Goal: Submit feedback/report problem: Submit feedback/report problem

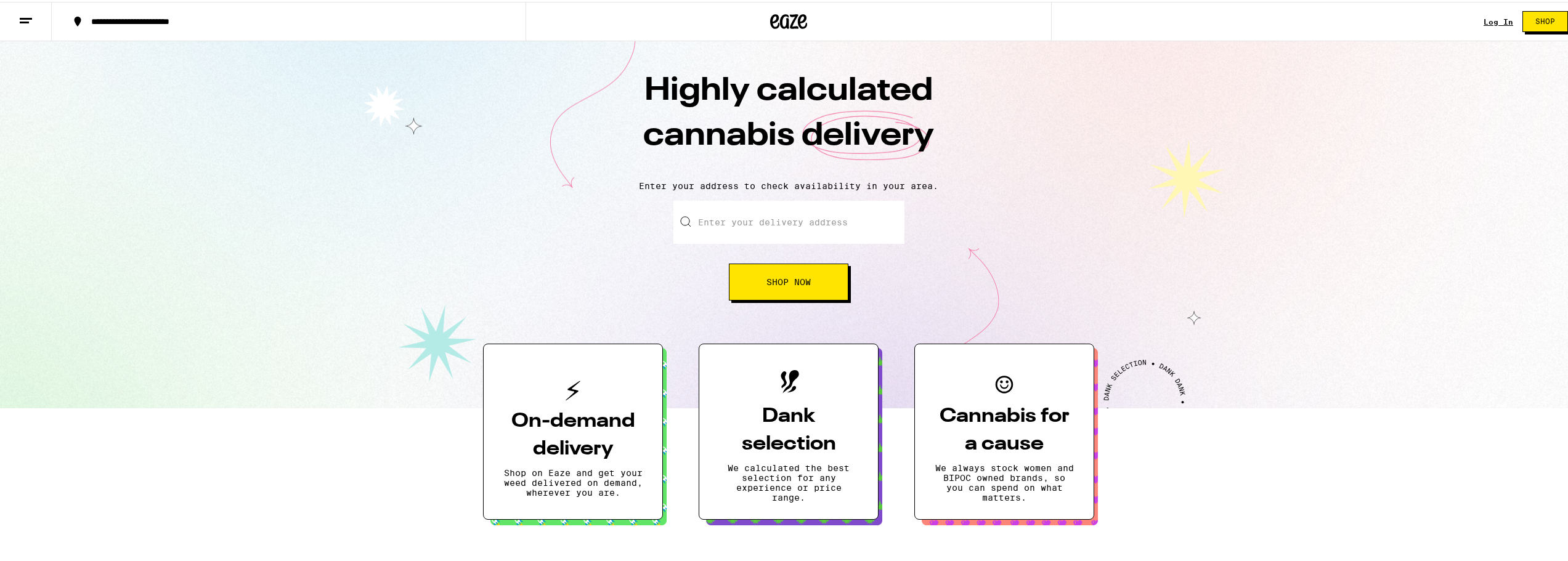
click at [1483, 16] on link "Log In" at bounding box center [1498, 20] width 30 height 8
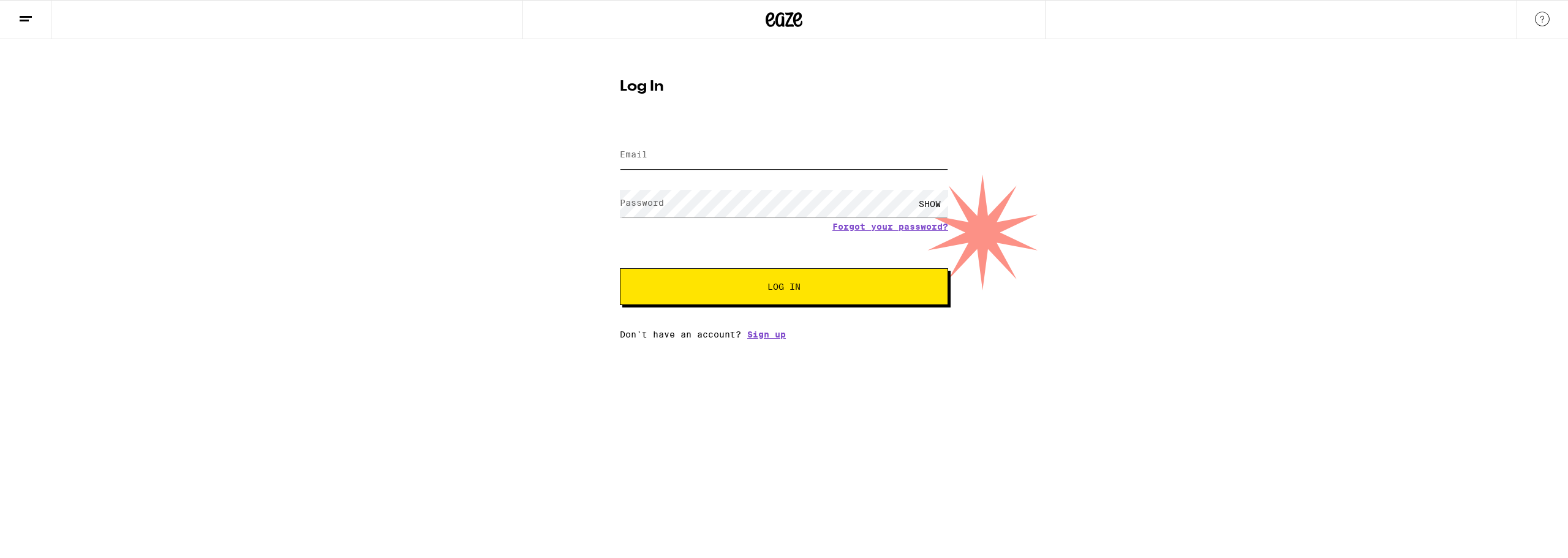
click at [716, 161] on input "Email" at bounding box center [783, 155] width 328 height 28
type input "[EMAIL_ADDRESS][DOMAIN_NAME]"
click at [620, 268] on button "Log In" at bounding box center [783, 287] width 328 height 37
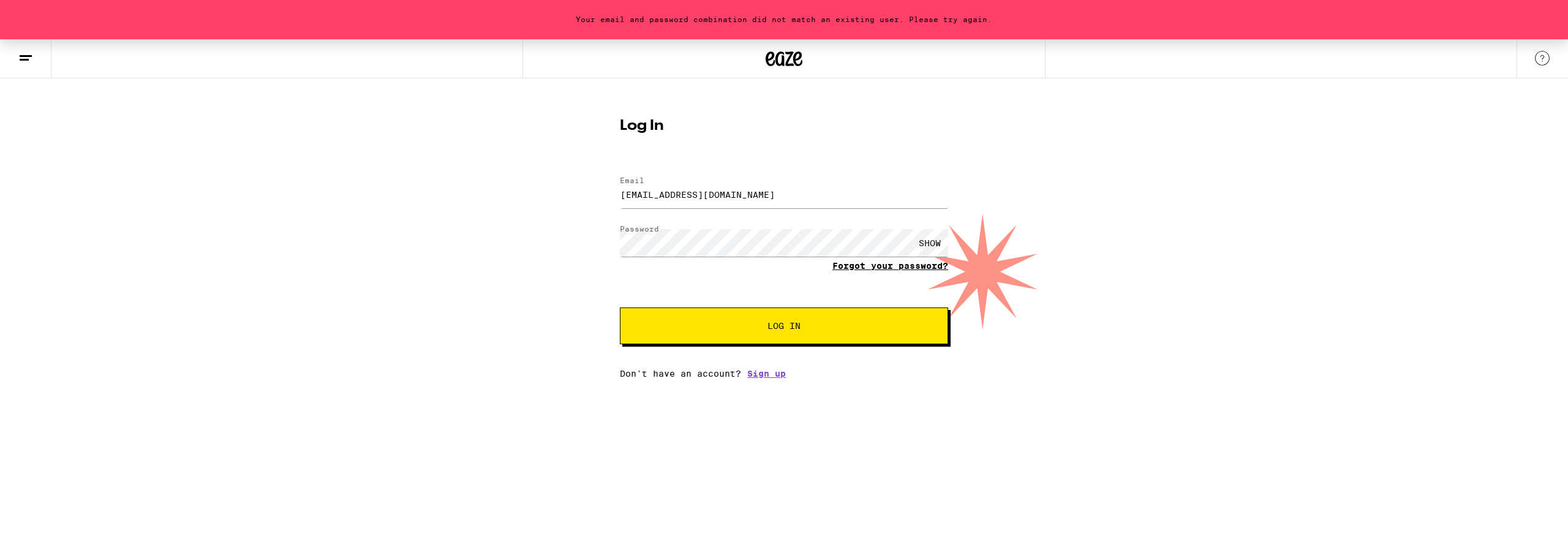
click at [869, 270] on link "Forgot your password?" at bounding box center [890, 266] width 116 height 10
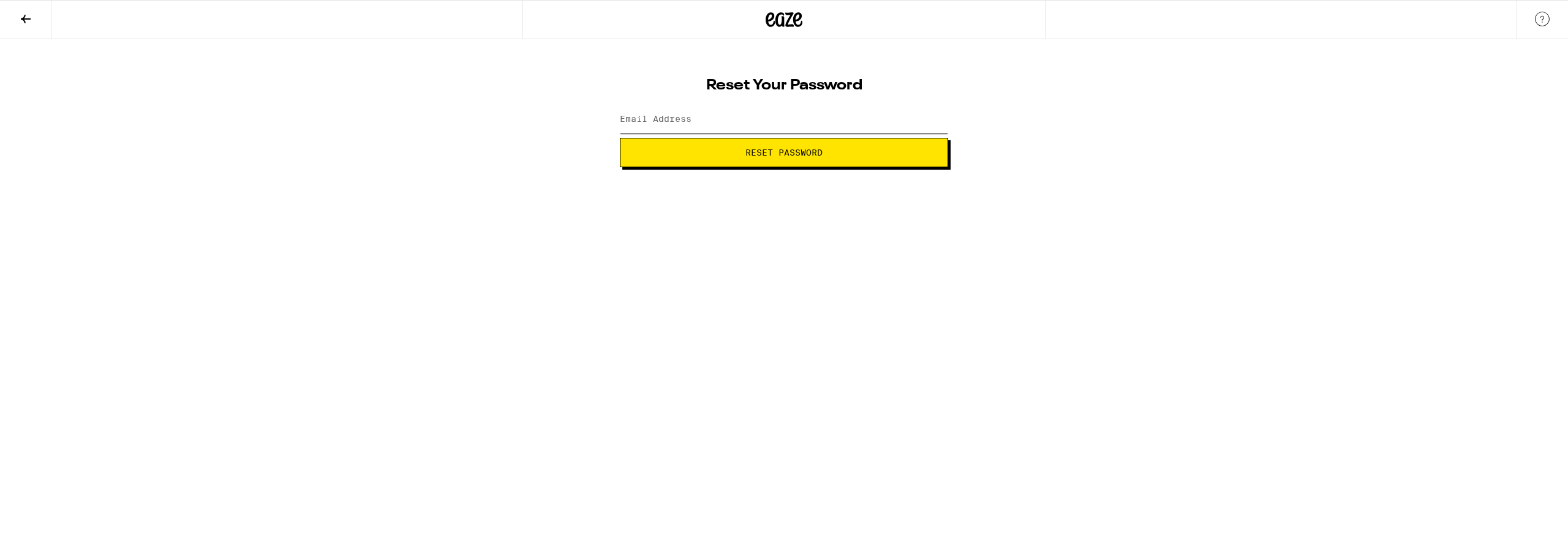
click at [758, 126] on input "Email Address" at bounding box center [783, 120] width 328 height 28
type input "[EMAIL_ADDRESS][DOMAIN_NAME]"
click at [766, 157] on span "Reset Password" at bounding box center [784, 152] width 77 height 9
click at [795, 150] on span "Submit" at bounding box center [784, 152] width 33 height 9
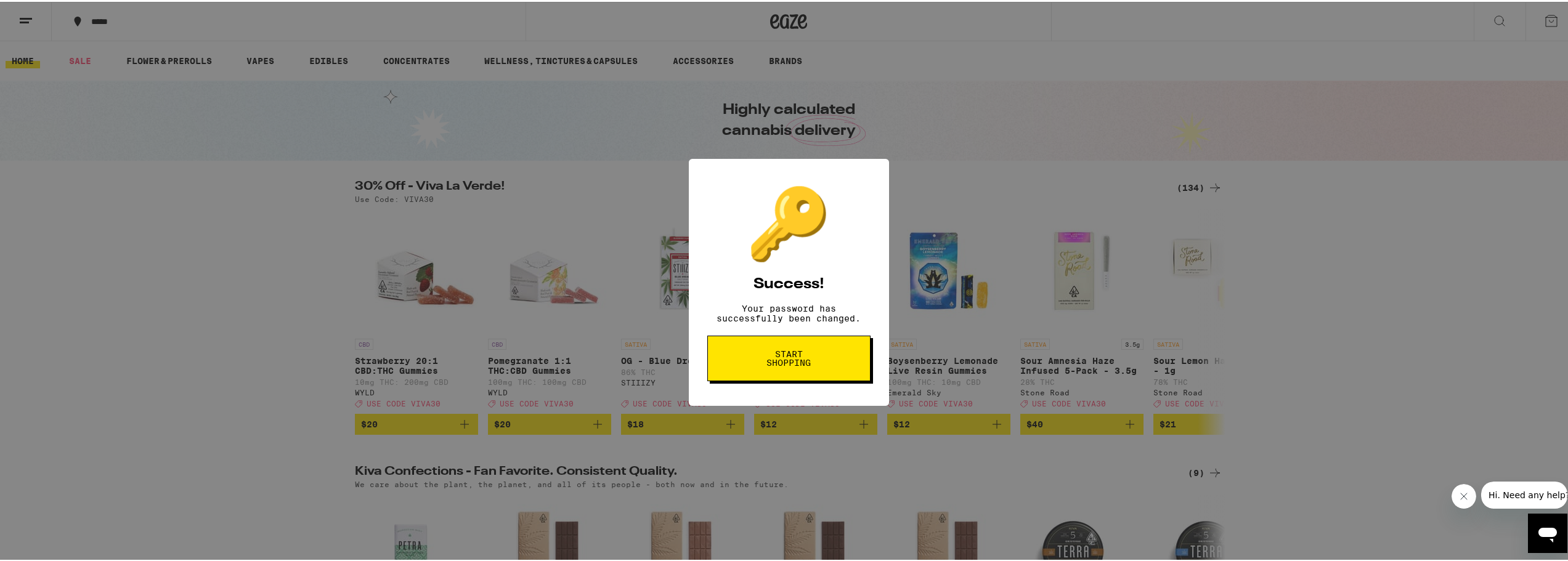
click at [810, 362] on span "Start shopping" at bounding box center [788, 356] width 64 height 17
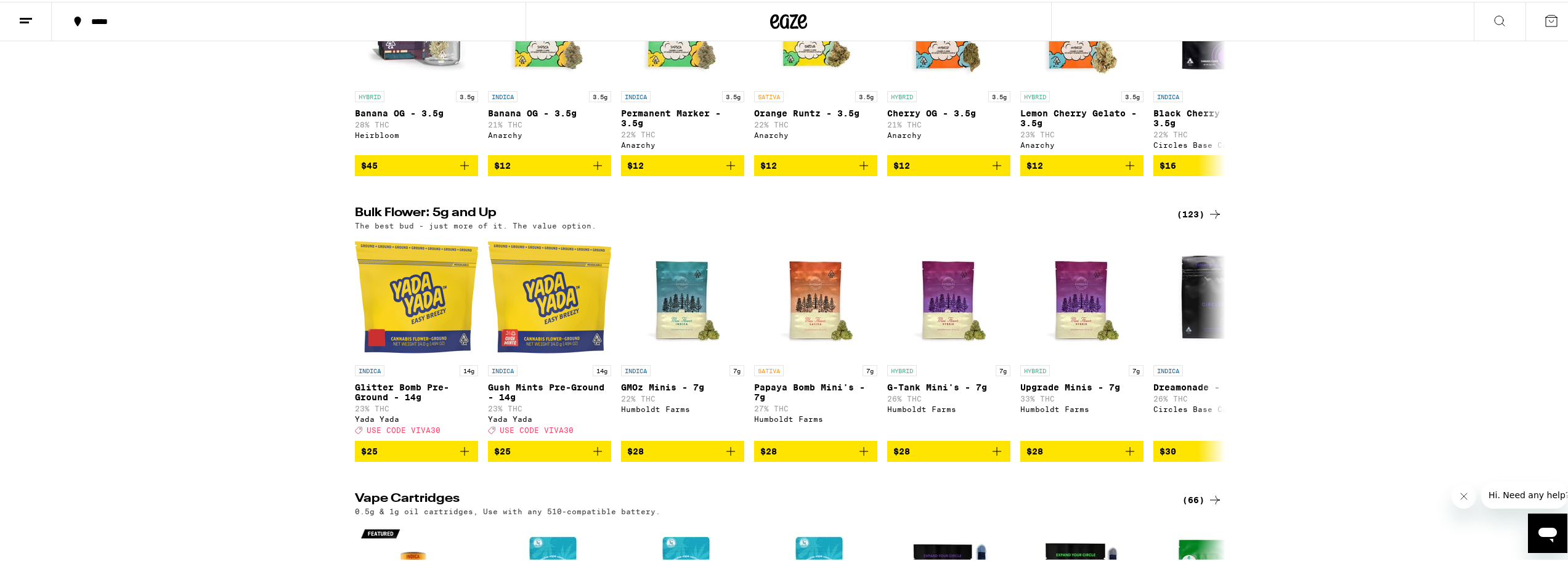
scroll to position [923, 0]
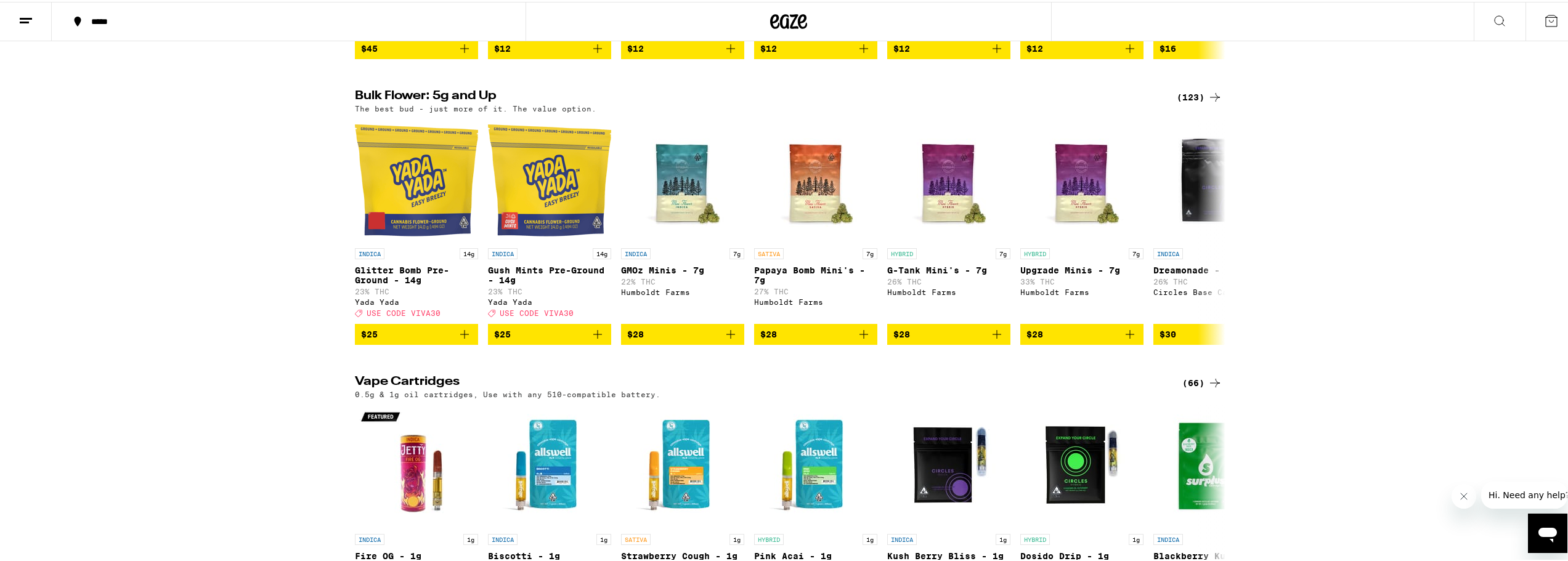
click at [1176, 103] on div "(123)" at bounding box center [1199, 95] width 45 height 14
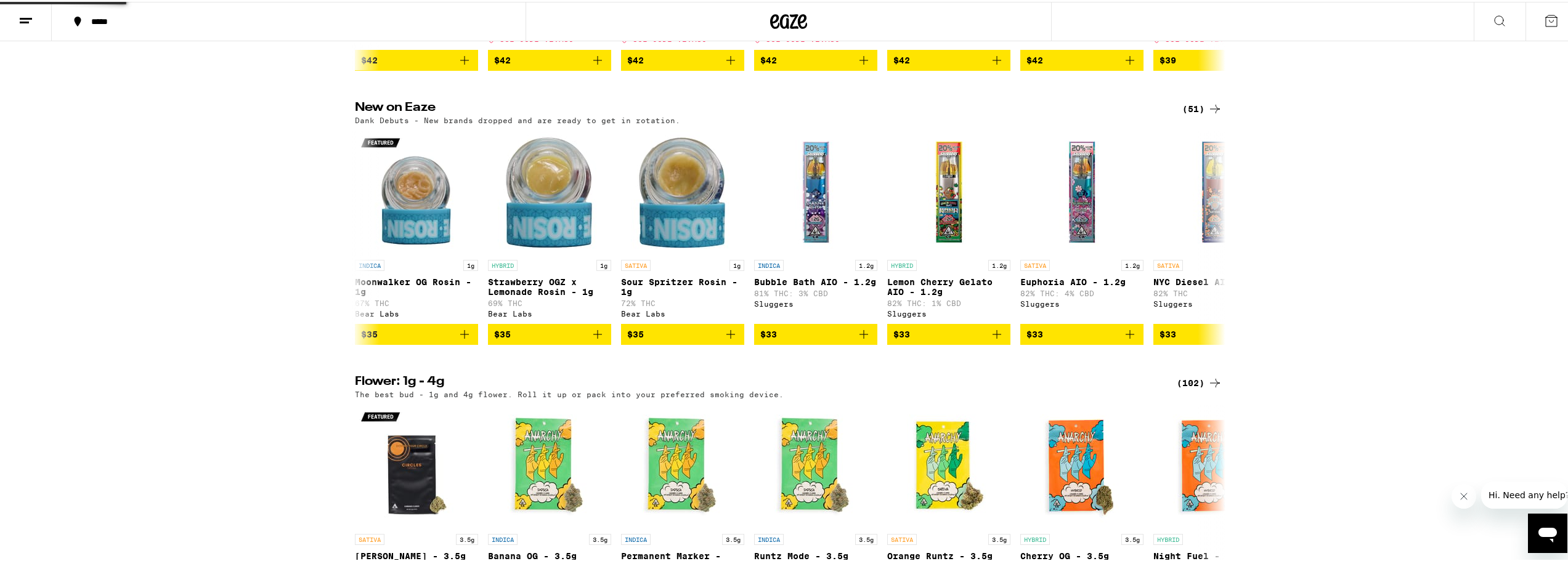
scroll to position [1501, 0]
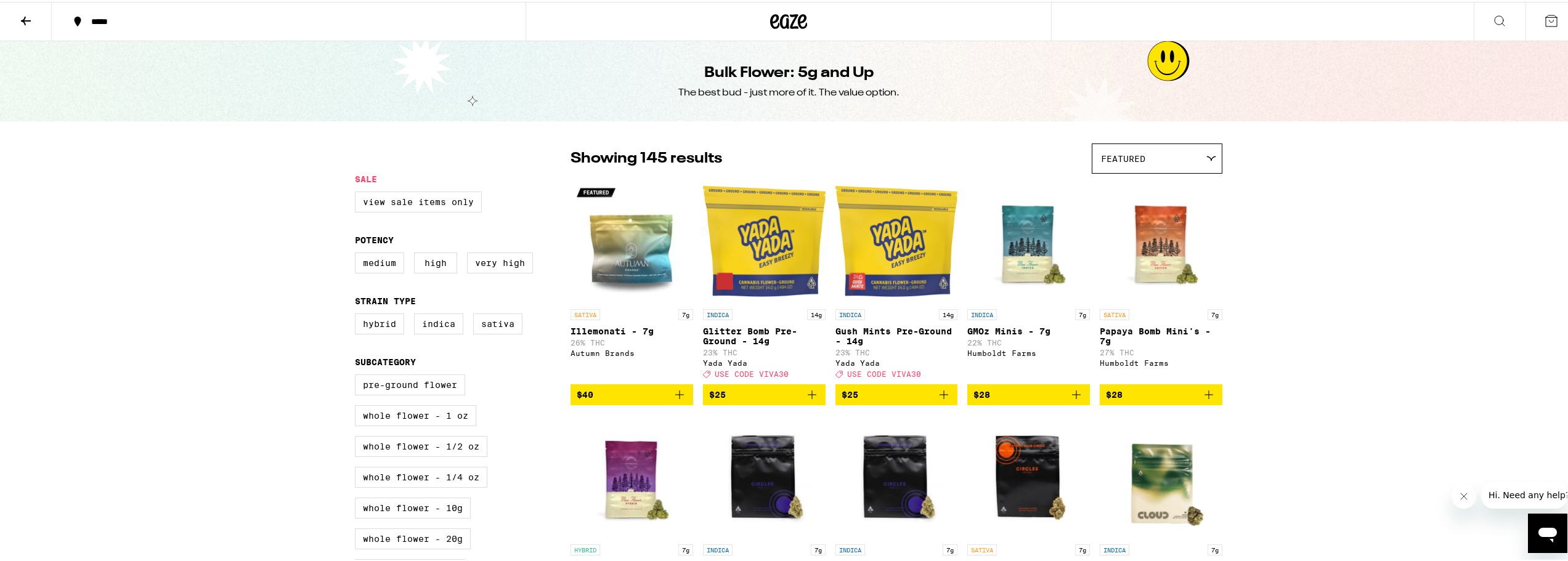
click at [1199, 154] on div "Featured" at bounding box center [1157, 157] width 129 height 29
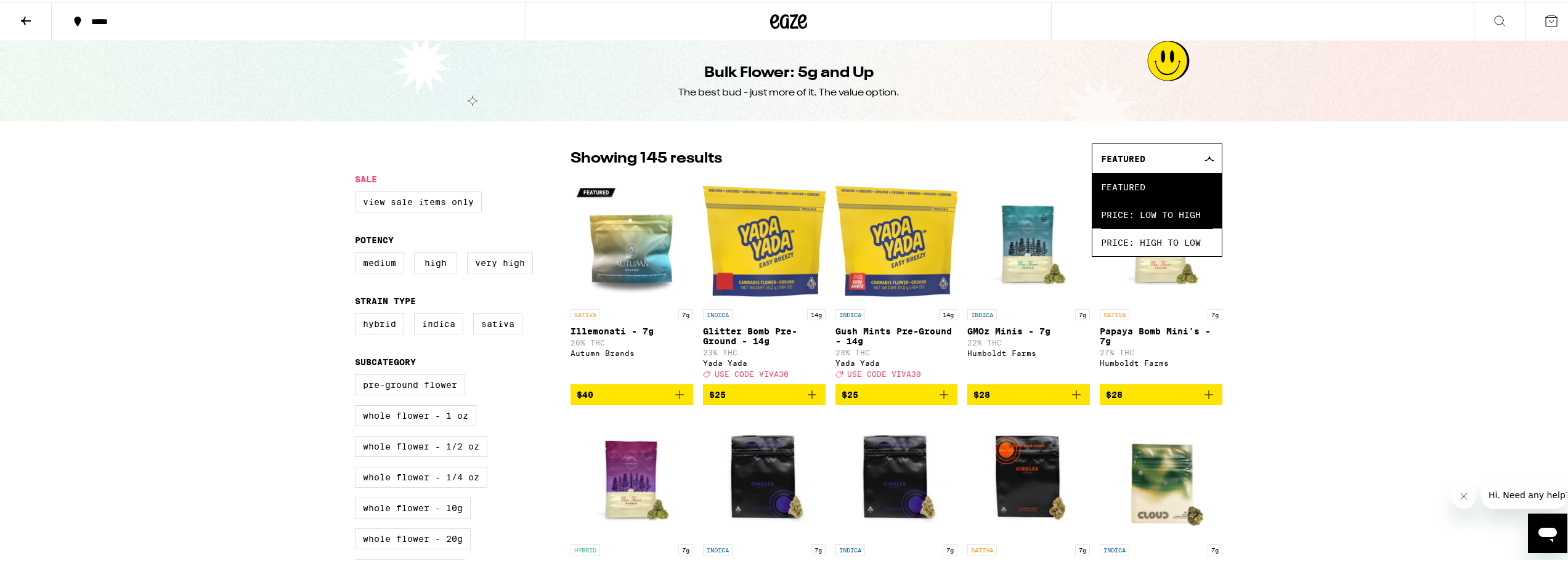
click at [1155, 210] on span "Price: Low to High" at bounding box center [1157, 212] width 112 height 28
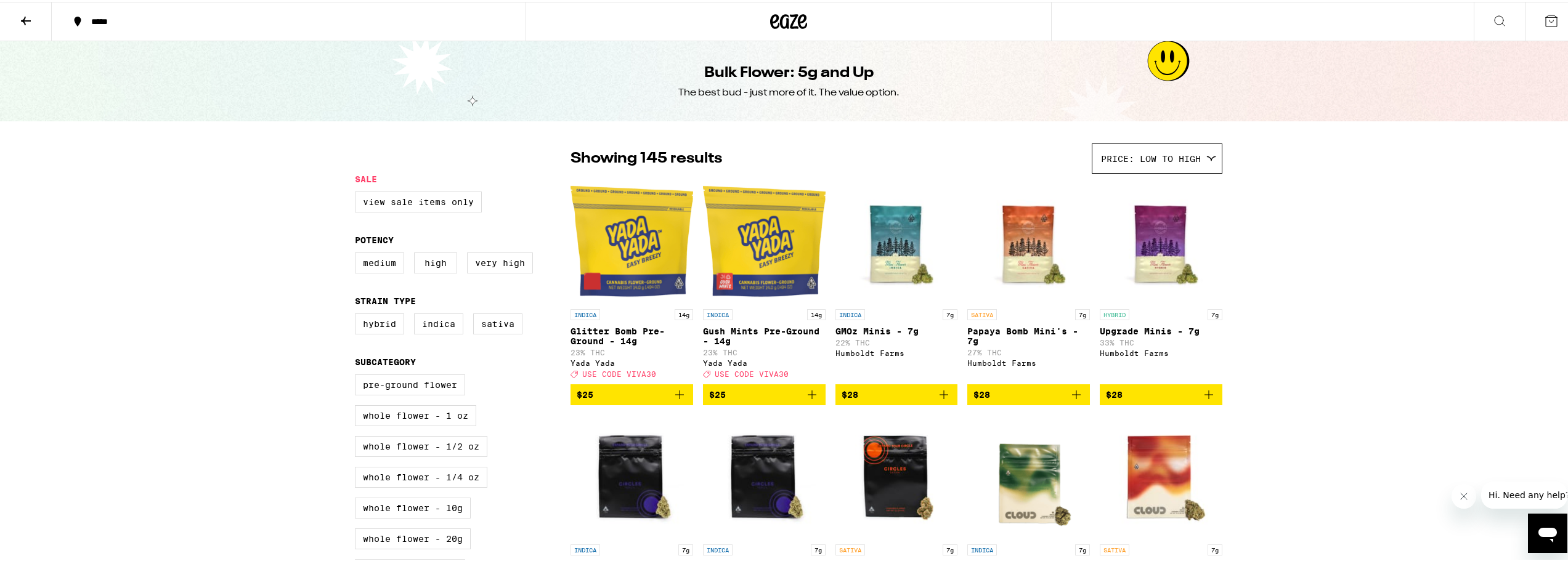
click at [644, 250] on img "Open page for Glitter Bomb Pre-Ground - 14g from Yada Yada" at bounding box center [631, 239] width 122 height 123
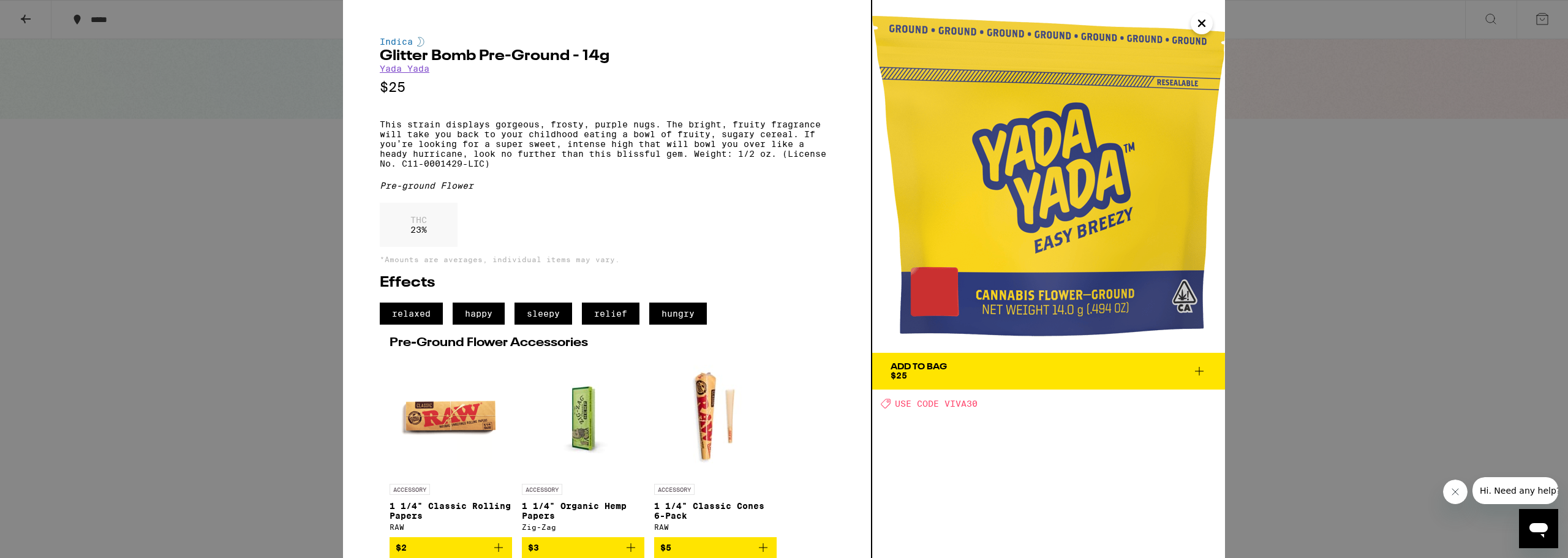
click at [992, 376] on span "Add To Bag $25" at bounding box center [1049, 371] width 316 height 17
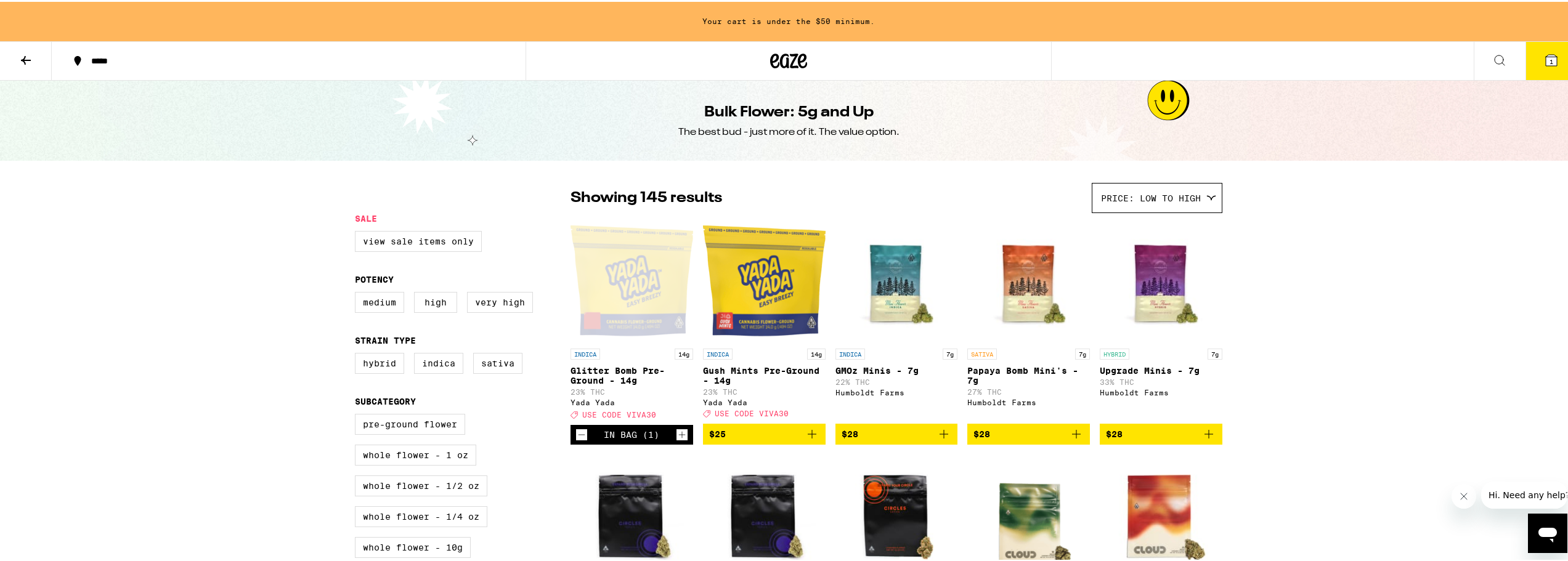
click at [740, 289] on img "Open page for Gush Mints Pre-Ground - 14g from Yada Yada" at bounding box center [764, 279] width 122 height 123
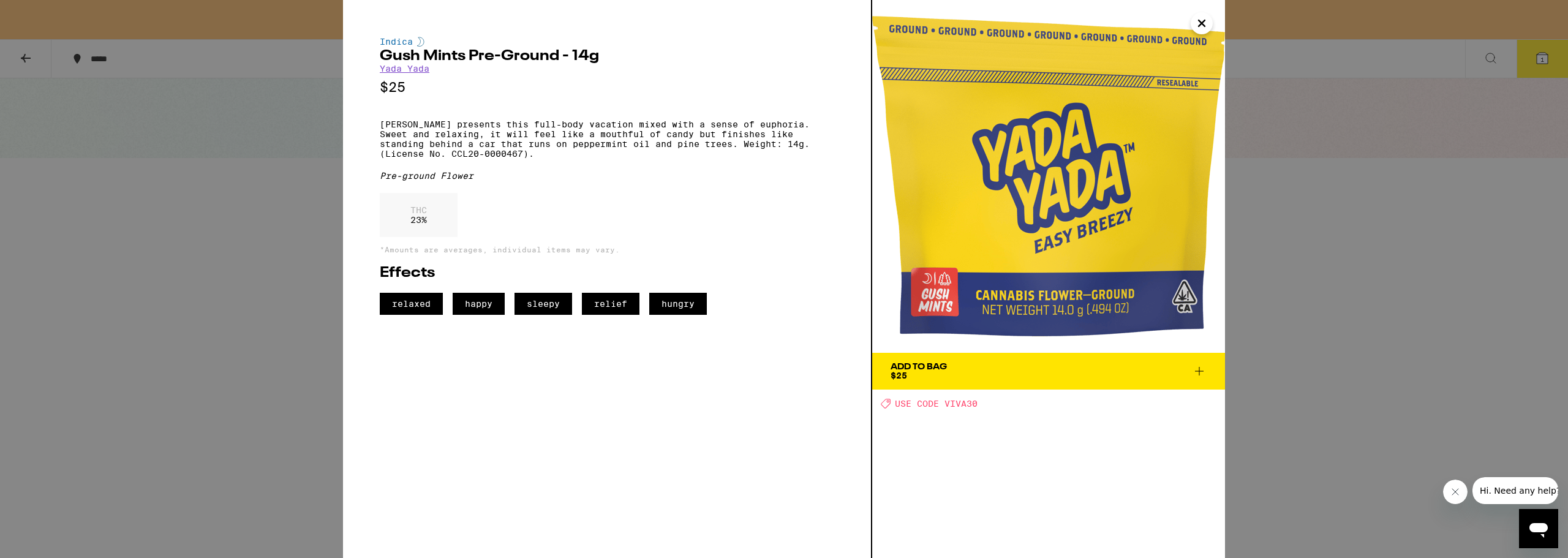
click at [938, 368] on div "Add To Bag" at bounding box center [919, 367] width 56 height 9
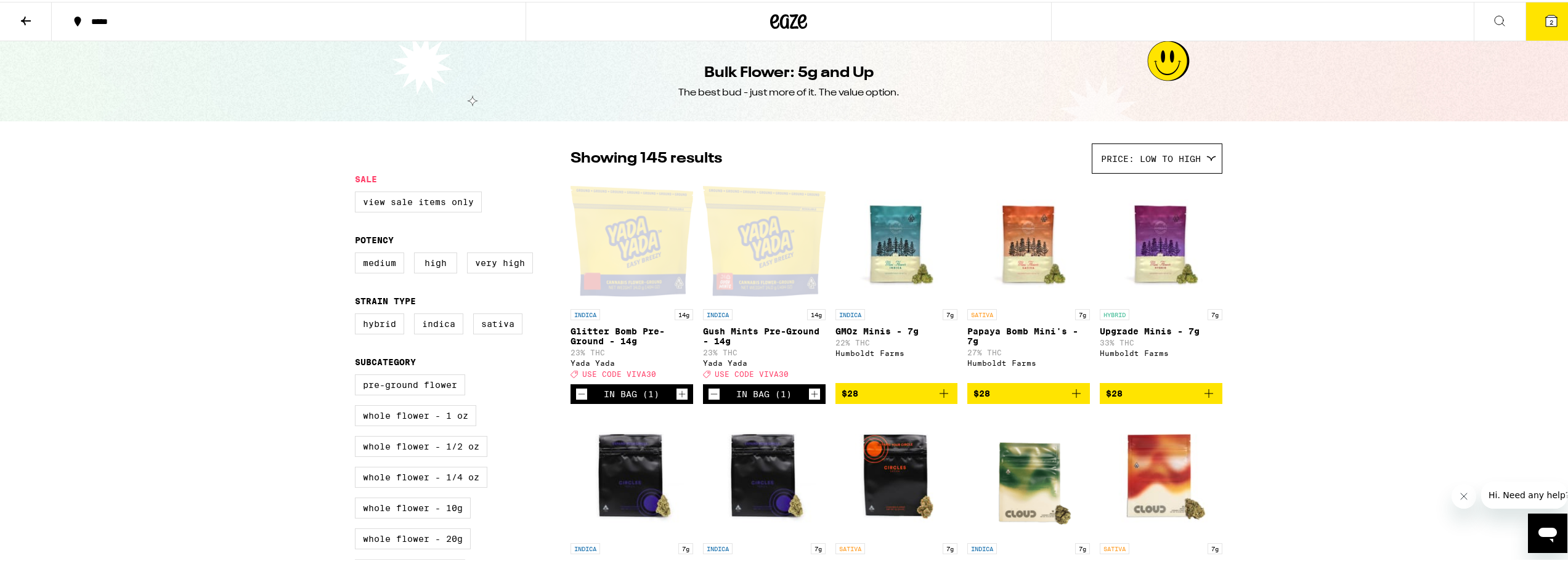
click at [1542, 11] on button "2" at bounding box center [1551, 20] width 52 height 38
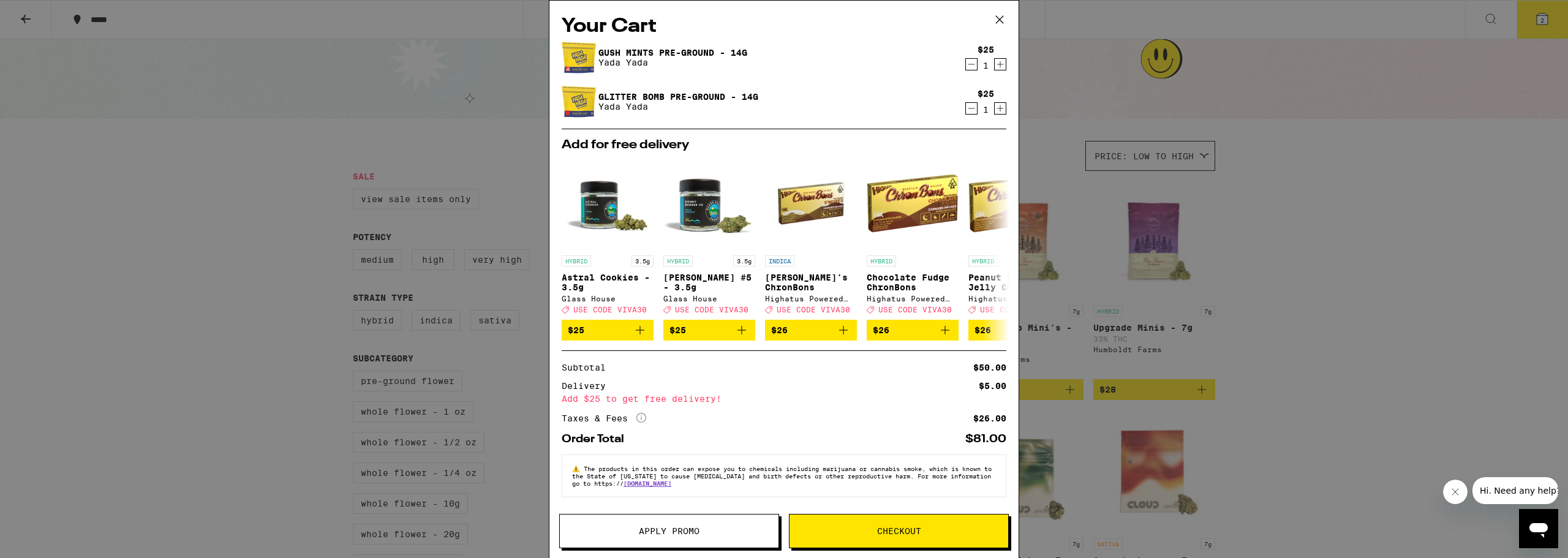
click at [1326, 327] on div "Your Cart Gush Mints Pre-Ground - 14g Yada Yada $25 1 Glitter Bomb Pre-Ground -…" at bounding box center [784, 279] width 1568 height 558
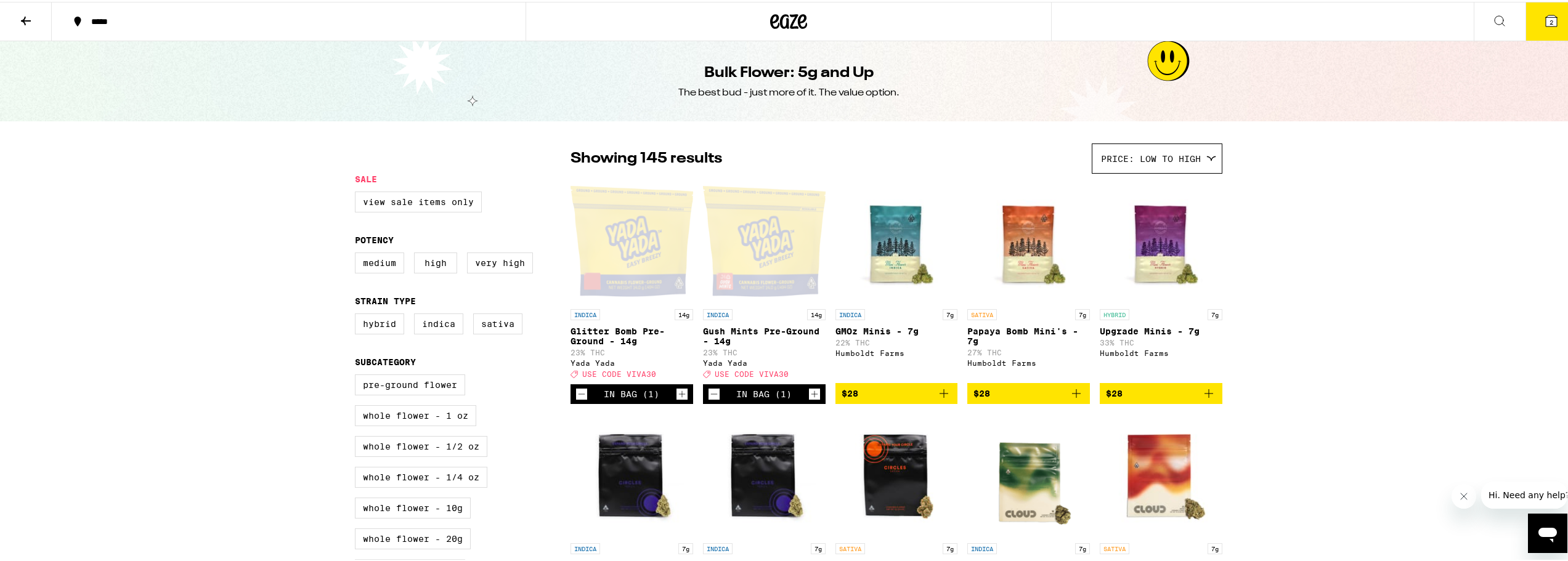
click at [576, 399] on icon "Decrement" at bounding box center [582, 391] width 11 height 14
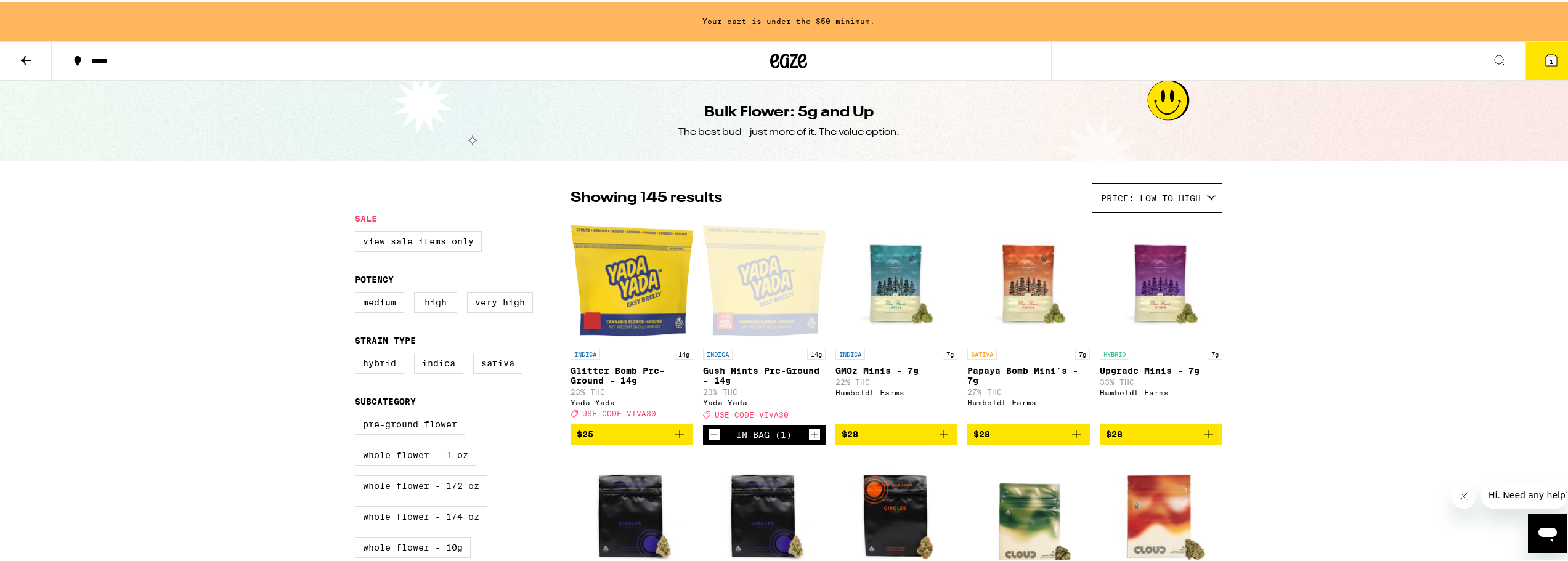
click at [682, 439] on button "$25" at bounding box center [631, 432] width 122 height 21
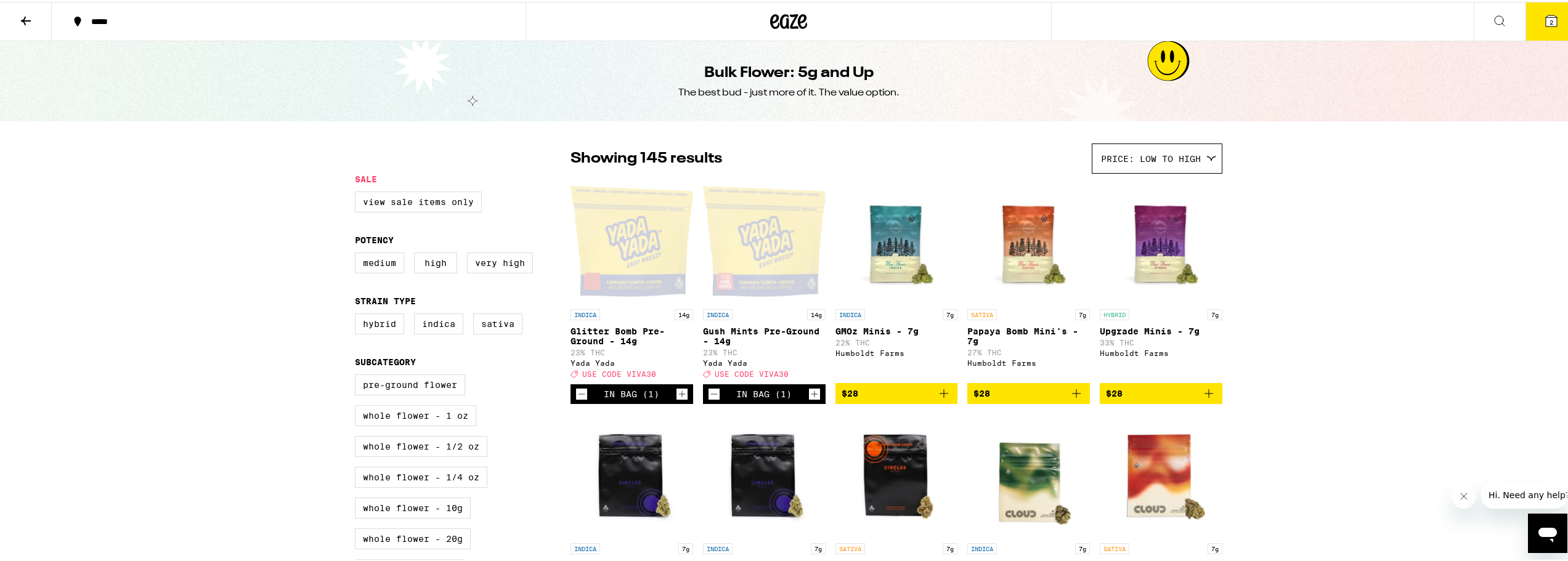
click at [779, 287] on div "Open page for Gush Mints Pre-Ground - 14g from Yada Yada" at bounding box center [764, 239] width 122 height 123
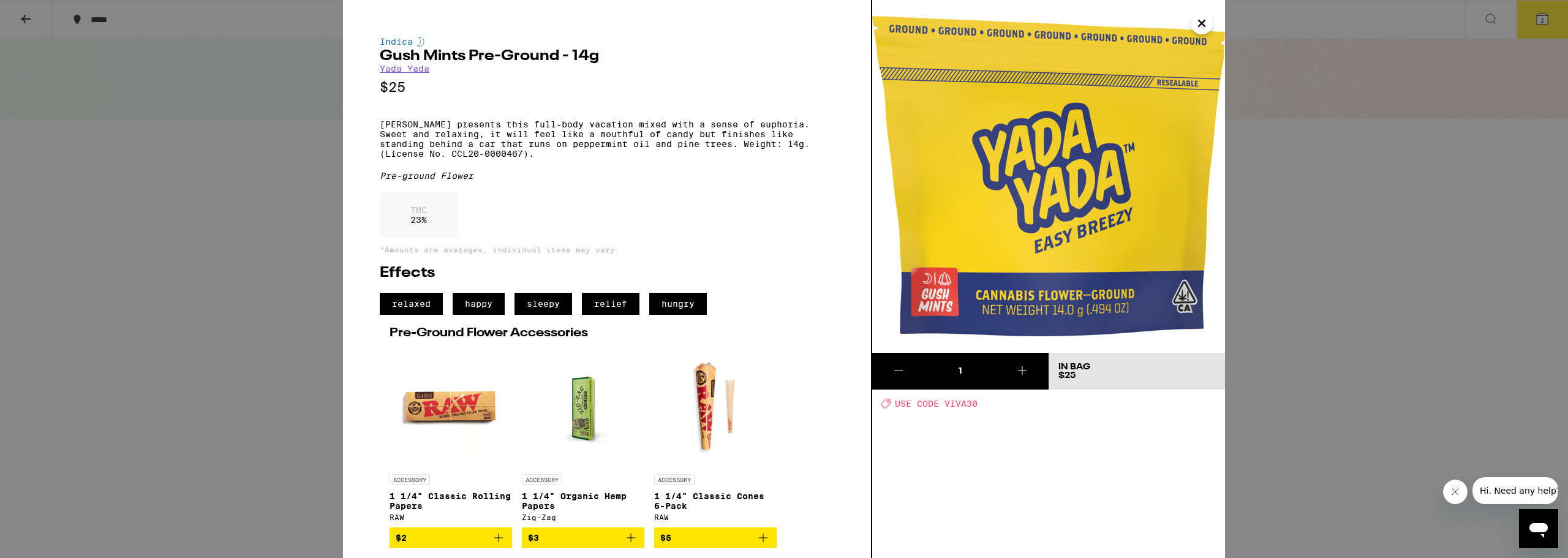
click at [1215, 23] on img at bounding box center [1049, 176] width 353 height 353
click at [1206, 24] on icon "Close" at bounding box center [1201, 23] width 14 height 18
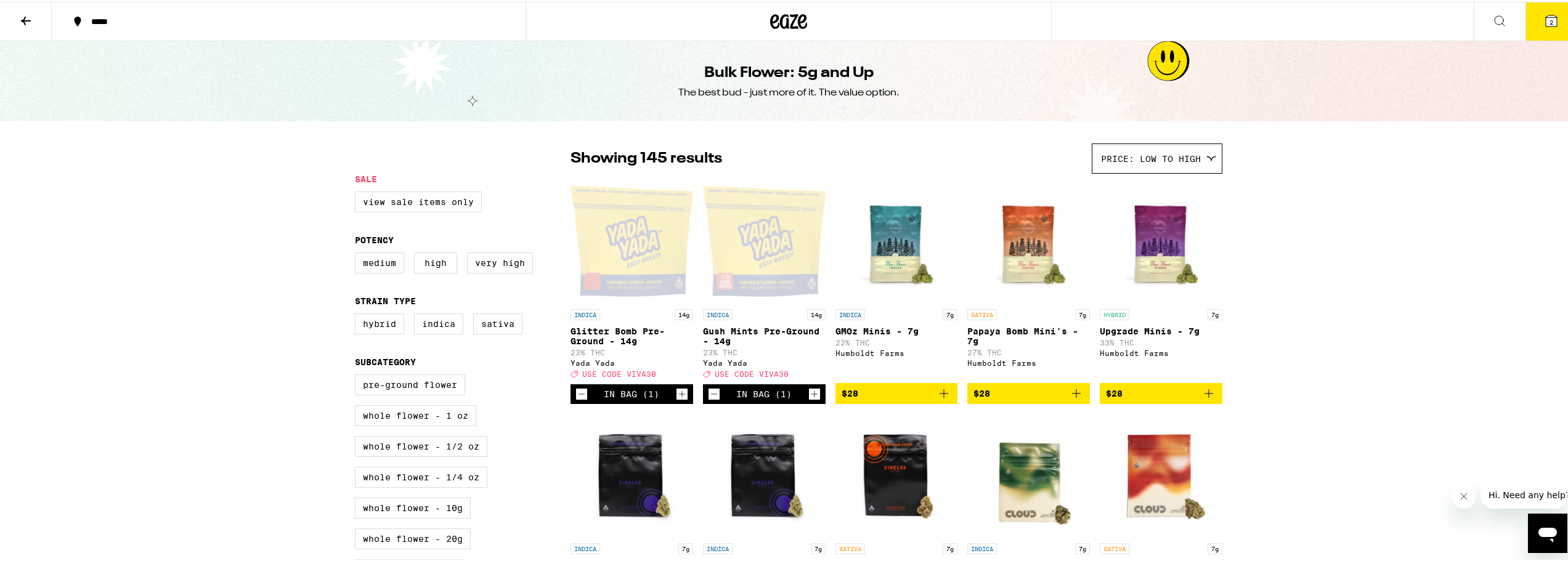
click at [650, 275] on div "Open page for Glitter Bomb Pre-Ground - 14g from Yada Yada" at bounding box center [631, 239] width 122 height 123
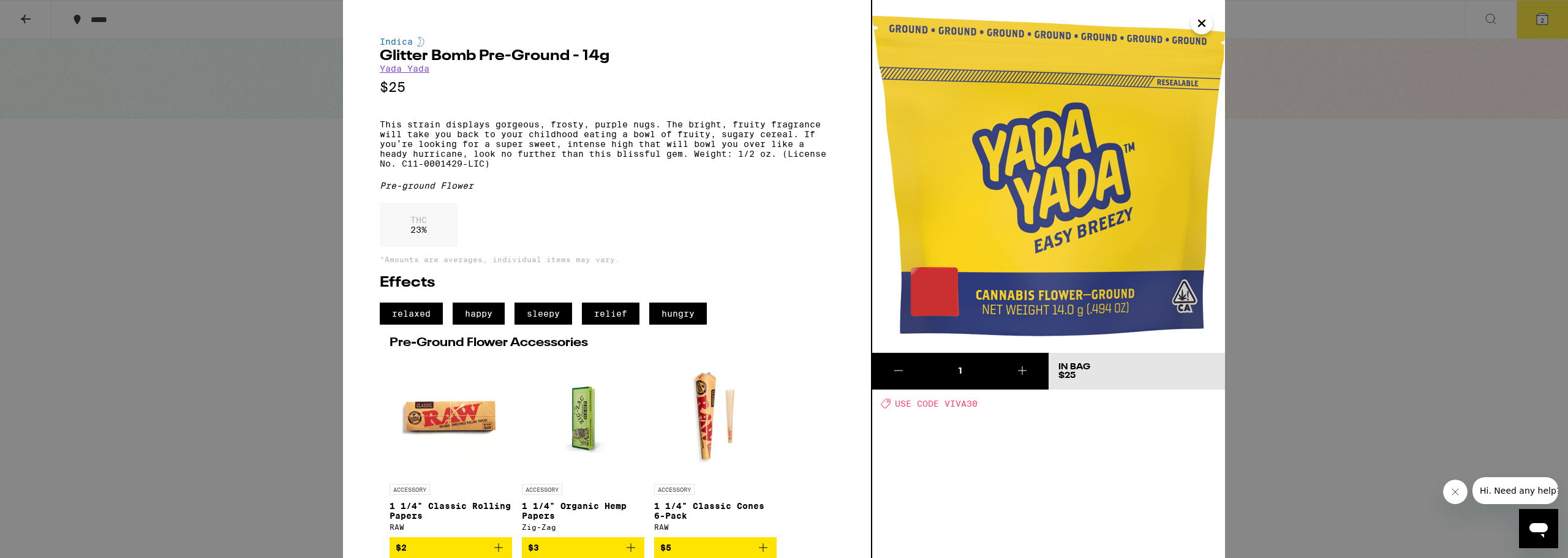
click at [1199, 24] on icon "Close" at bounding box center [1201, 23] width 14 height 18
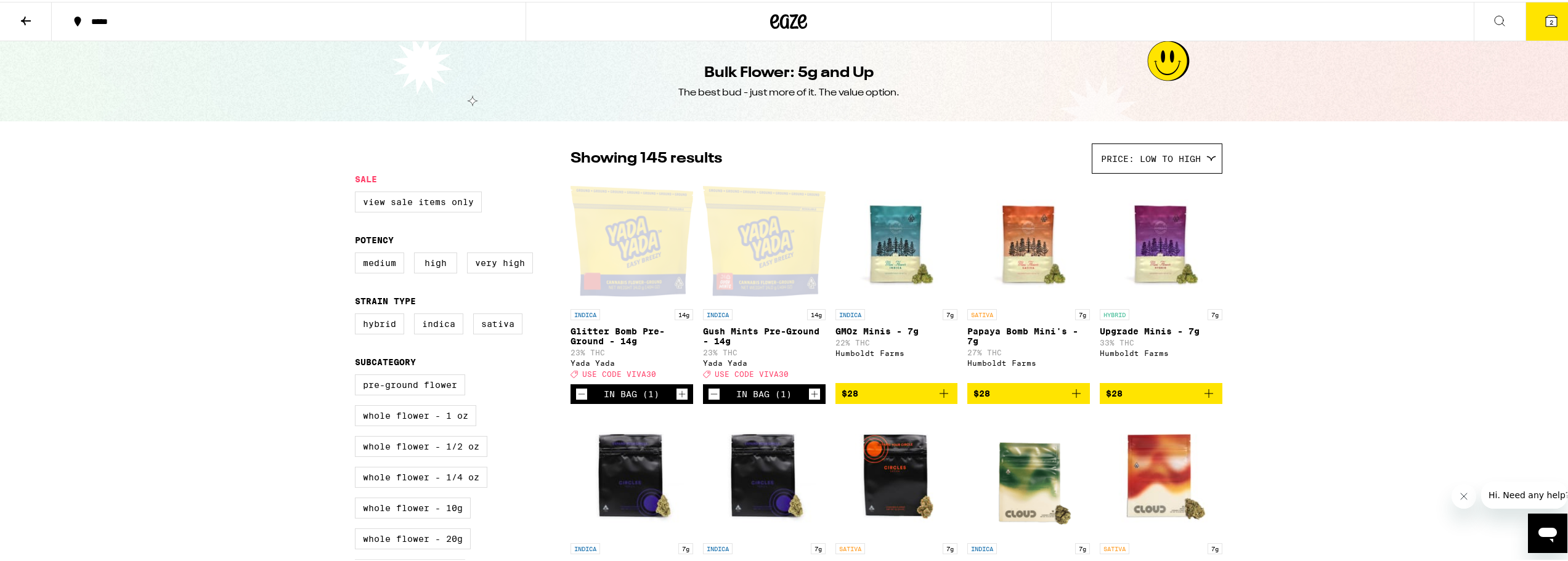
click at [756, 282] on div "Open page for Gush Mints Pre-Ground - 14g from Yada Yada" at bounding box center [764, 239] width 122 height 123
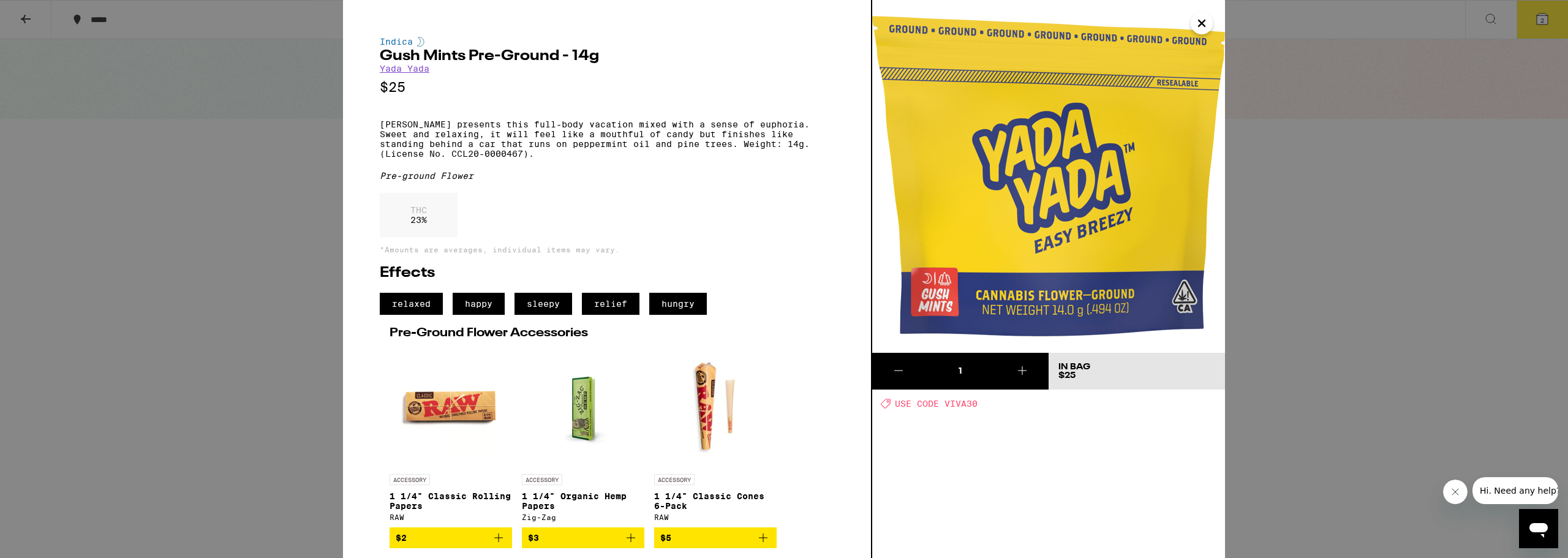
click at [1198, 22] on icon "Close" at bounding box center [1201, 23] width 14 height 18
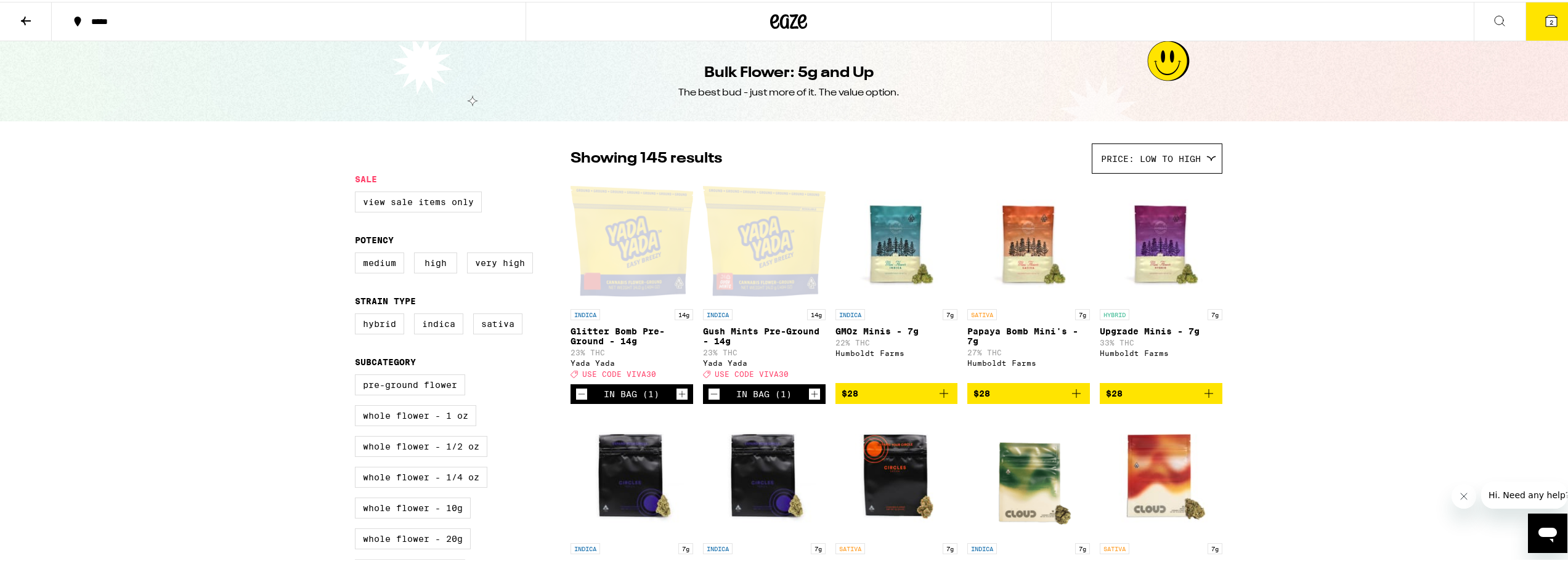
click at [602, 238] on div "Open page for Glitter Bomb Pre-Ground - 14g from Yada Yada" at bounding box center [631, 239] width 122 height 123
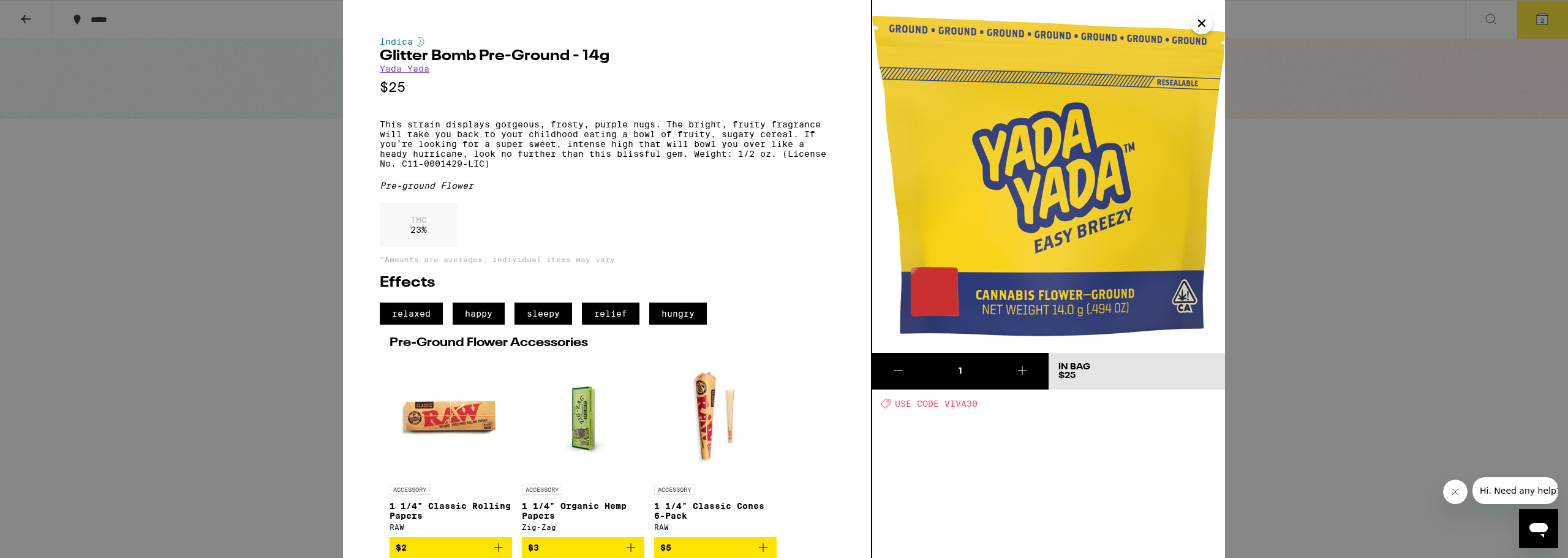
drag, startPoint x: 1197, startPoint y: 24, endPoint x: 1173, endPoint y: 45, distance: 31.9
click at [1198, 24] on icon "Close" at bounding box center [1201, 23] width 14 height 18
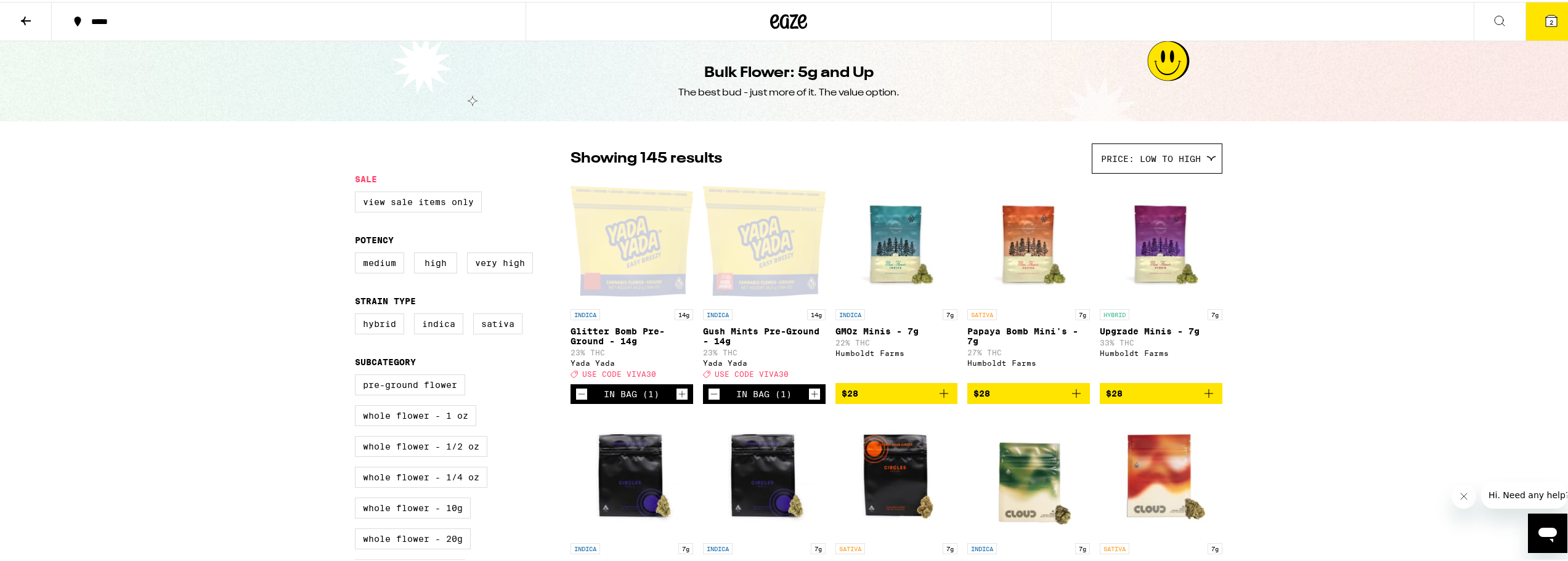
click at [678, 400] on icon "Increment" at bounding box center [682, 391] width 11 height 14
click at [809, 400] on icon "Increment" at bounding box center [814, 391] width 11 height 14
click at [1536, 11] on button "4" at bounding box center [1551, 20] width 52 height 38
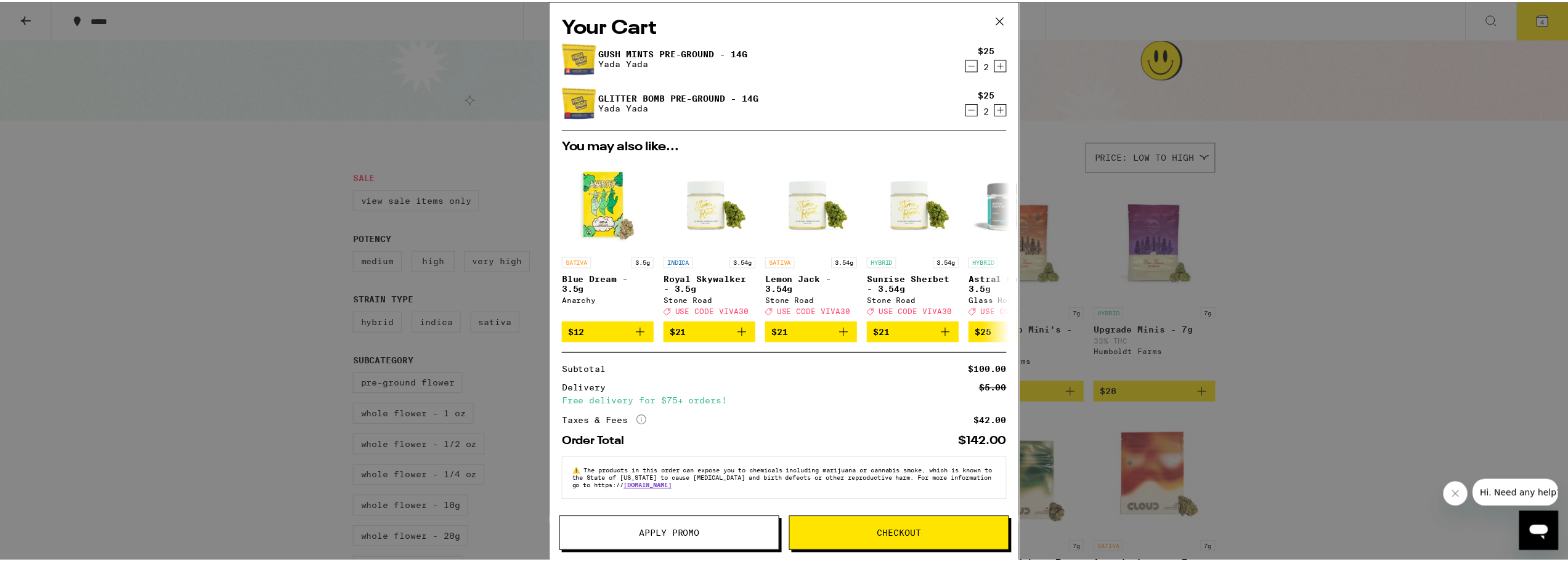
scroll to position [8, 0]
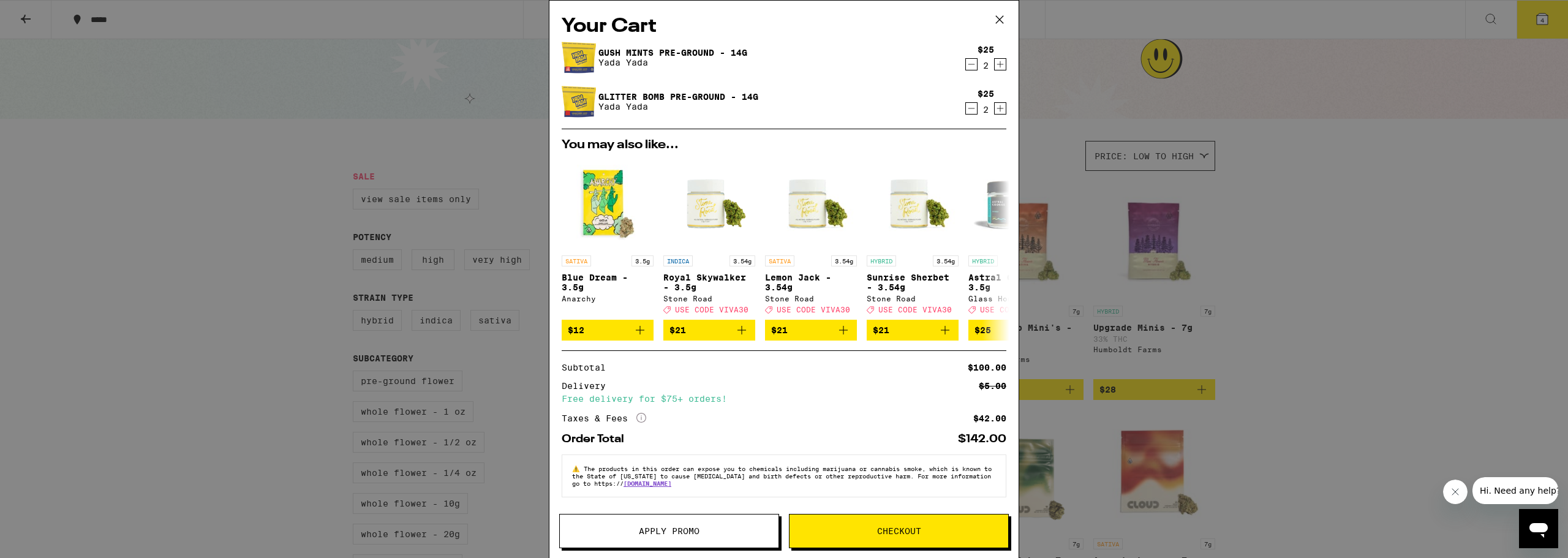
click at [708, 535] on button "Apply Promo" at bounding box center [669, 530] width 220 height 34
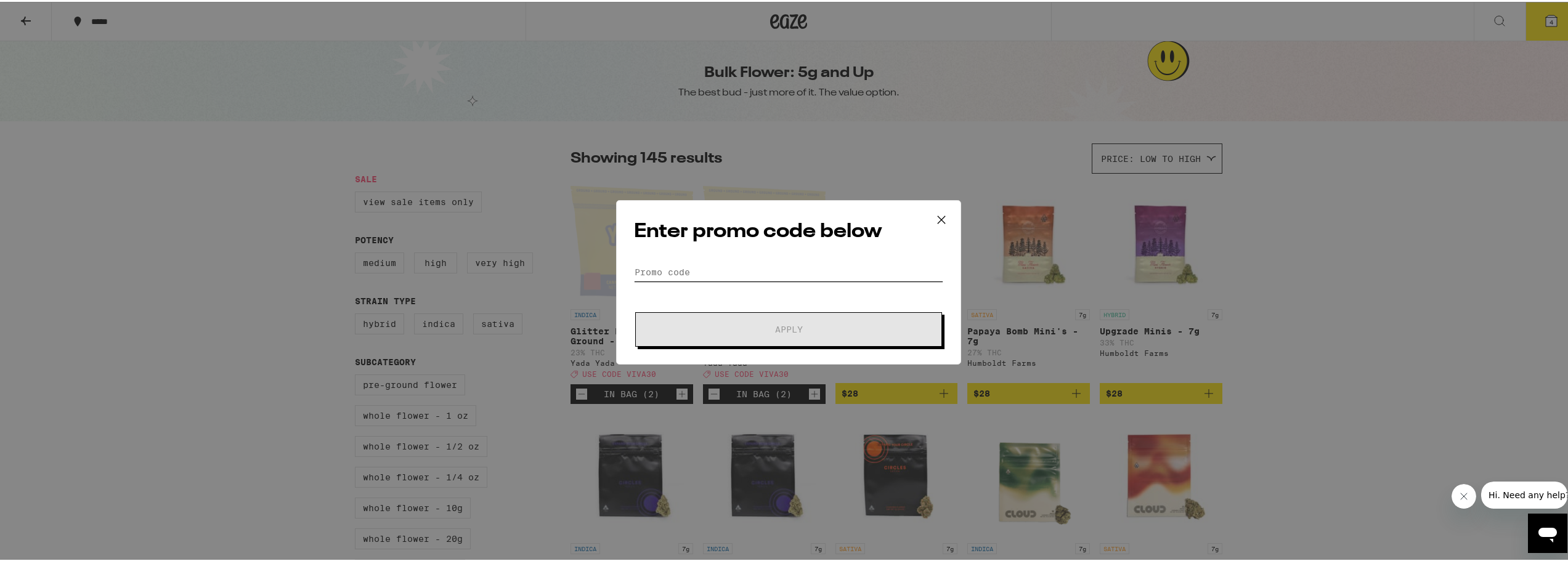
click at [781, 268] on input "Promo Code" at bounding box center [788, 270] width 309 height 18
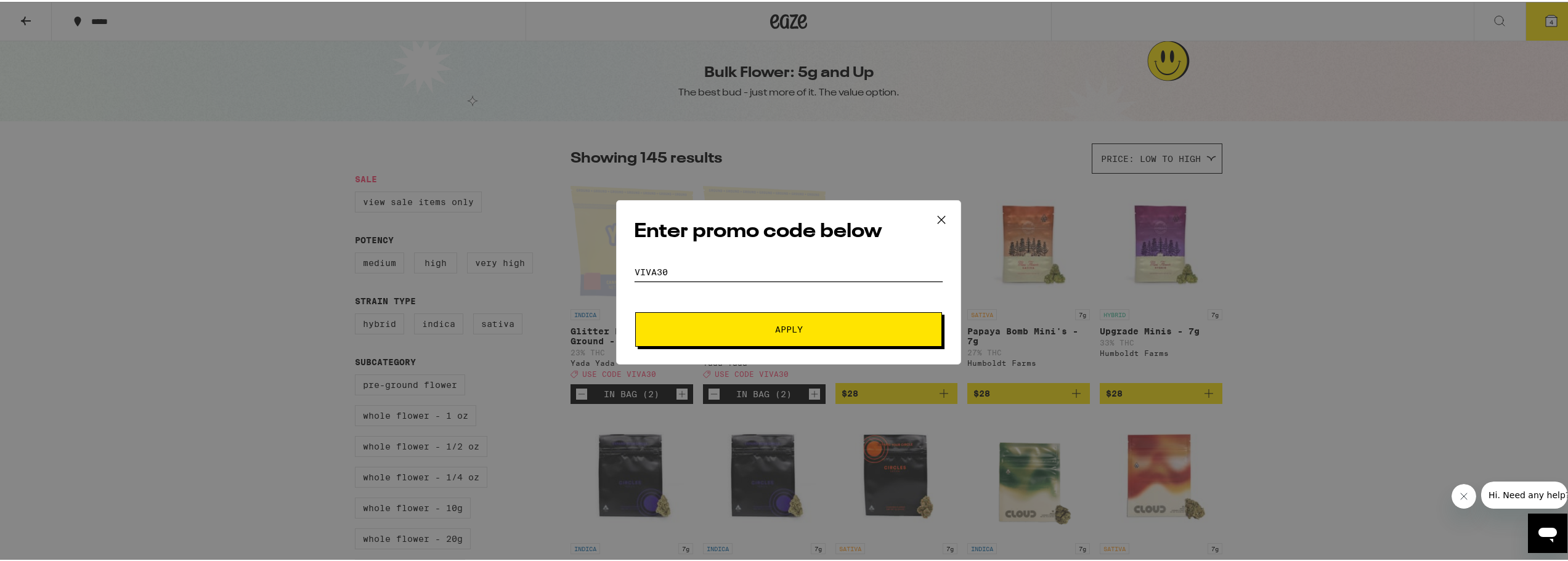
type input "viva30"
click at [795, 318] on button "Apply" at bounding box center [788, 327] width 307 height 35
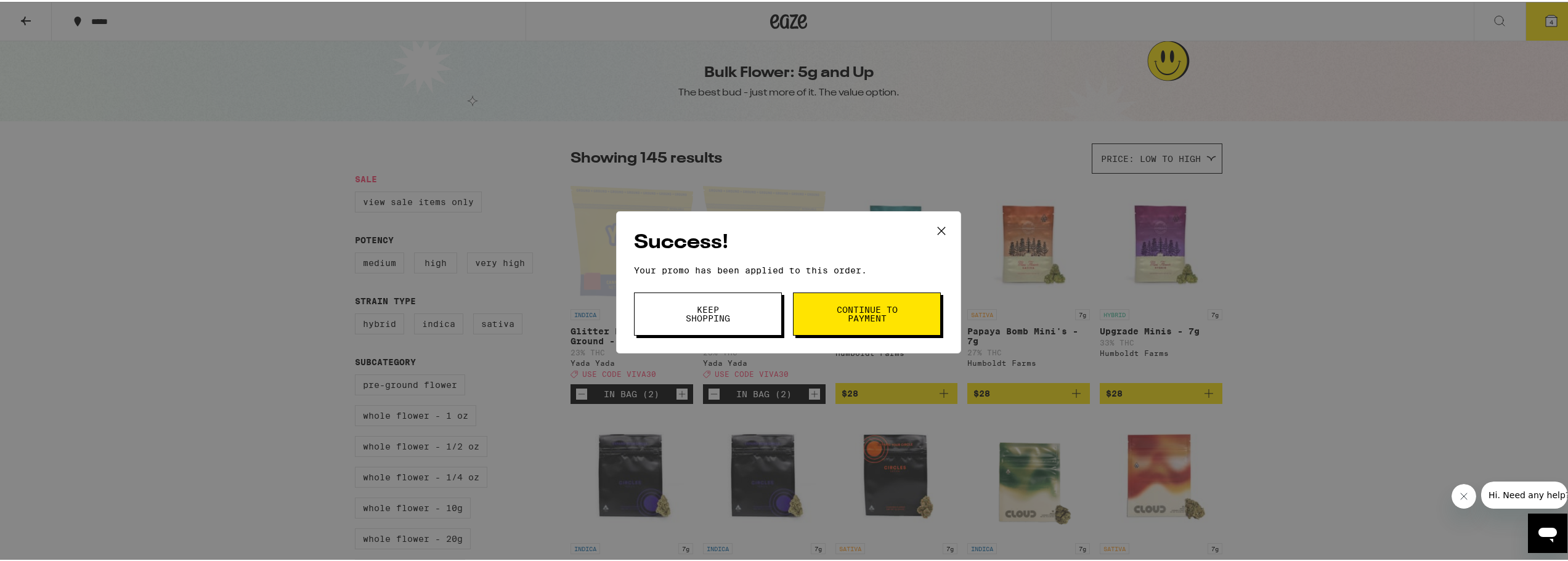
click at [873, 313] on span "Continue to payment" at bounding box center [867, 311] width 63 height 17
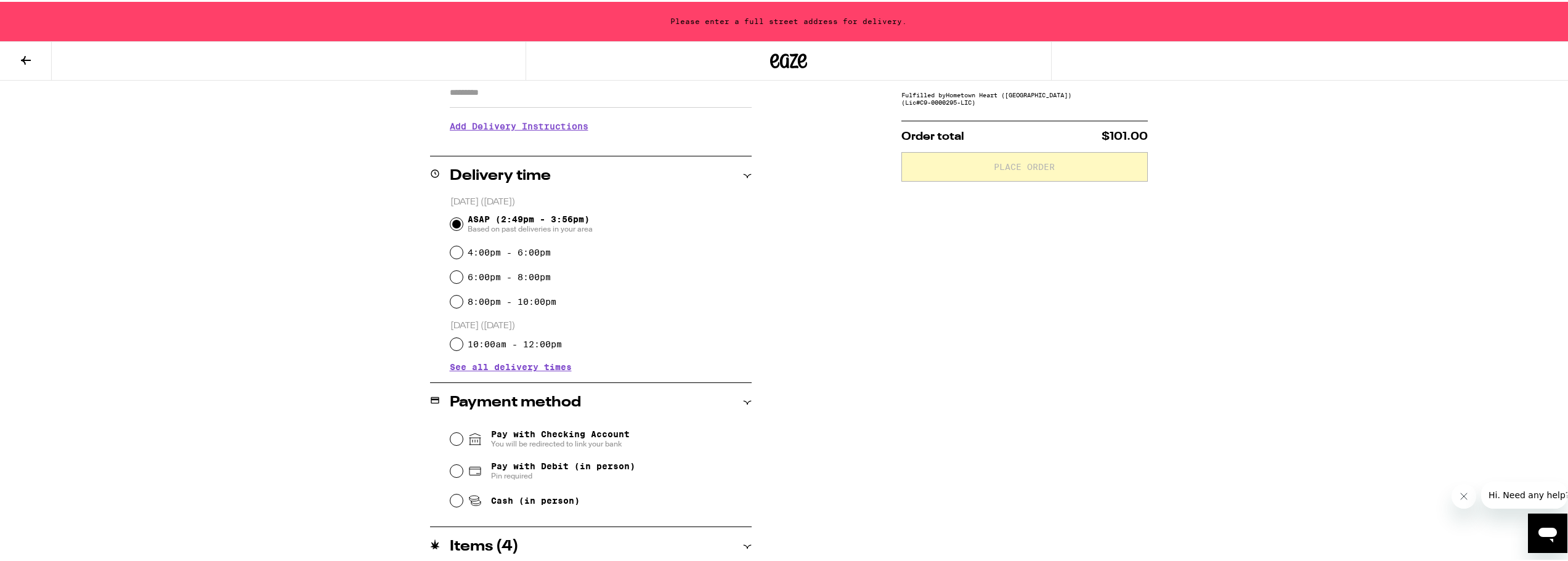
scroll to position [74, 0]
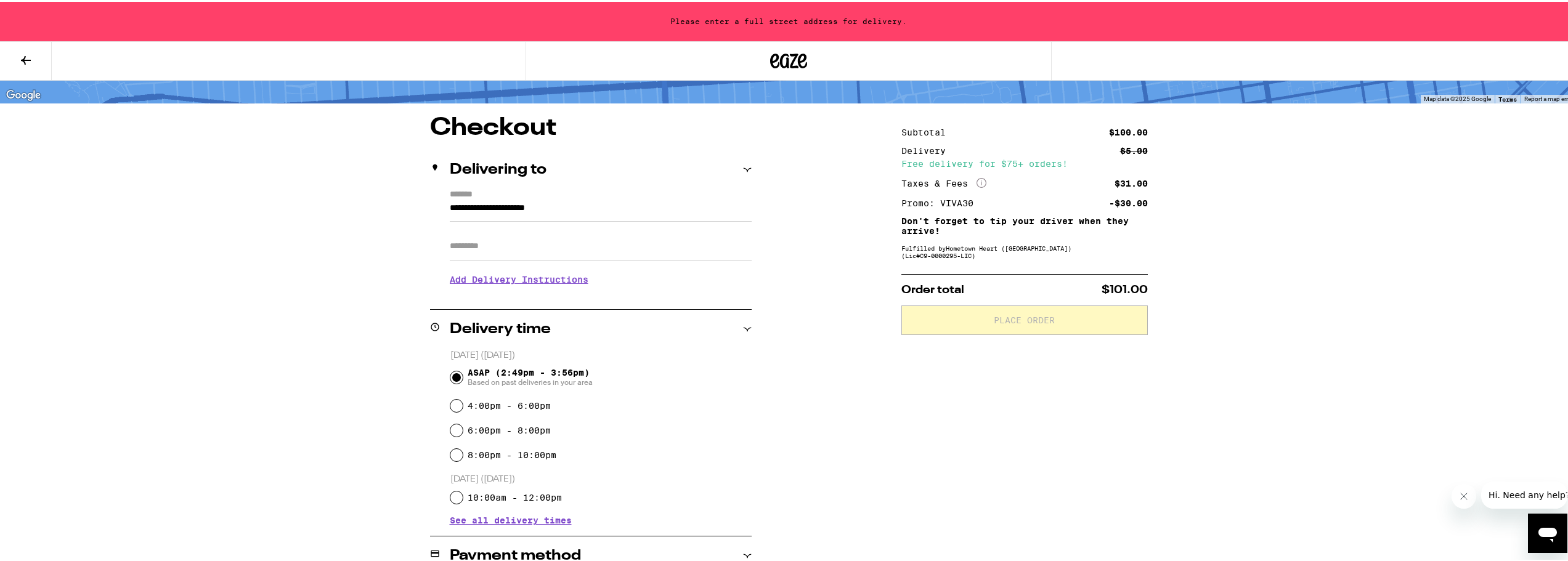
click at [589, 202] on input "**********" at bounding box center [600, 209] width 302 height 21
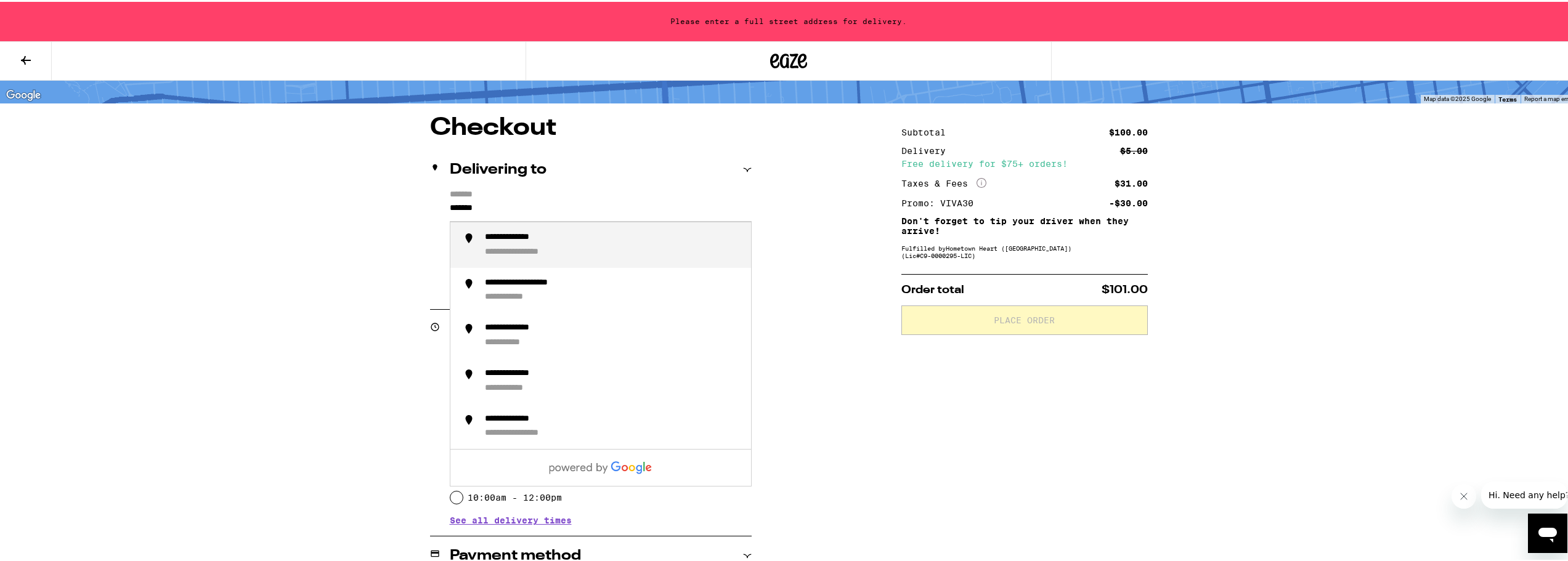
click at [587, 240] on div "**********" at bounding box center [613, 243] width 256 height 26
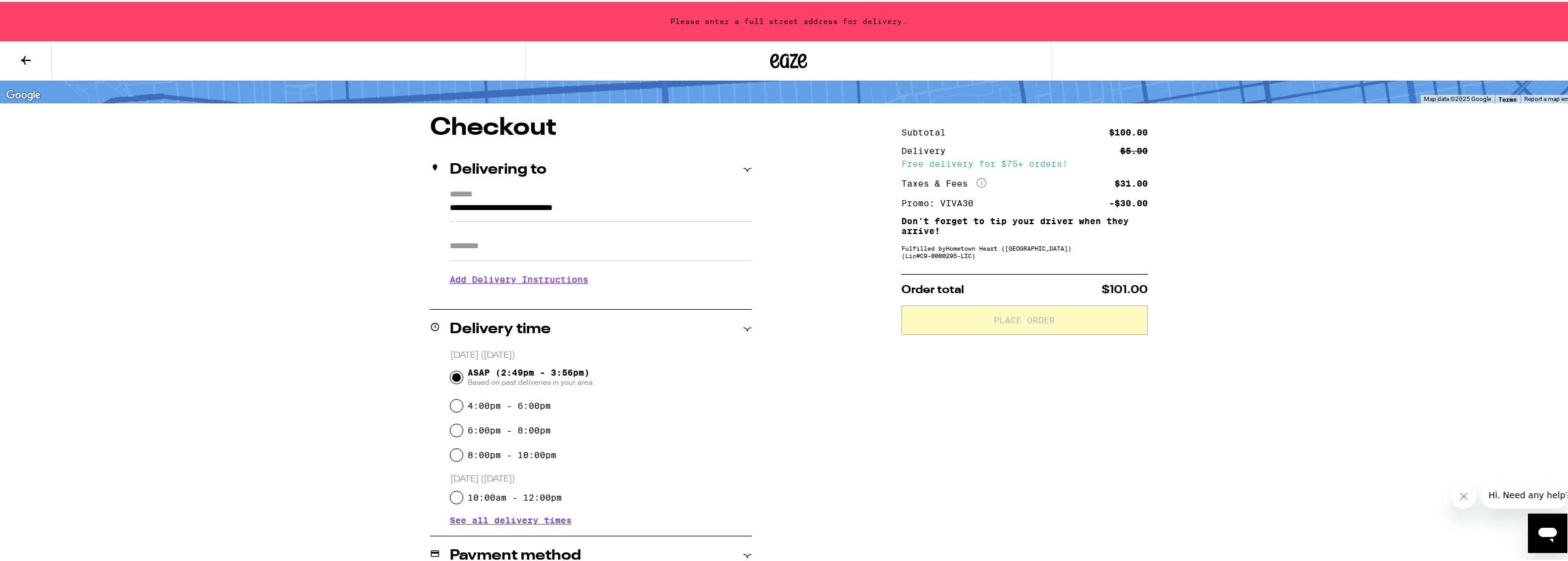
type input "**********"
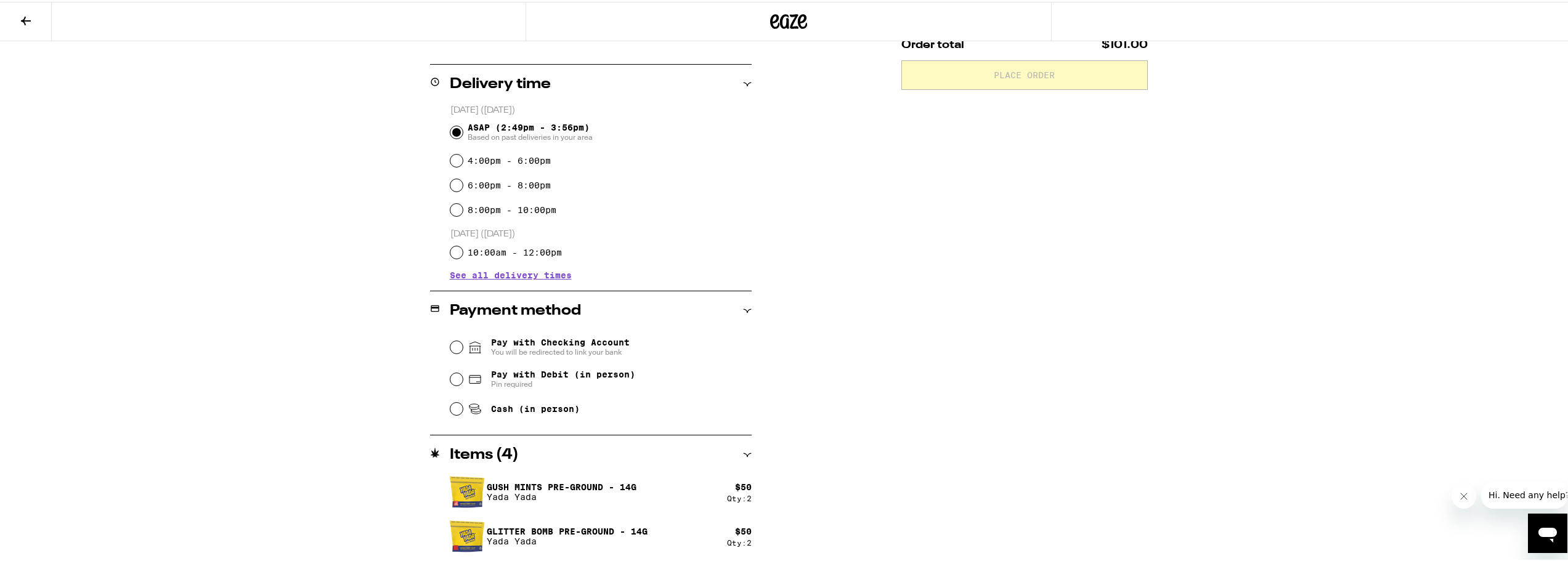
scroll to position [281, 0]
click at [563, 410] on span "Cash (in person)" at bounding box center [535, 406] width 89 height 10
click at [462, 412] on input "Cash (in person)" at bounding box center [457, 406] width 13 height 13
radio input "true"
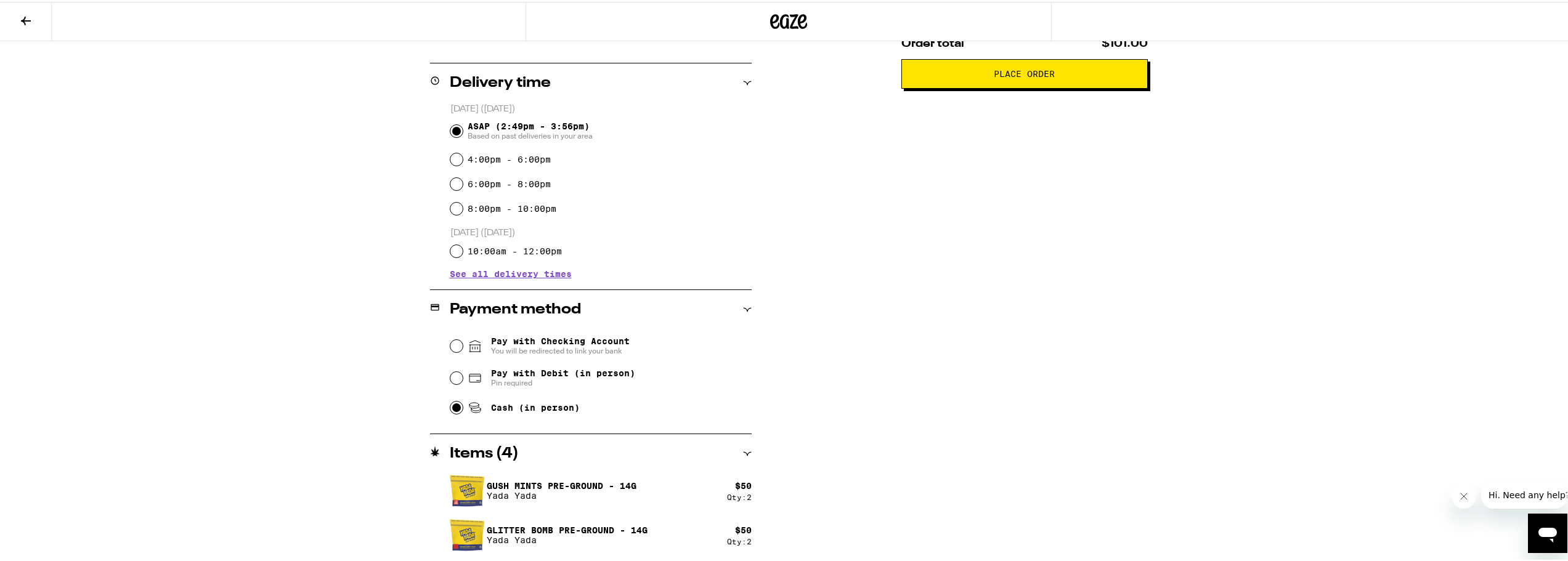
click at [1081, 72] on span "Place Order" at bounding box center [1024, 72] width 225 height 9
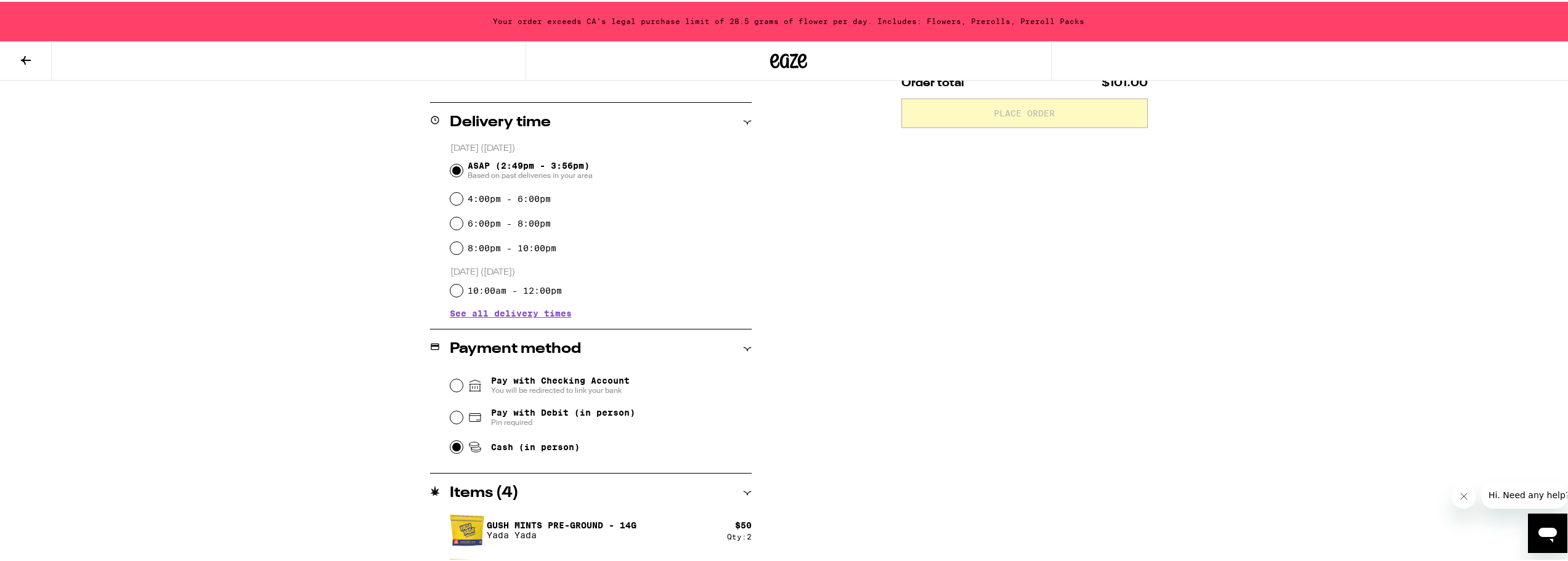
scroll to position [321, 0]
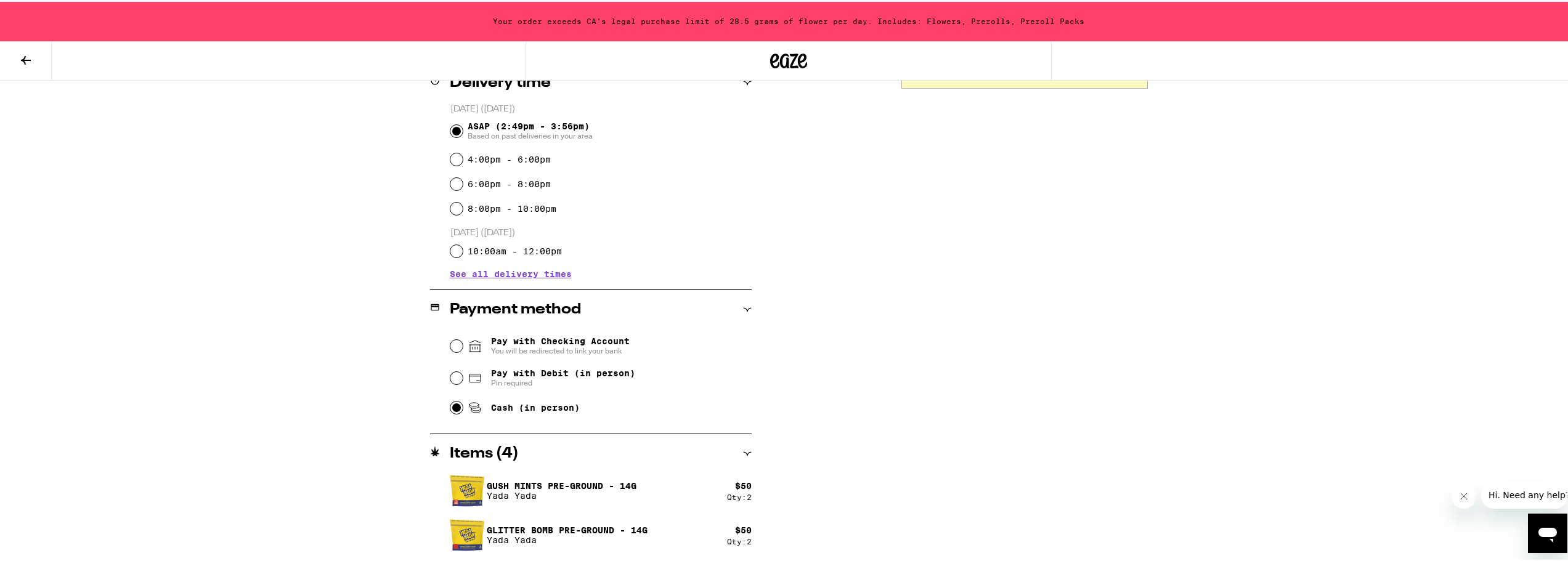
click at [1378, 175] on div "**********" at bounding box center [788, 120] width 1577 height 882
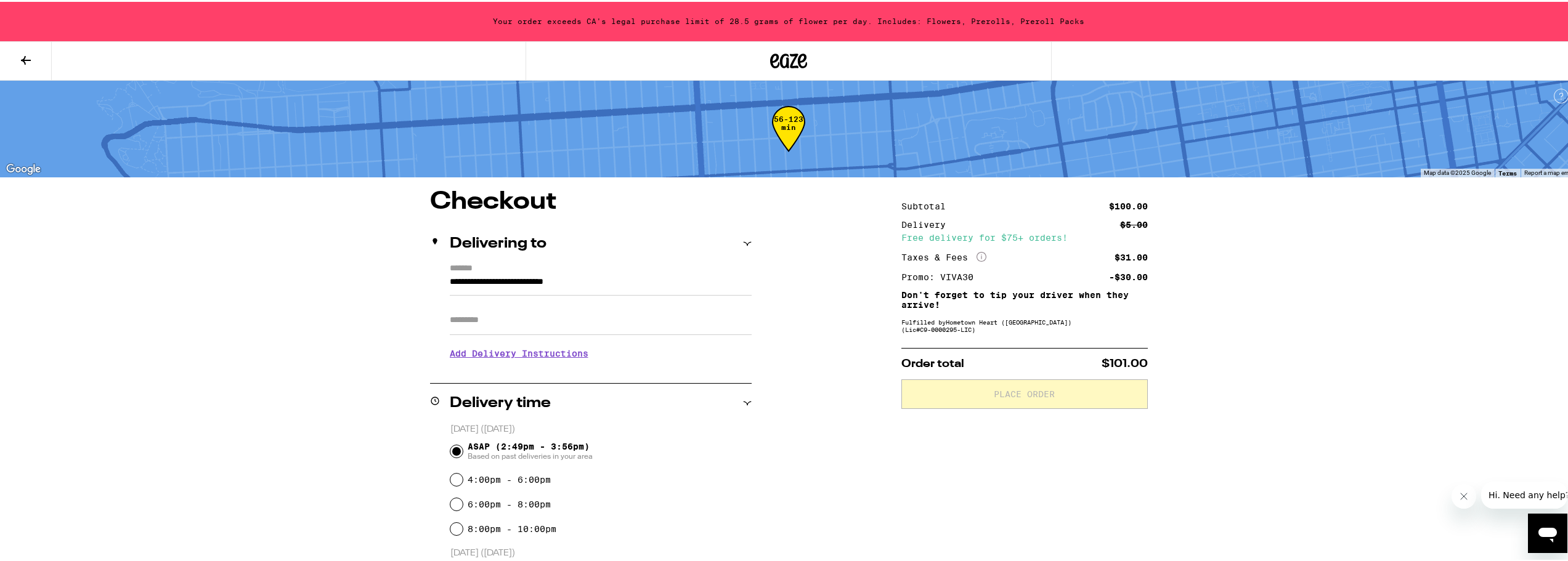
scroll to position [0, 0]
click at [25, 59] on icon at bounding box center [26, 59] width 10 height 9
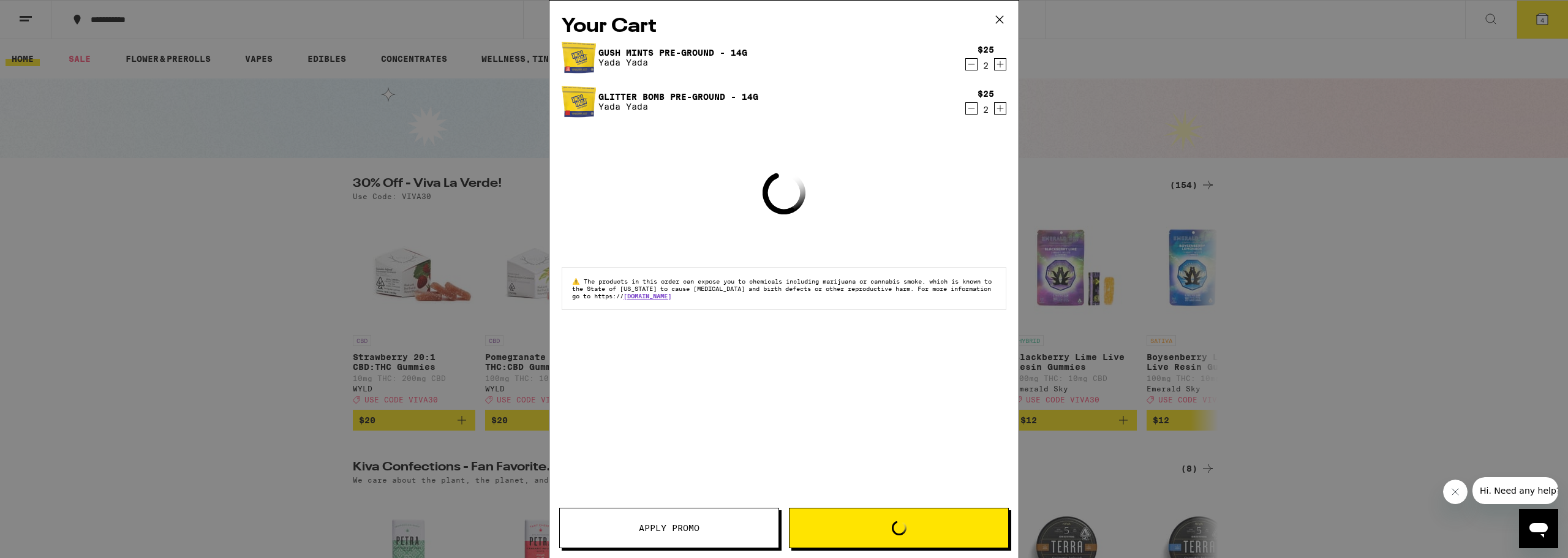
click at [1003, 19] on icon at bounding box center [999, 19] width 18 height 18
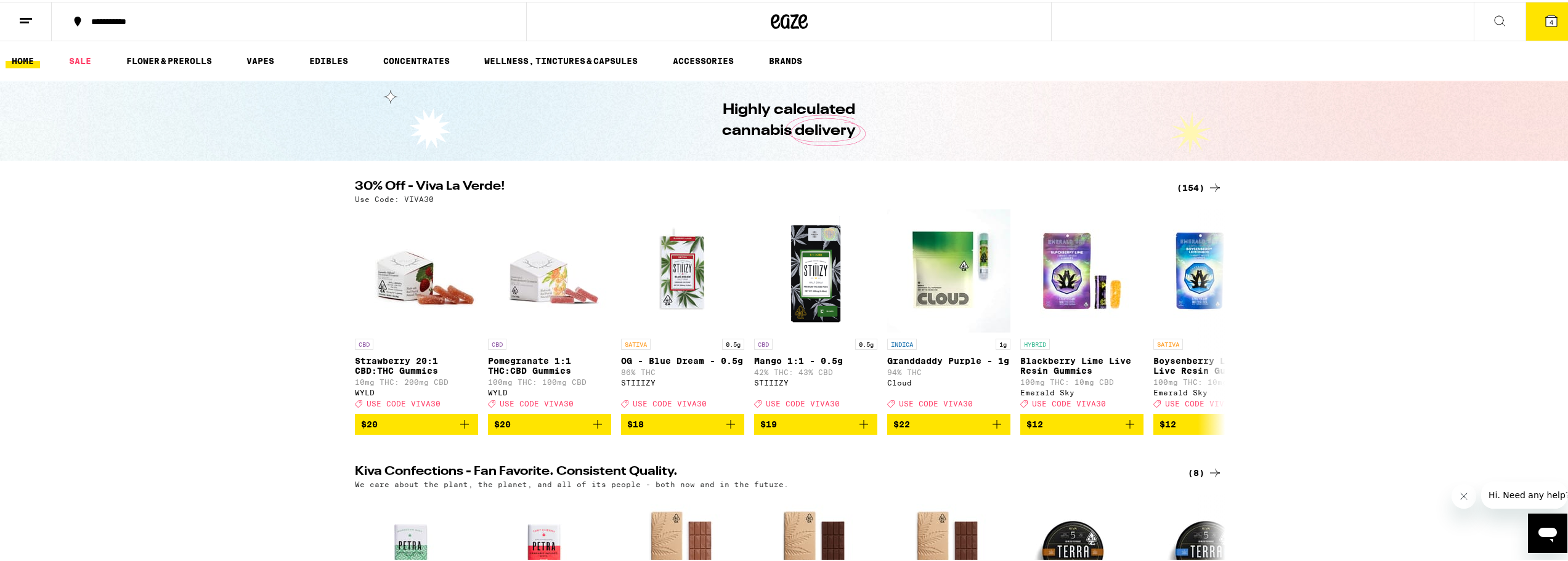
click at [1009, 20] on div "Your Cart Gush Mints Pre-Ground - 14g Yada Yada $25 2 Glitter Bomb Pre-Ground -…" at bounding box center [788, 280] width 1577 height 561
click at [38, 14] on button at bounding box center [26, 20] width 52 height 39
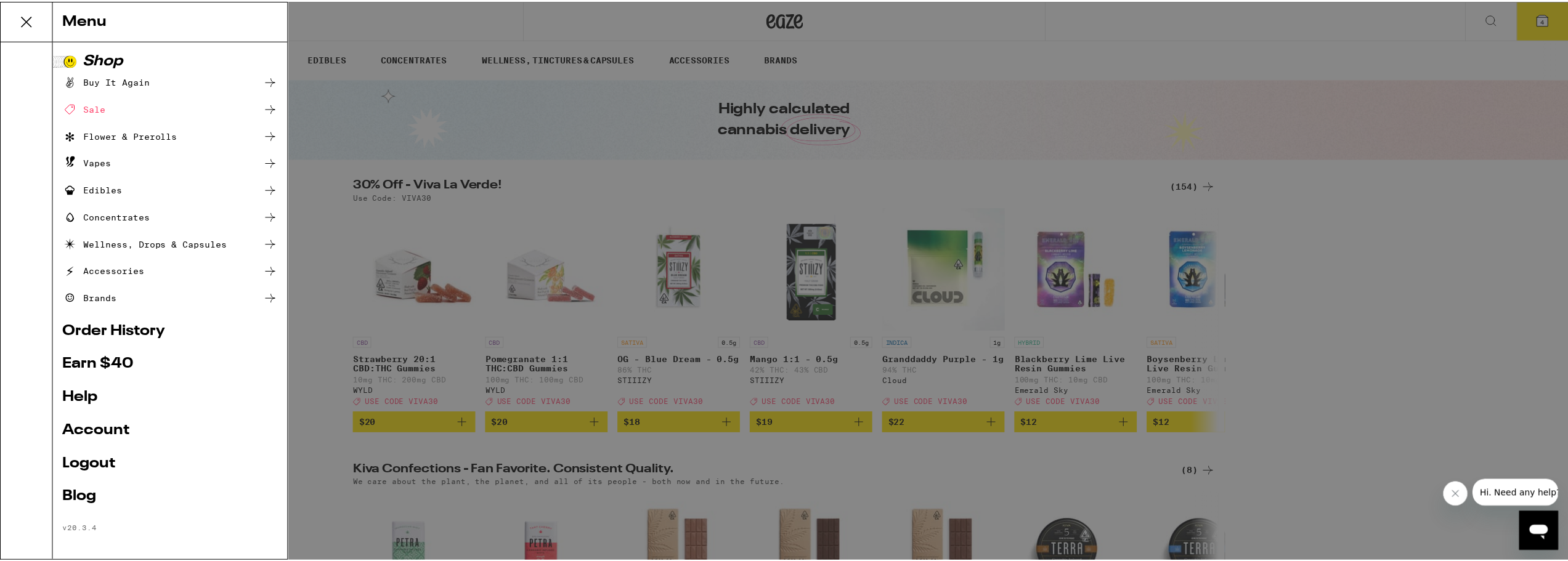
scroll to position [5, 0]
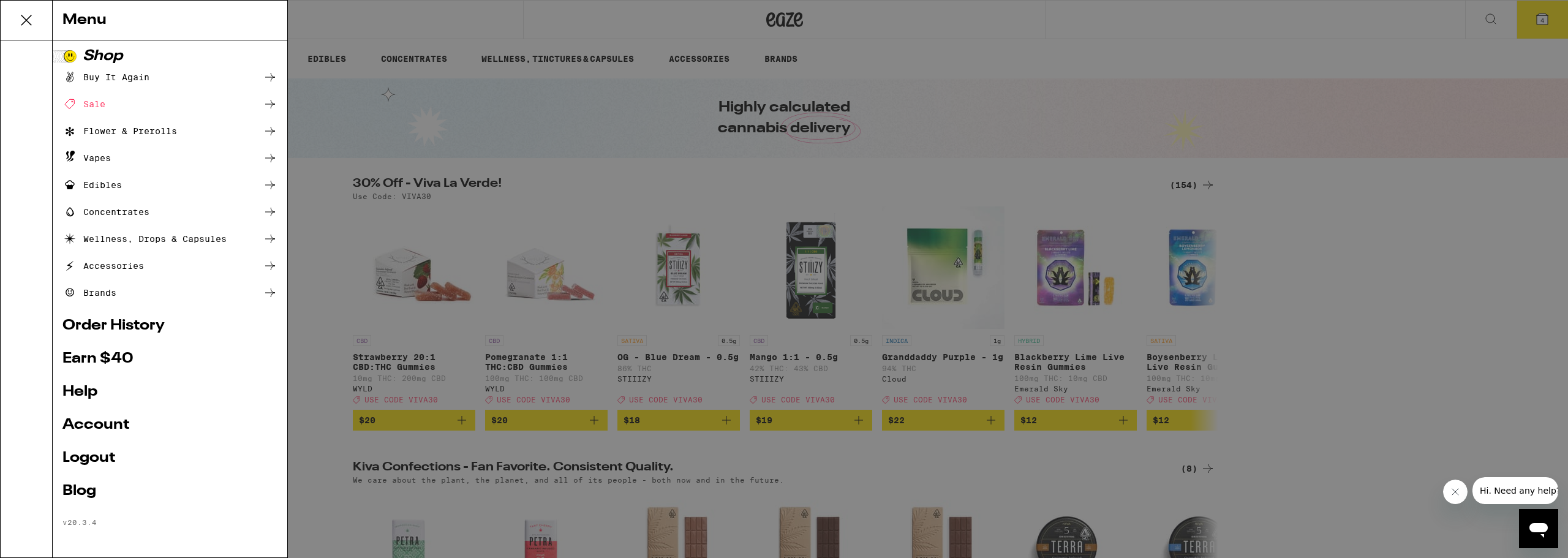
click at [90, 411] on ul "Shop Buy It Again Sale Flower & Prerolls Vapes Edibles Concentrates Wellness, D…" at bounding box center [170, 288] width 215 height 478
click at [92, 423] on link "Account" at bounding box center [170, 424] width 215 height 14
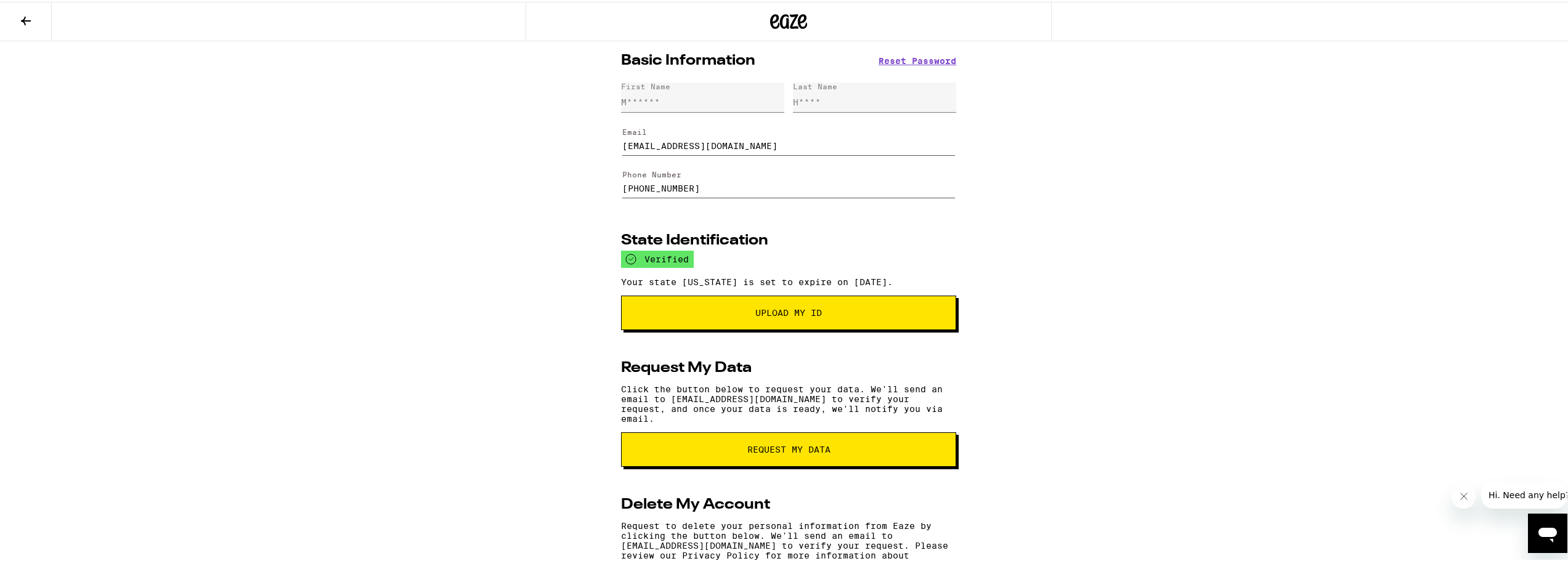
click at [21, 12] on icon at bounding box center [25, 19] width 15 height 14
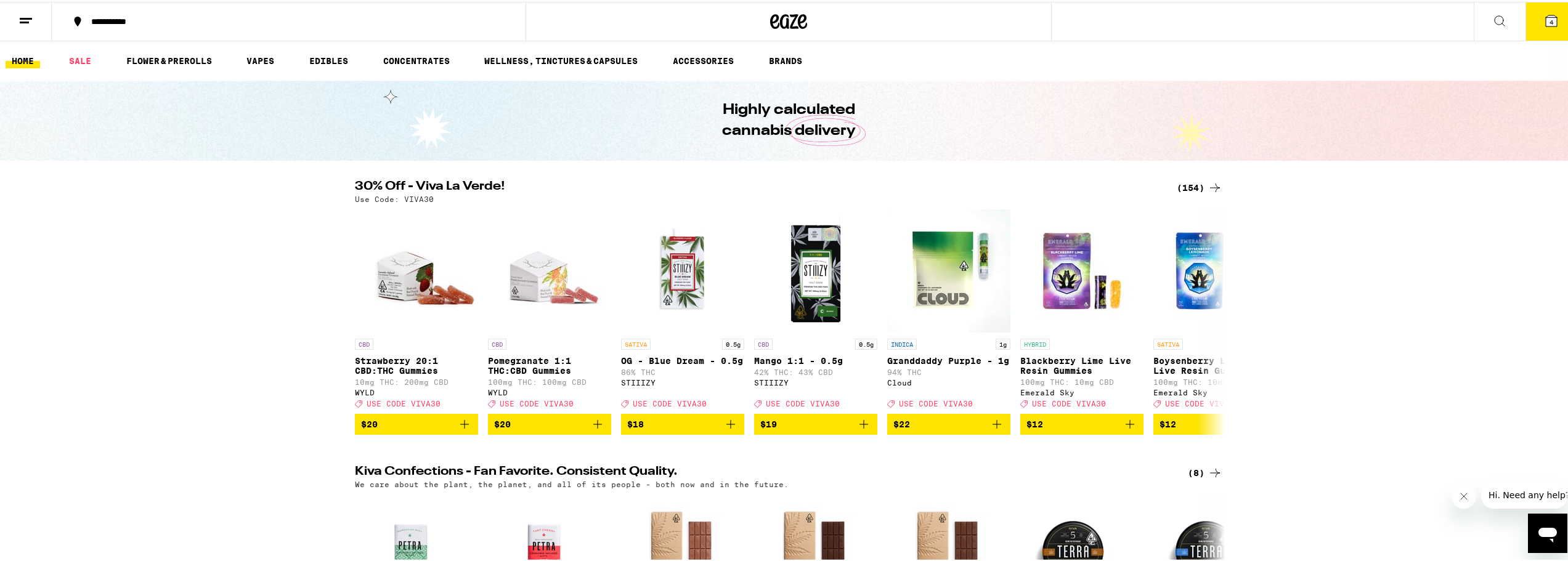
click at [1539, 529] on icon "Open messaging window" at bounding box center [1547, 532] width 22 height 22
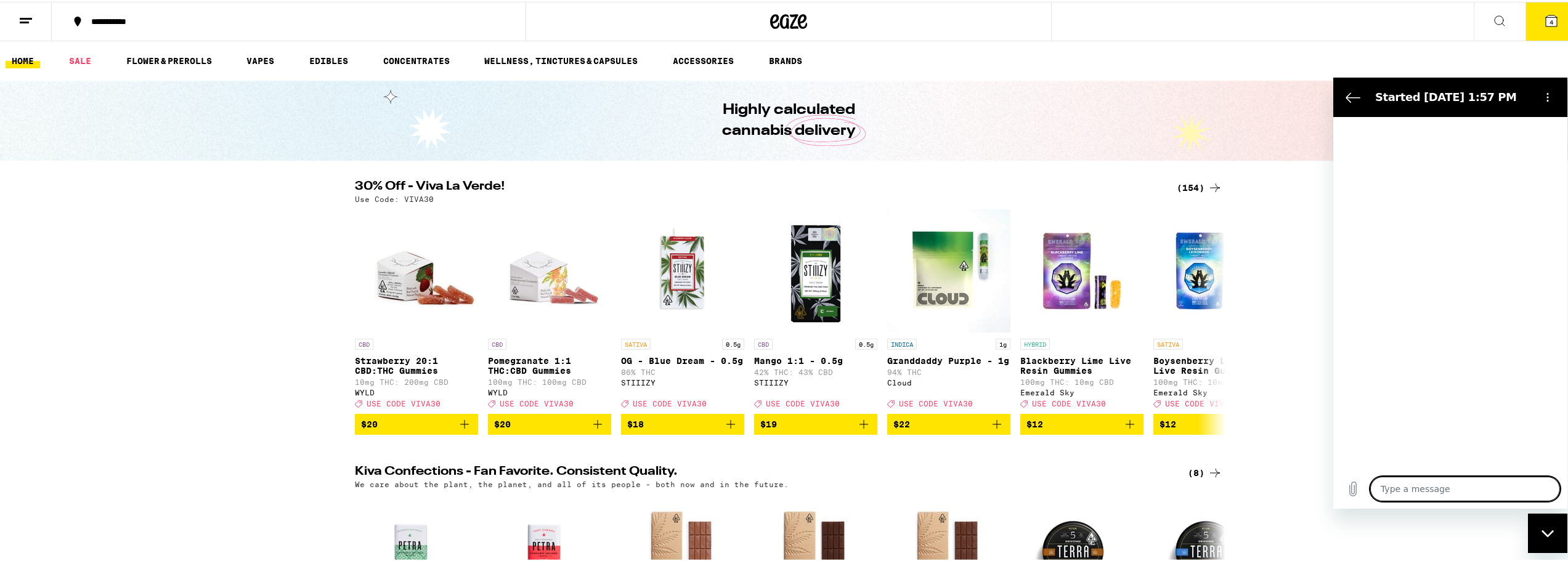
click at [1419, 490] on textarea at bounding box center [1465, 488] width 190 height 25
type textarea "x"
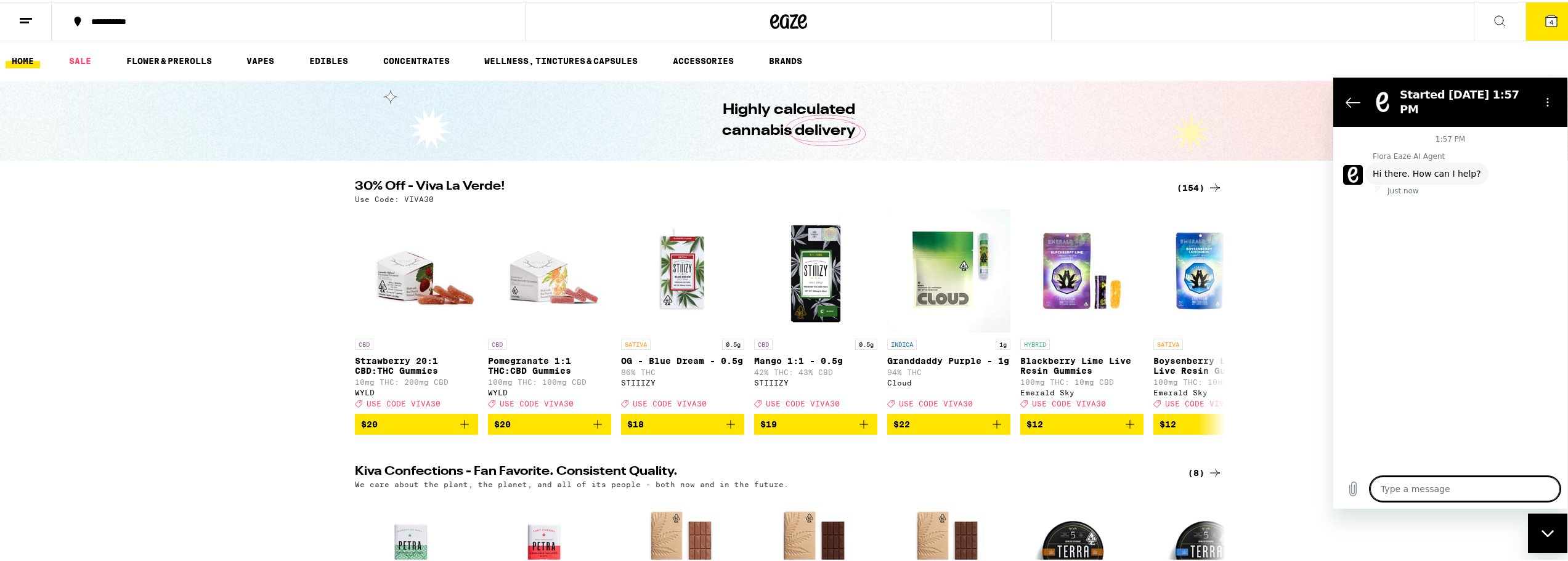
type textarea "m"
type textarea "x"
type textarea "me"
type textarea "x"
type textarea "med"
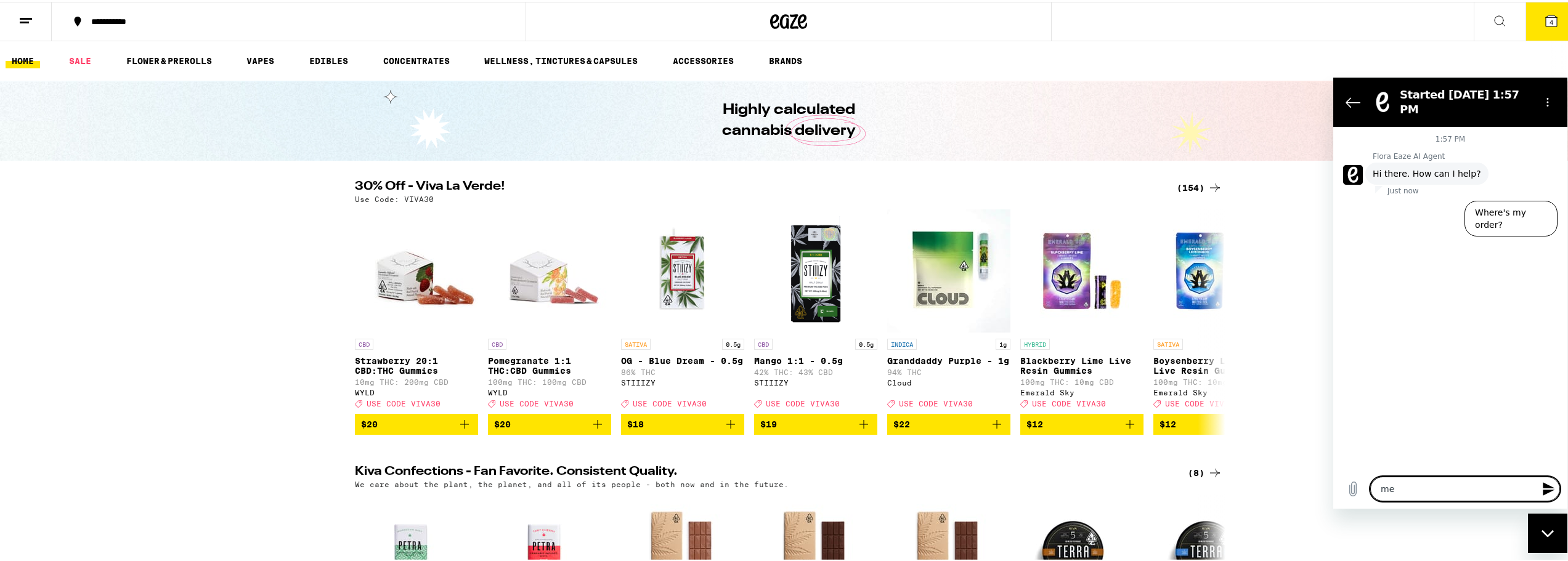
type textarea "x"
type textarea "medi"
type textarea "x"
type textarea "medic"
type textarea "x"
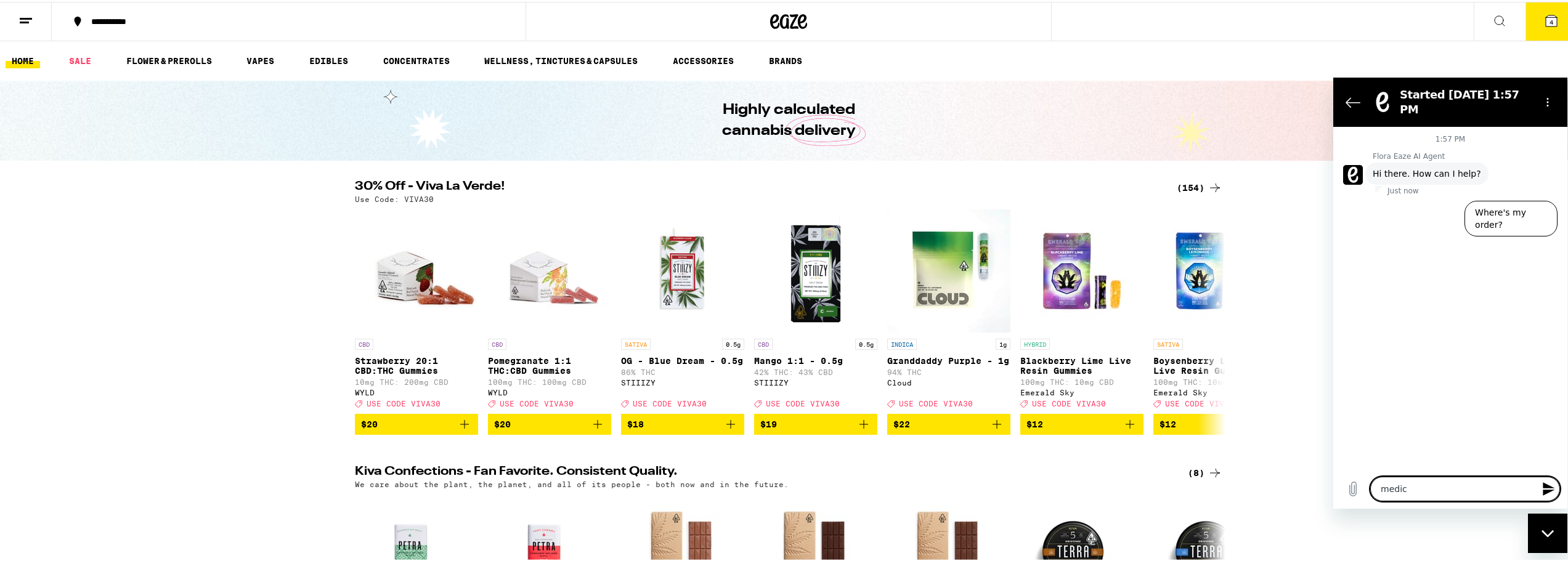
type textarea "medica"
type textarea "x"
type textarea "medical"
type textarea "x"
type textarea "medical"
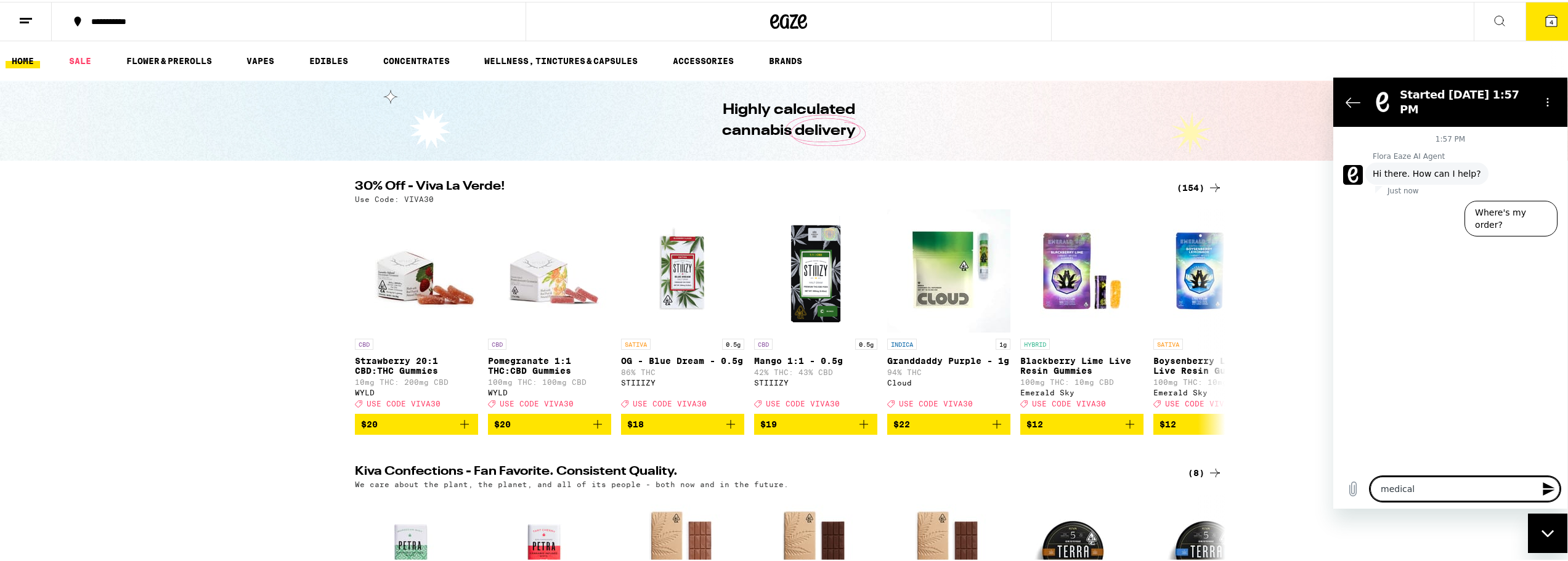
type textarea "x"
type textarea "medical m"
type textarea "x"
type textarea "medical ma"
type textarea "x"
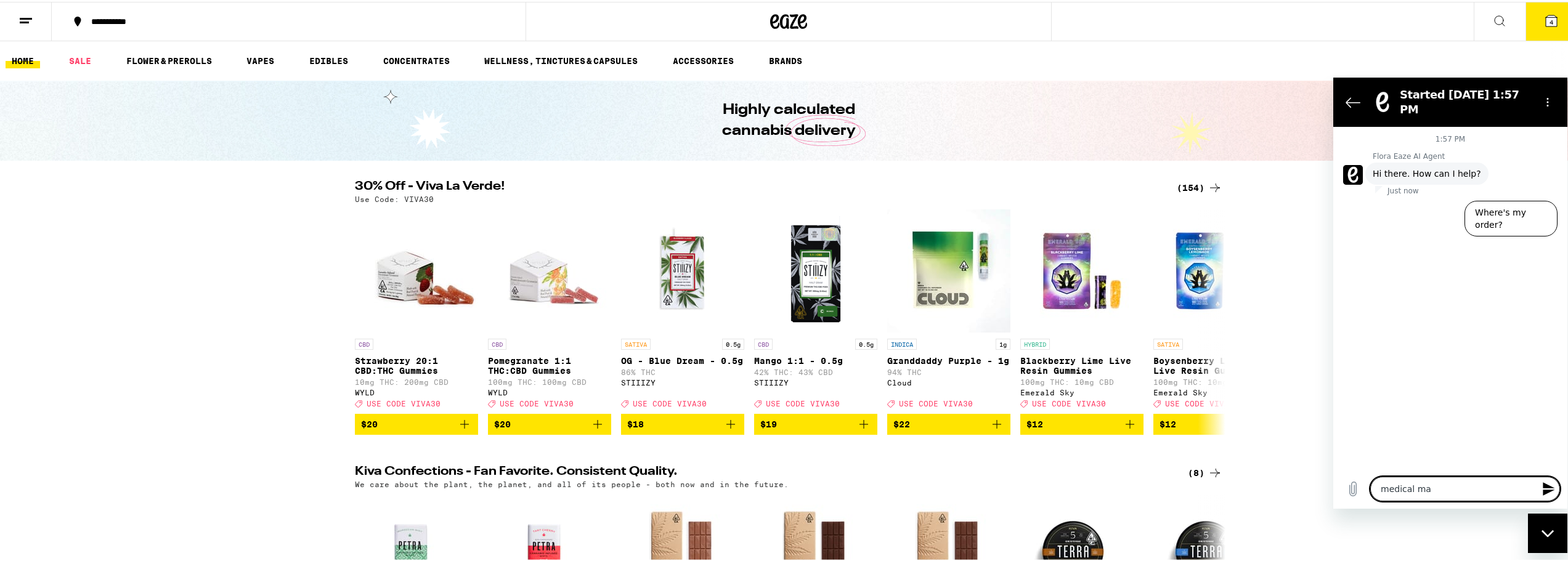
type textarea "medical mar"
type textarea "x"
type textarea "medical mari"
type textarea "x"
type textarea "medical marij"
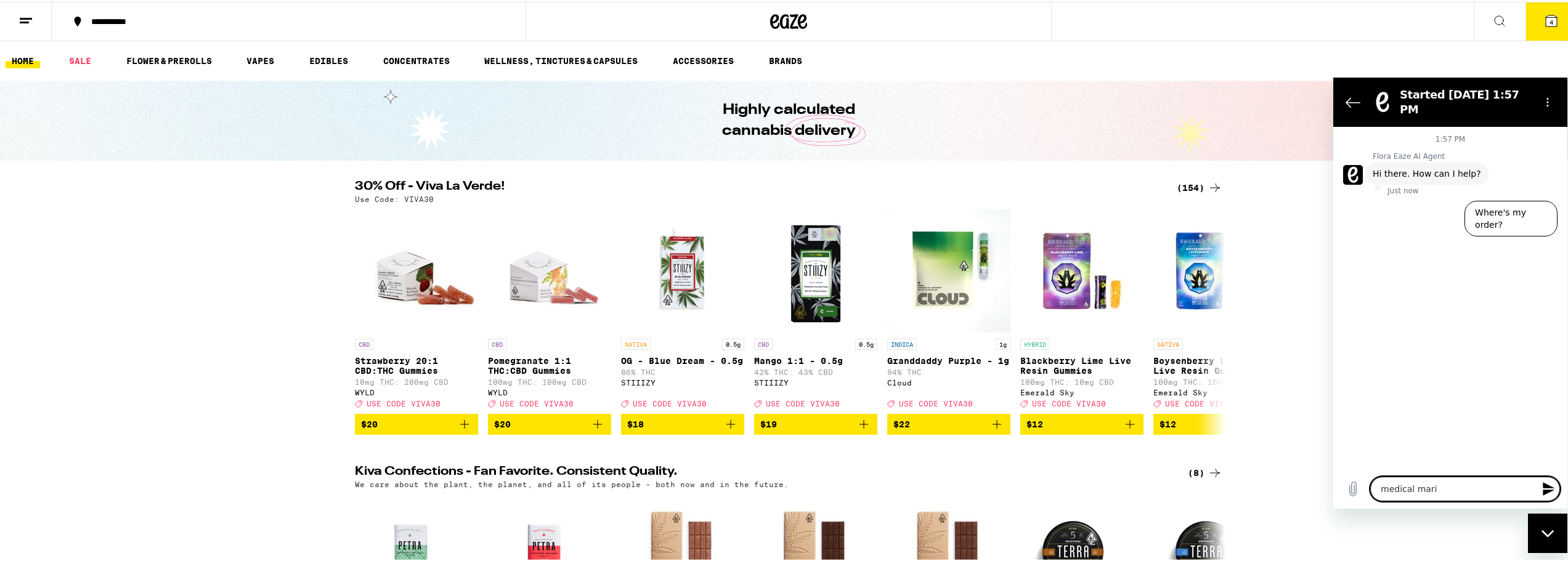
type textarea "x"
type textarea "medical mariju"
type textarea "x"
type textarea "medical marijua"
type textarea "x"
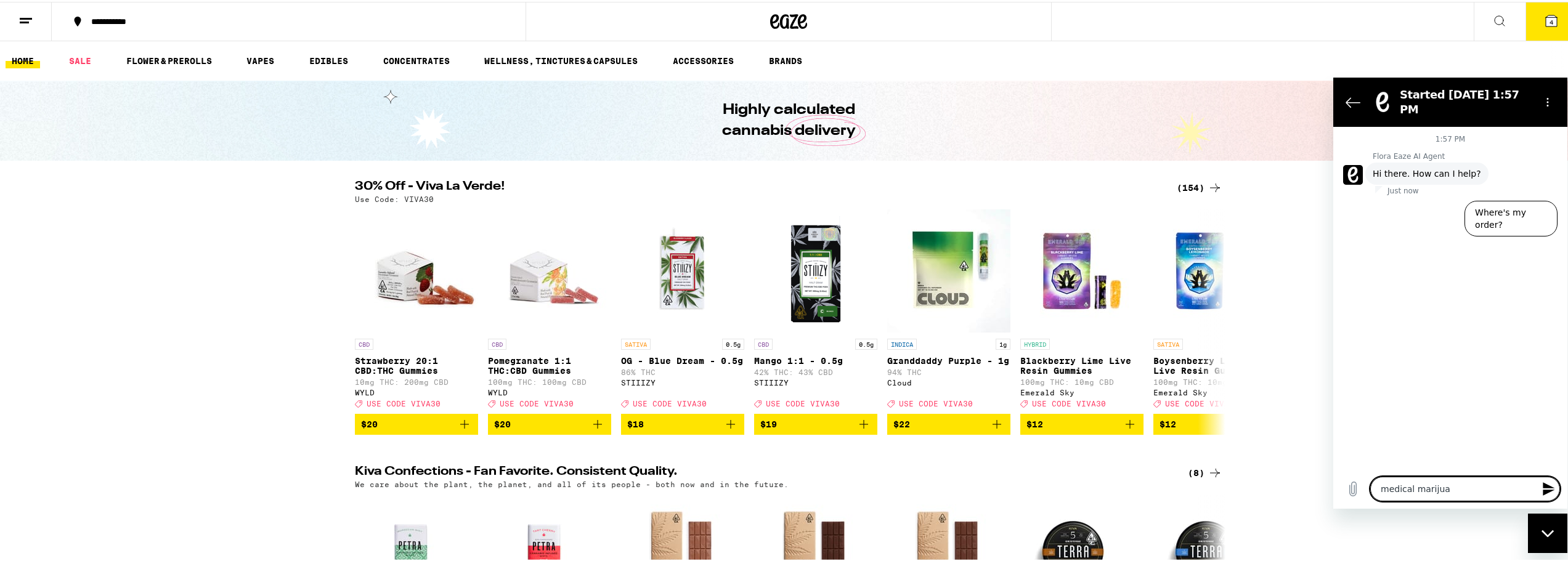
type textarea "medical marijuan"
type textarea "x"
type textarea "[MEDICAL_DATA]"
type textarea "x"
type textarea "[MEDICAL_DATA]"
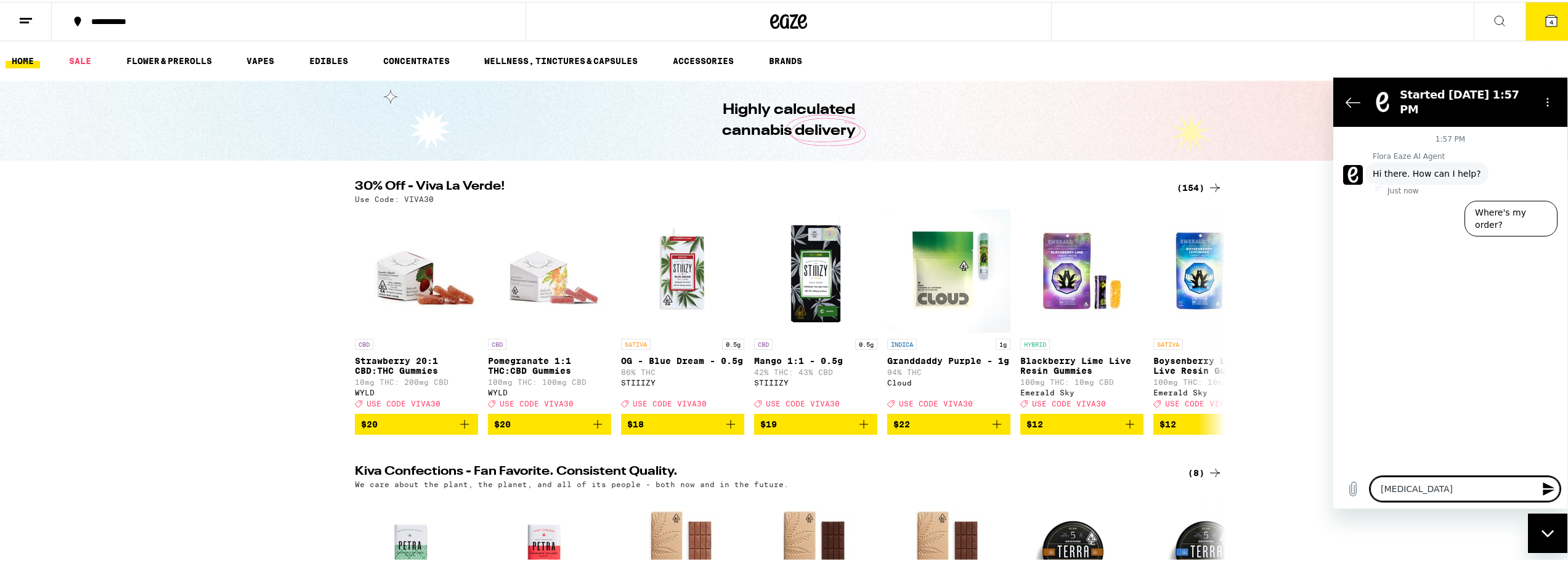
type textarea "x"
type textarea "[MEDICAL_DATA] r"
type textarea "x"
type textarea "[MEDICAL_DATA] re"
type textarea "x"
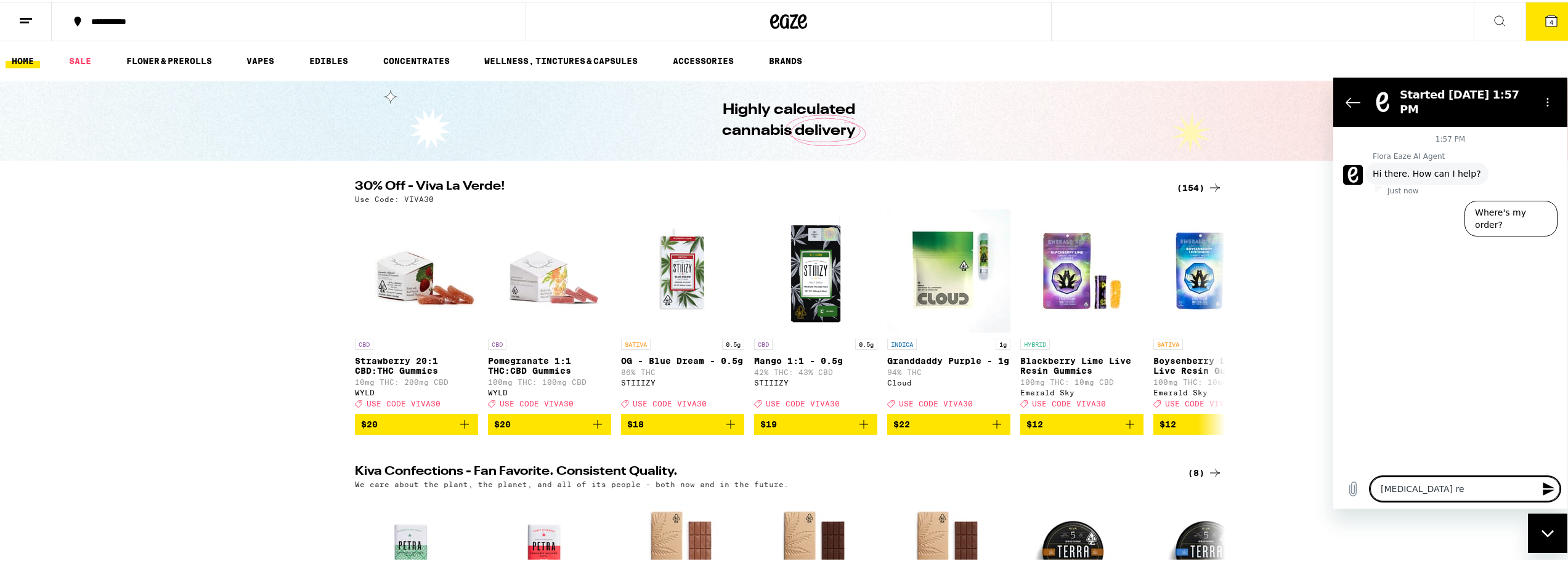
type textarea "[MEDICAL_DATA] rec"
type textarea "x"
type textarea "[MEDICAL_DATA] reco"
type textarea "x"
type textarea "[MEDICAL_DATA] recom"
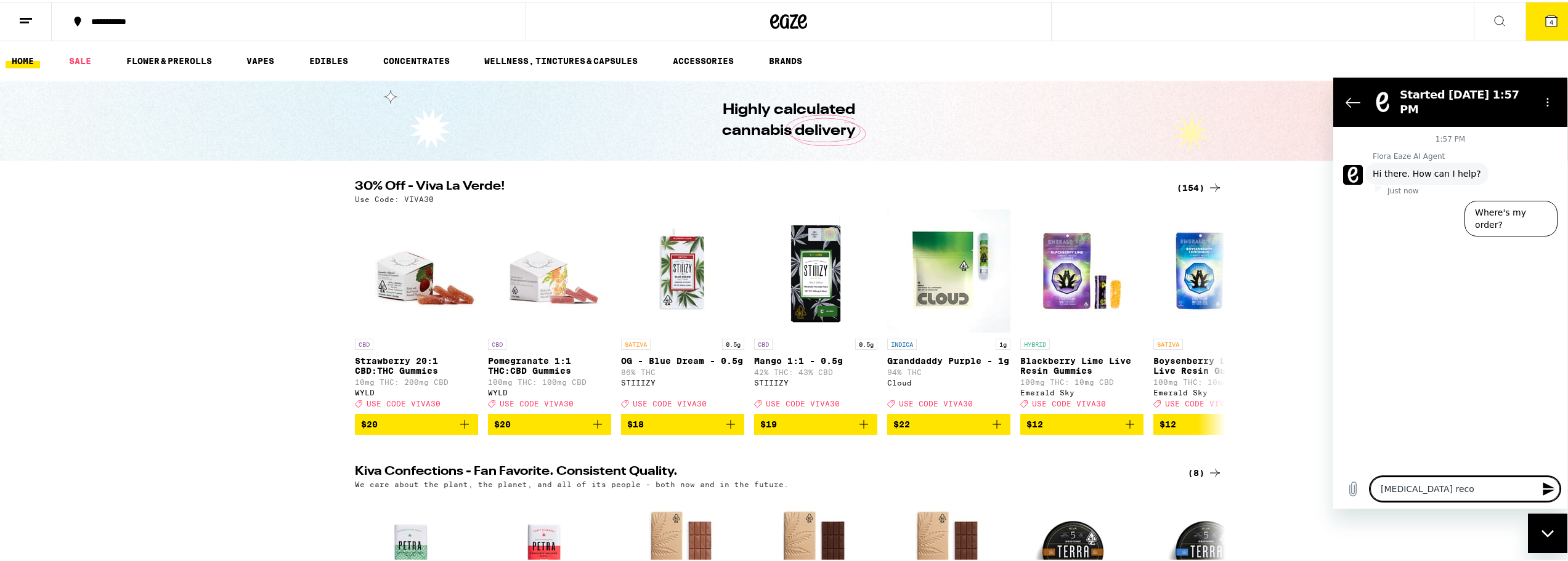
type textarea "x"
type textarea "[MEDICAL_DATA] recomm"
type textarea "x"
type textarea "[MEDICAL_DATA] recomme"
type textarea "x"
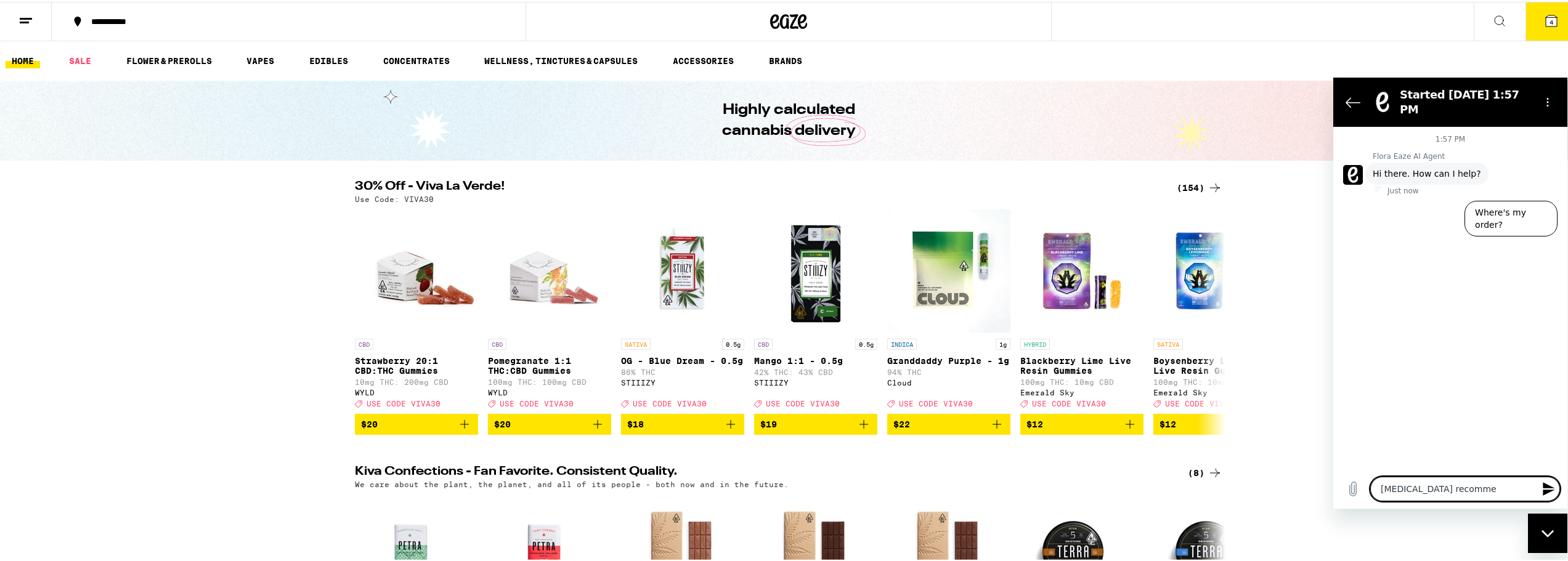
type textarea "[MEDICAL_DATA] recommen"
type textarea "x"
type textarea "[MEDICAL_DATA] recommend"
type textarea "x"
type textarea "[MEDICAL_DATA] recommenda"
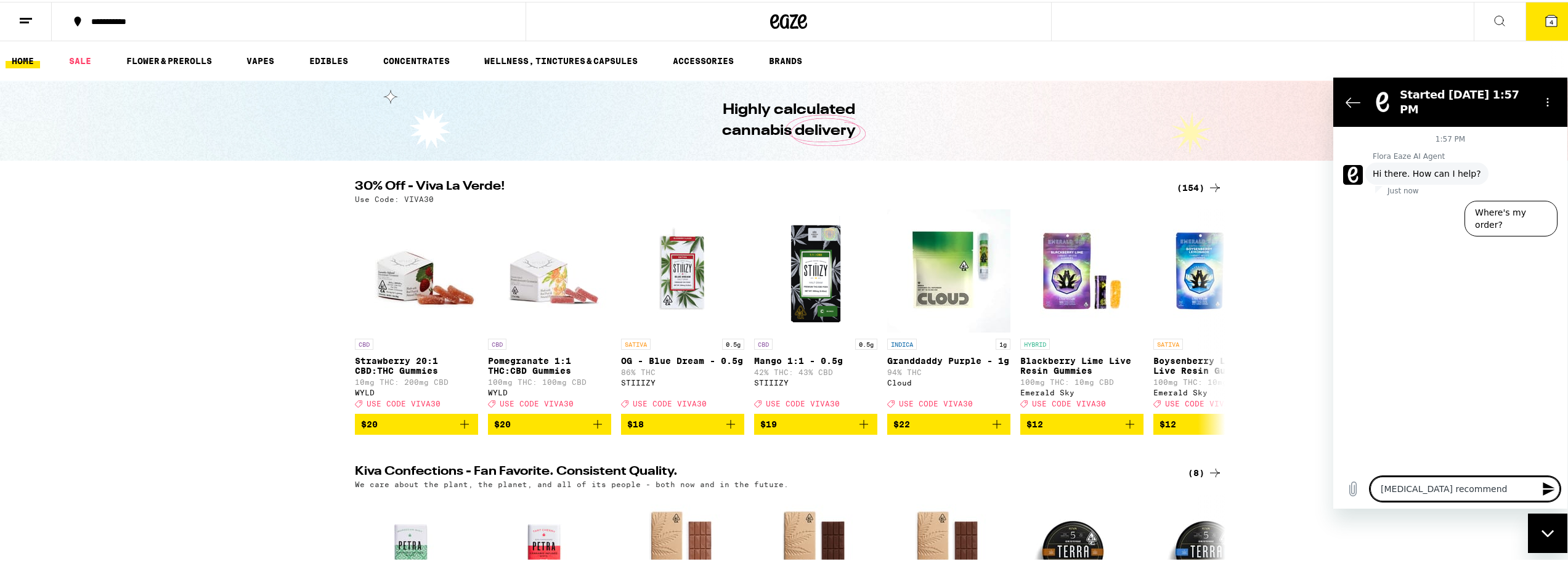
type textarea "x"
type textarea "[MEDICAL_DATA] recommendat"
type textarea "x"
type textarea "[MEDICAL_DATA] recommendati"
type textarea "x"
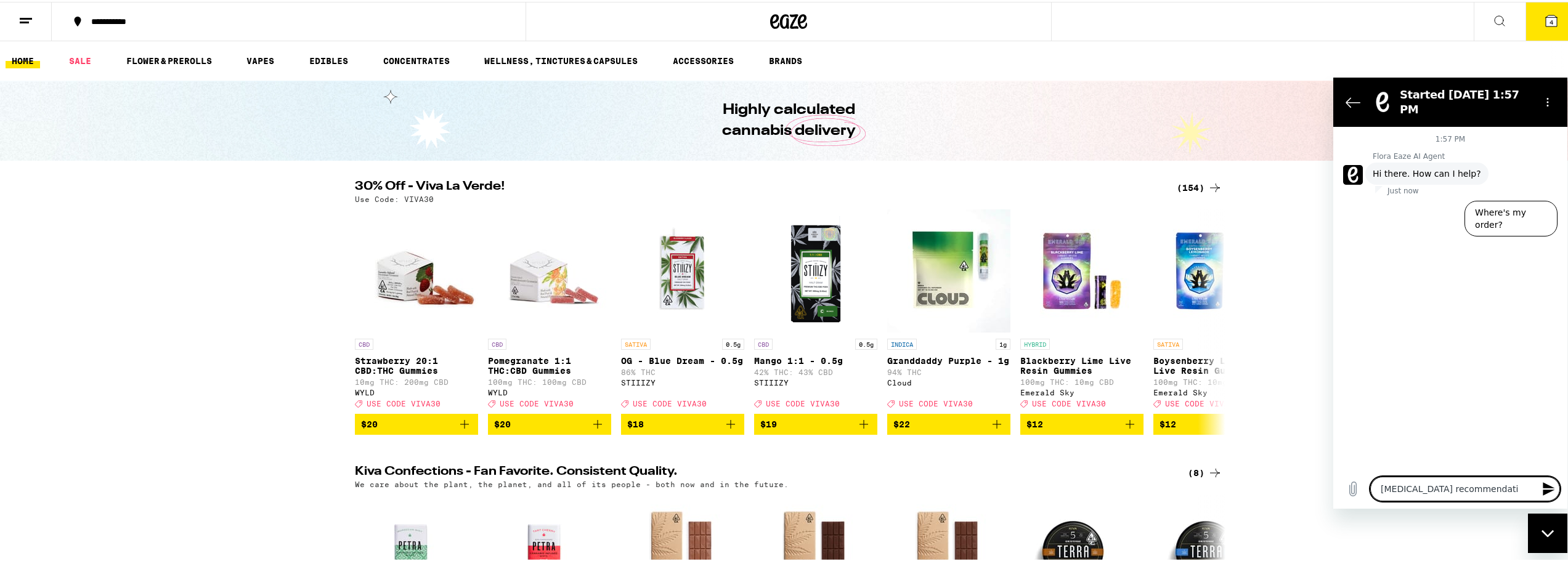
type textarea "[MEDICAL_DATA] recommendatio"
type textarea "x"
type textarea "[MEDICAL_DATA] recommendation"
type textarea "x"
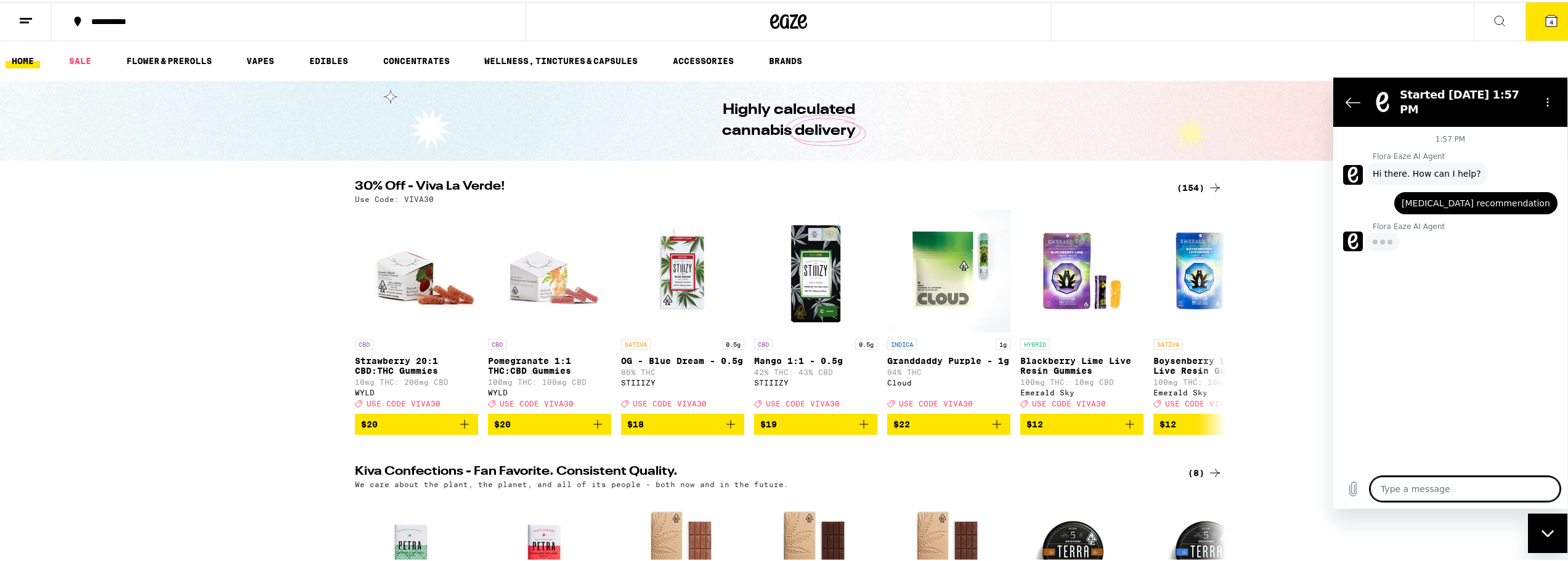
type textarea "x"
click at [41, 17] on button at bounding box center [26, 20] width 52 height 39
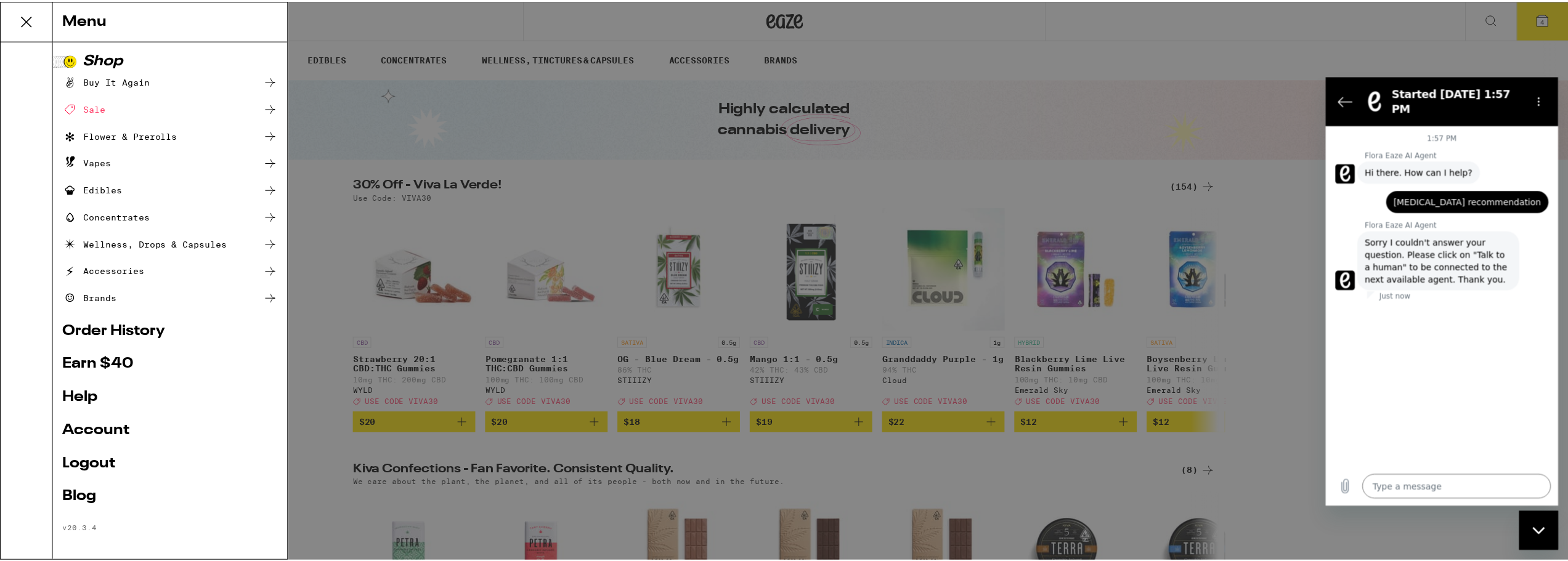
scroll to position [5, 0]
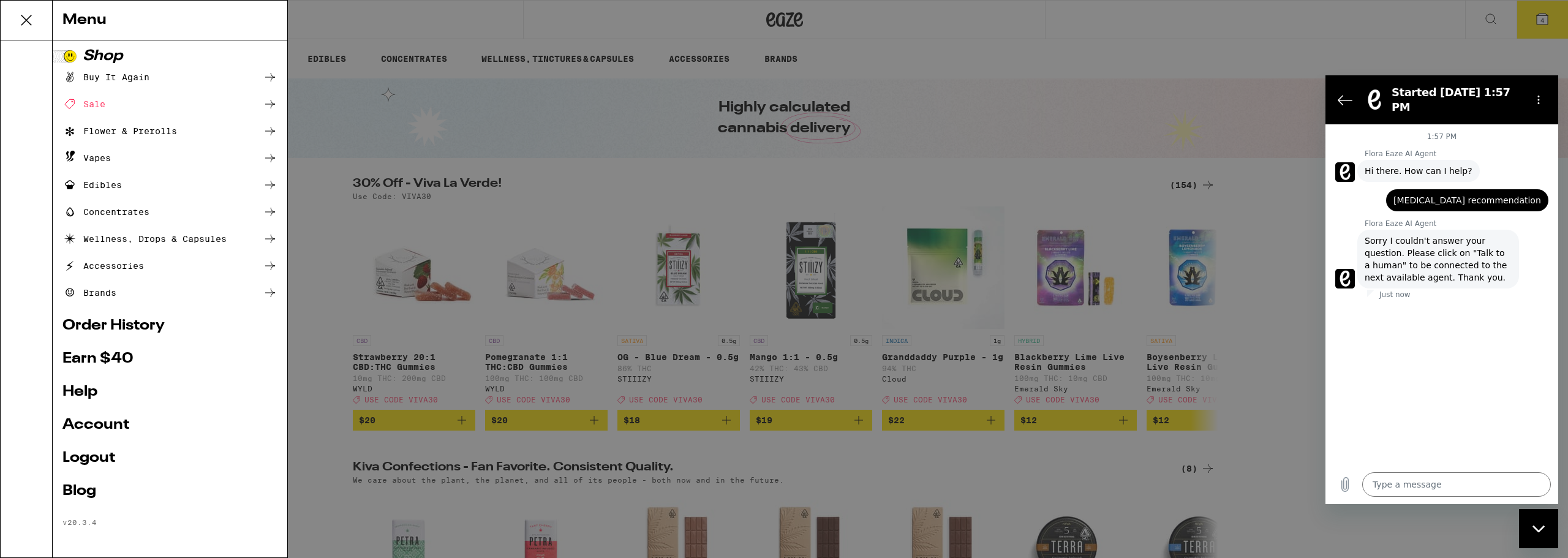
click at [88, 396] on link "Help" at bounding box center [170, 391] width 215 height 14
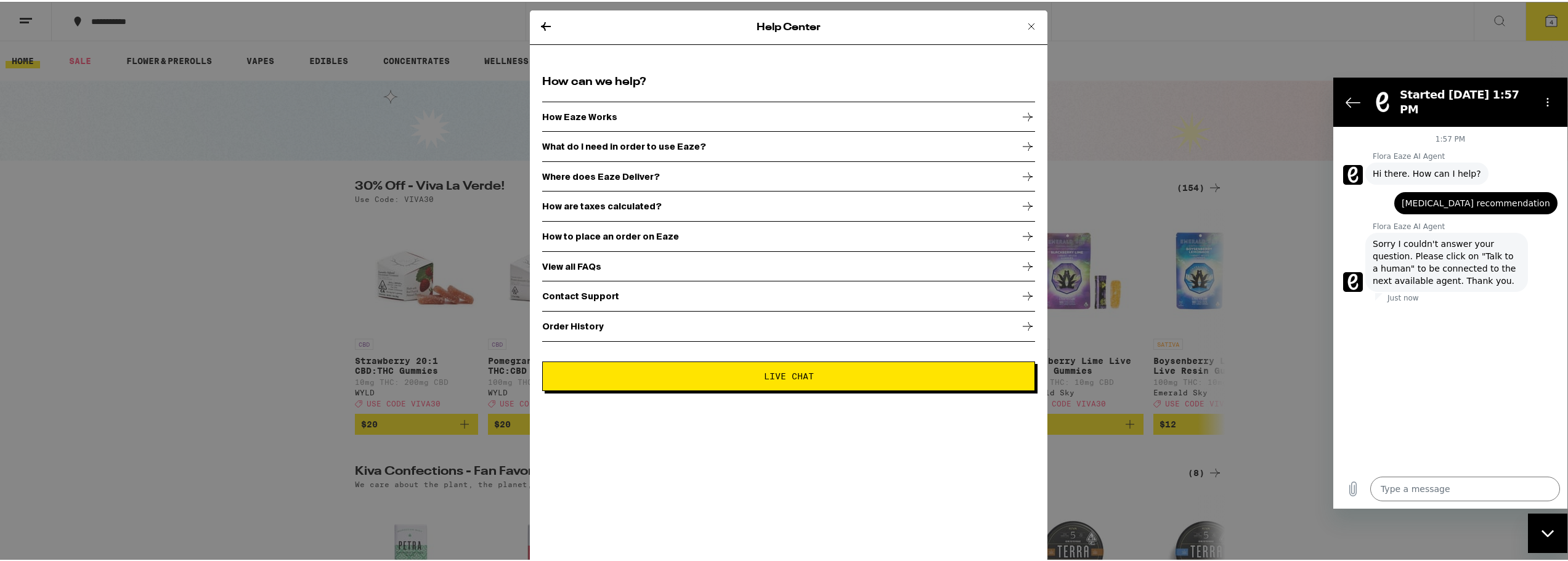
click at [590, 265] on div "View all FAQs" at bounding box center [788, 265] width 493 height 31
click at [1026, 21] on icon at bounding box center [1031, 24] width 15 height 14
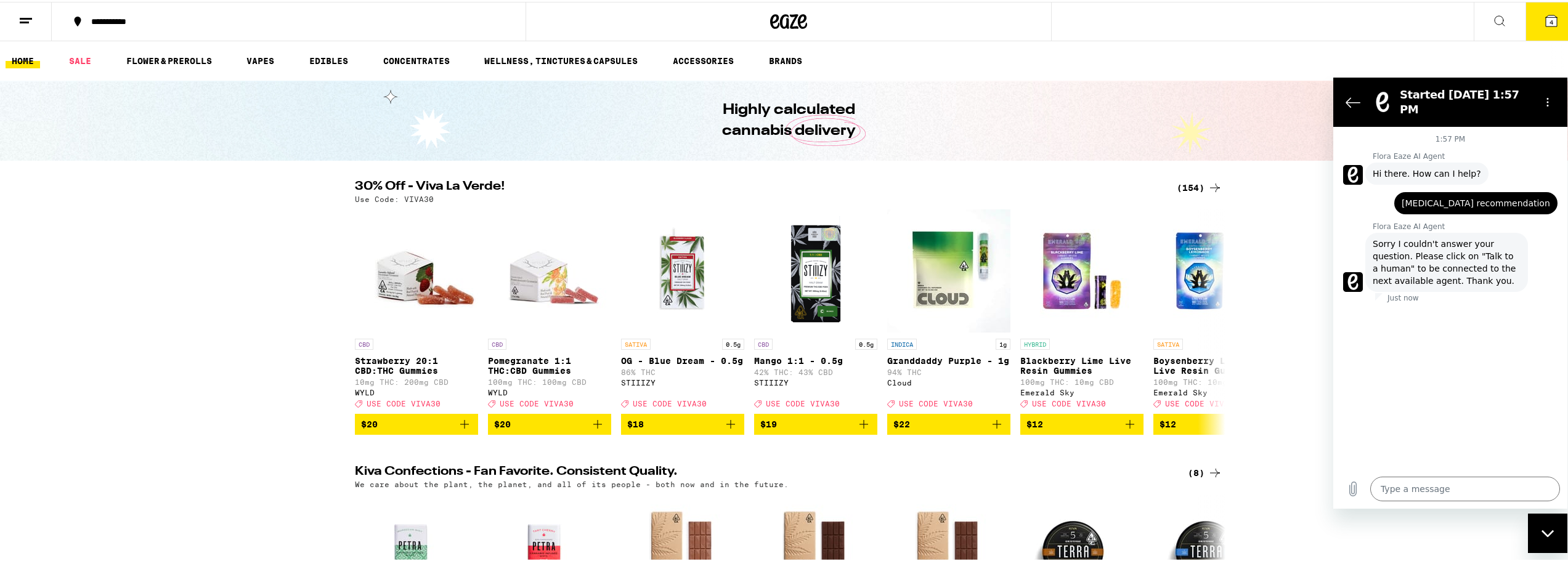
click at [29, 20] on line at bounding box center [24, 20] width 9 height 0
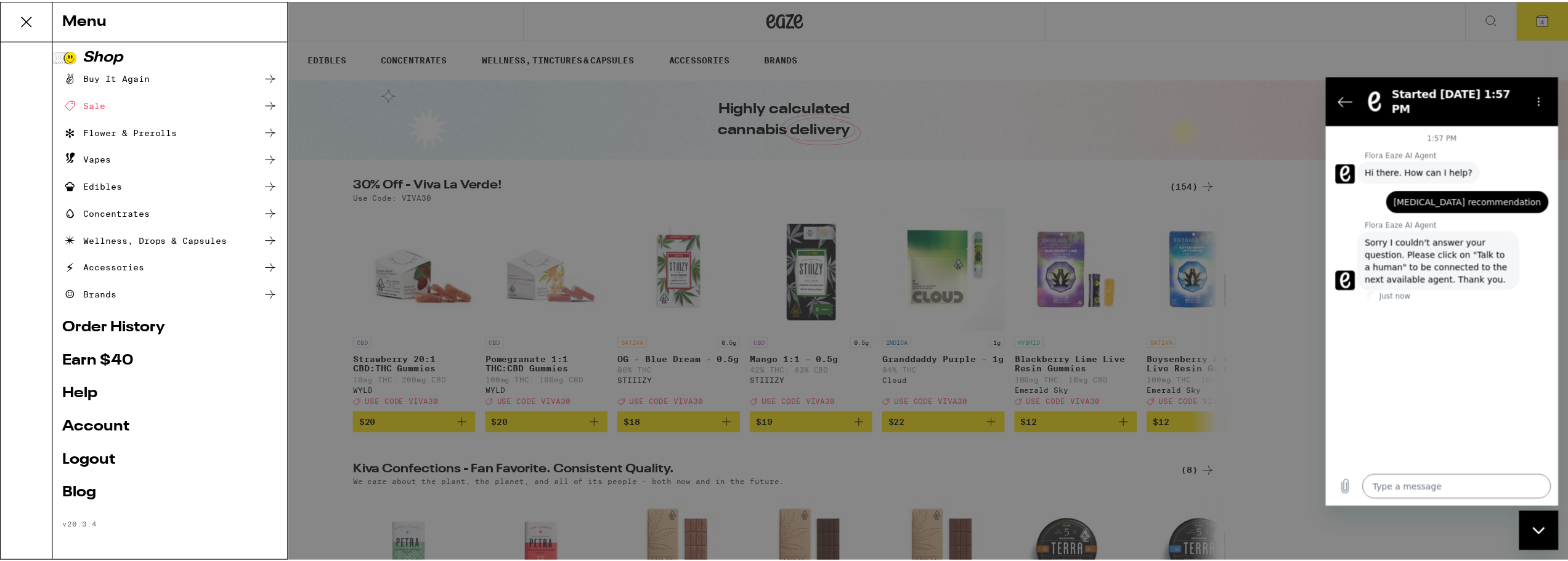
scroll to position [5, 0]
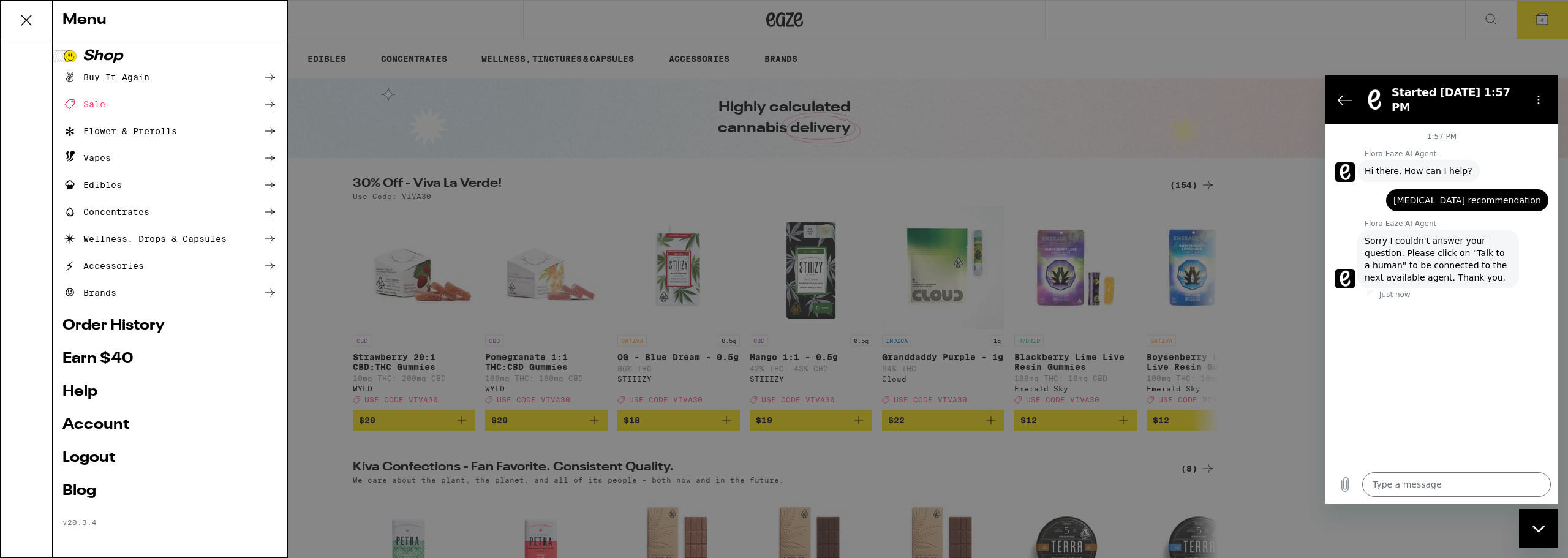
click at [97, 429] on link "Account" at bounding box center [170, 424] width 215 height 14
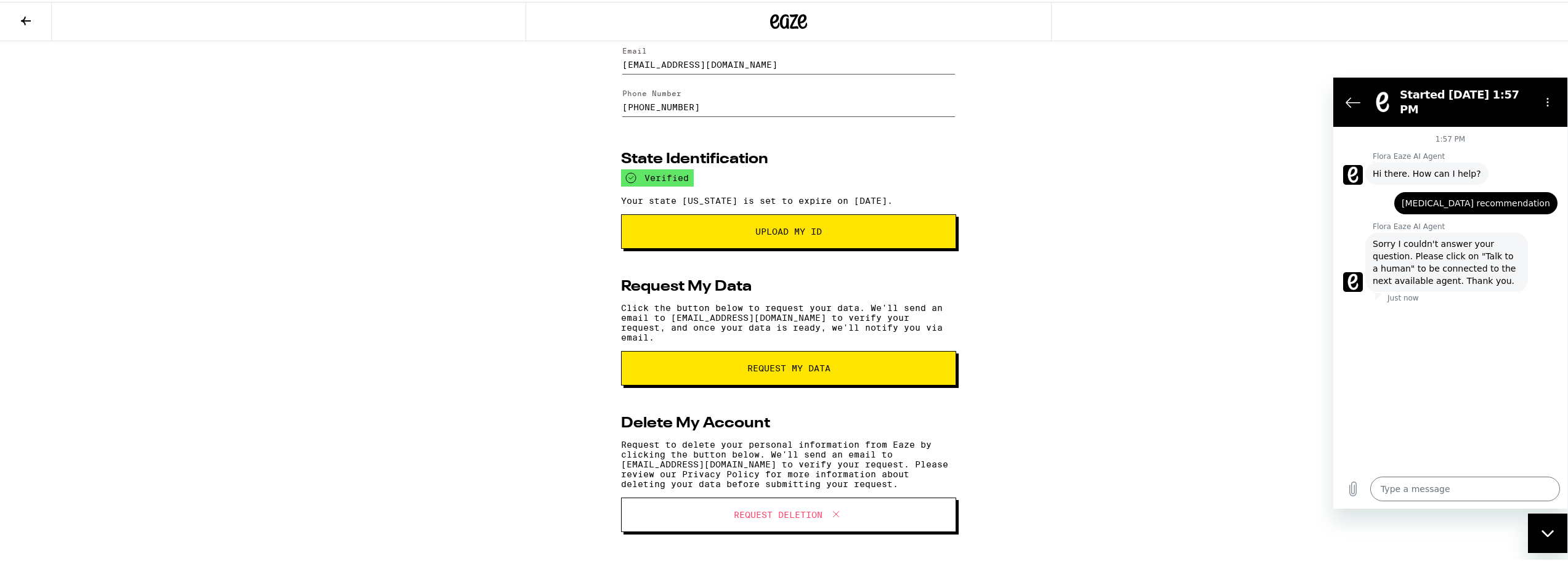
scroll to position [87, 0]
click at [1469, 492] on textarea at bounding box center [1465, 488] width 190 height 25
type textarea "t"
type textarea "x"
type textarea "ta"
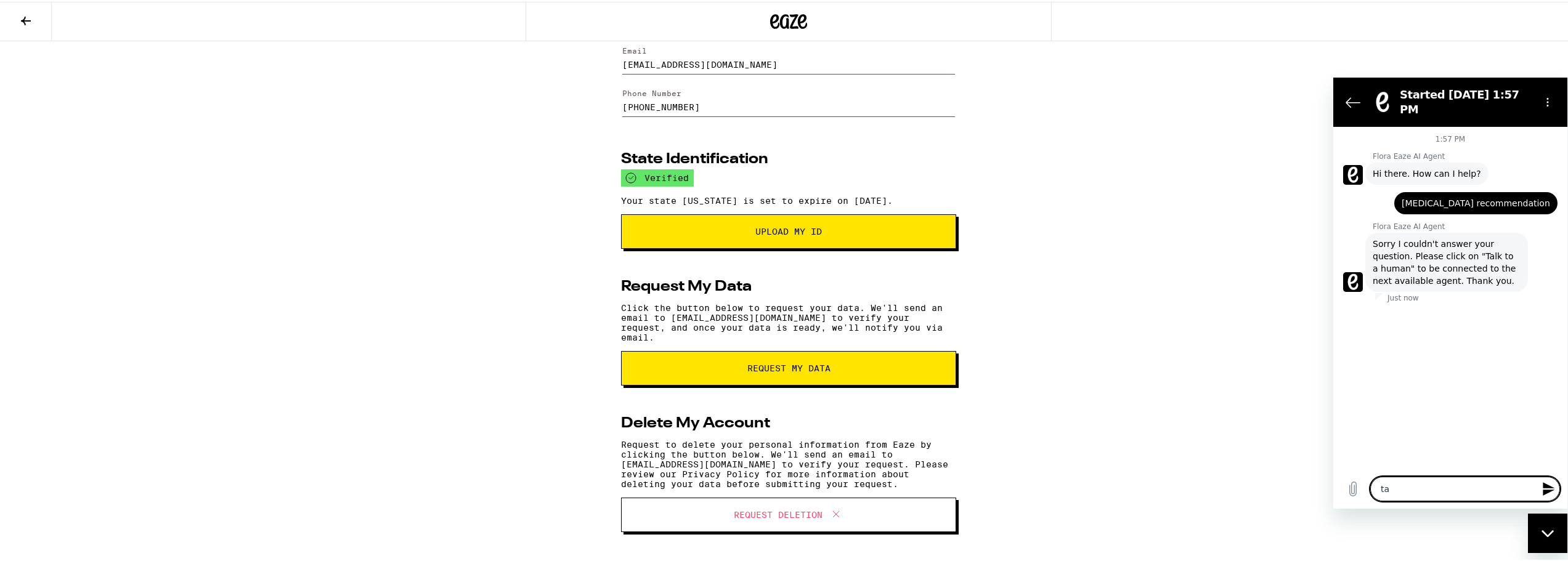
type textarea "x"
type textarea "tal"
type textarea "x"
type textarea "talk"
type textarea "x"
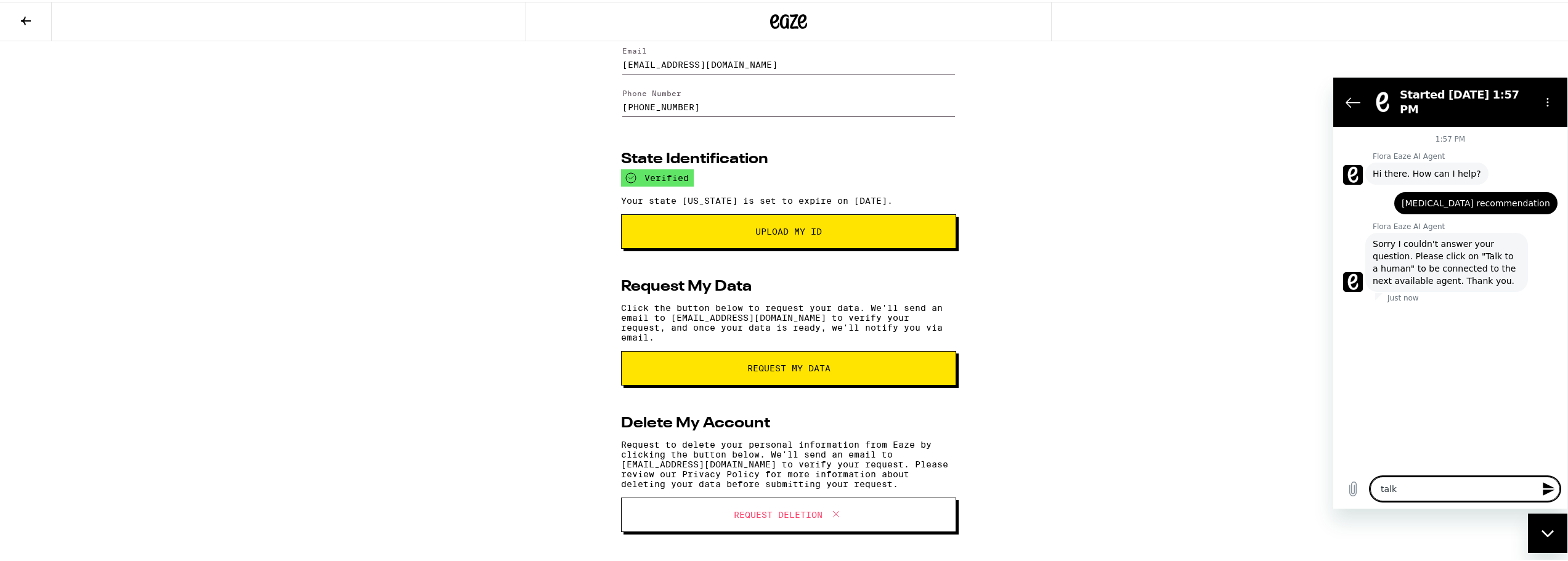
type textarea "talk"
type textarea "x"
type textarea "talk t"
type textarea "x"
type textarea "talk to"
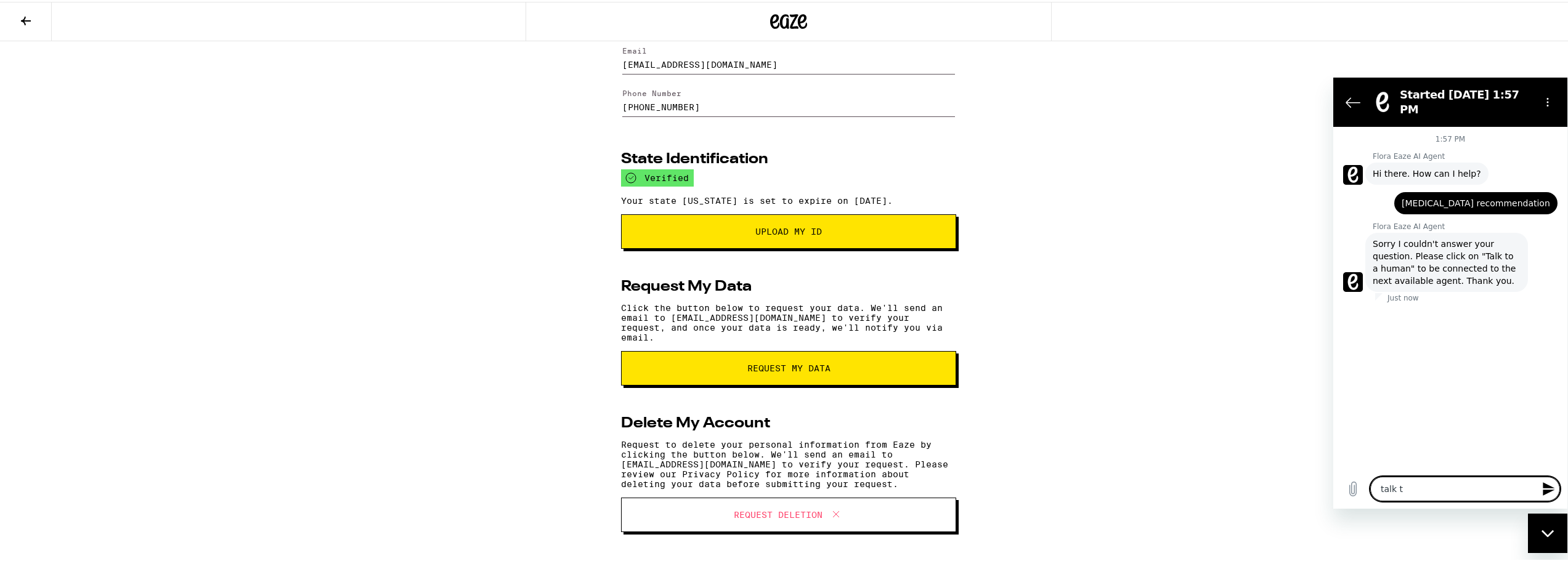
type textarea "x"
type textarea "talk to"
type textarea "x"
type textarea "talk to a"
type textarea "x"
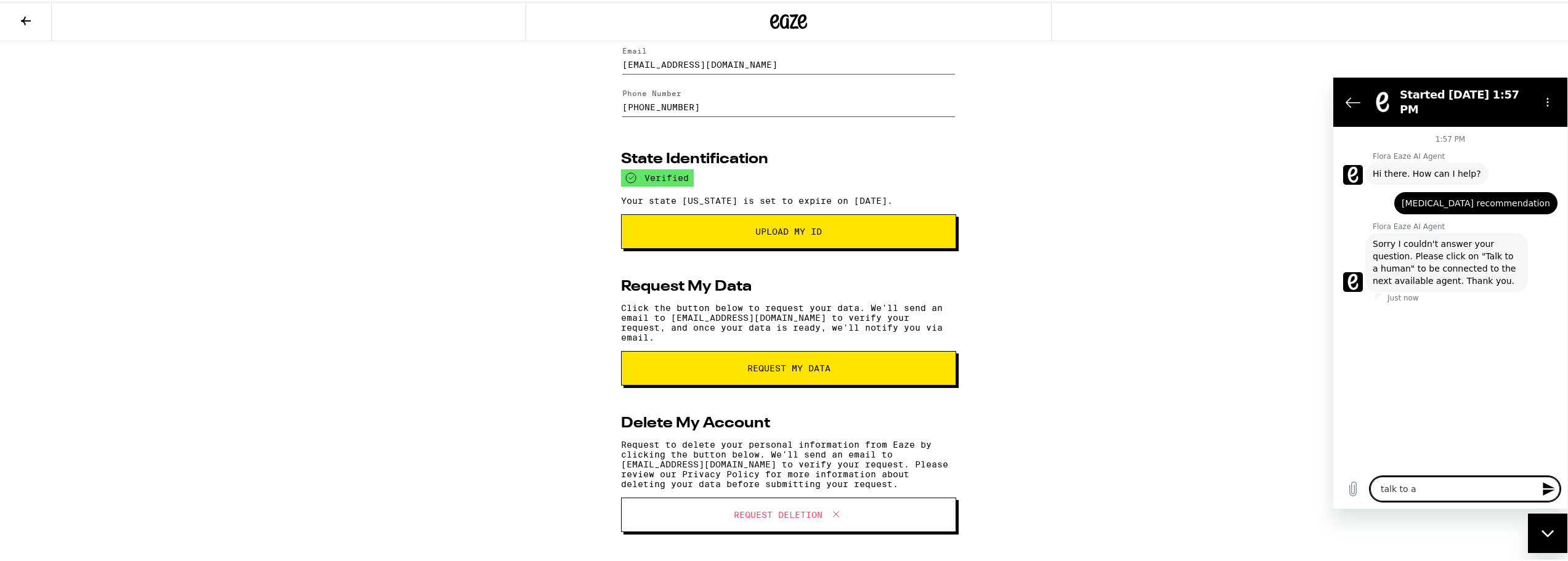
type textarea "talk to a"
type textarea "x"
type textarea "talk to a h"
type textarea "x"
type textarea "talk to a hu"
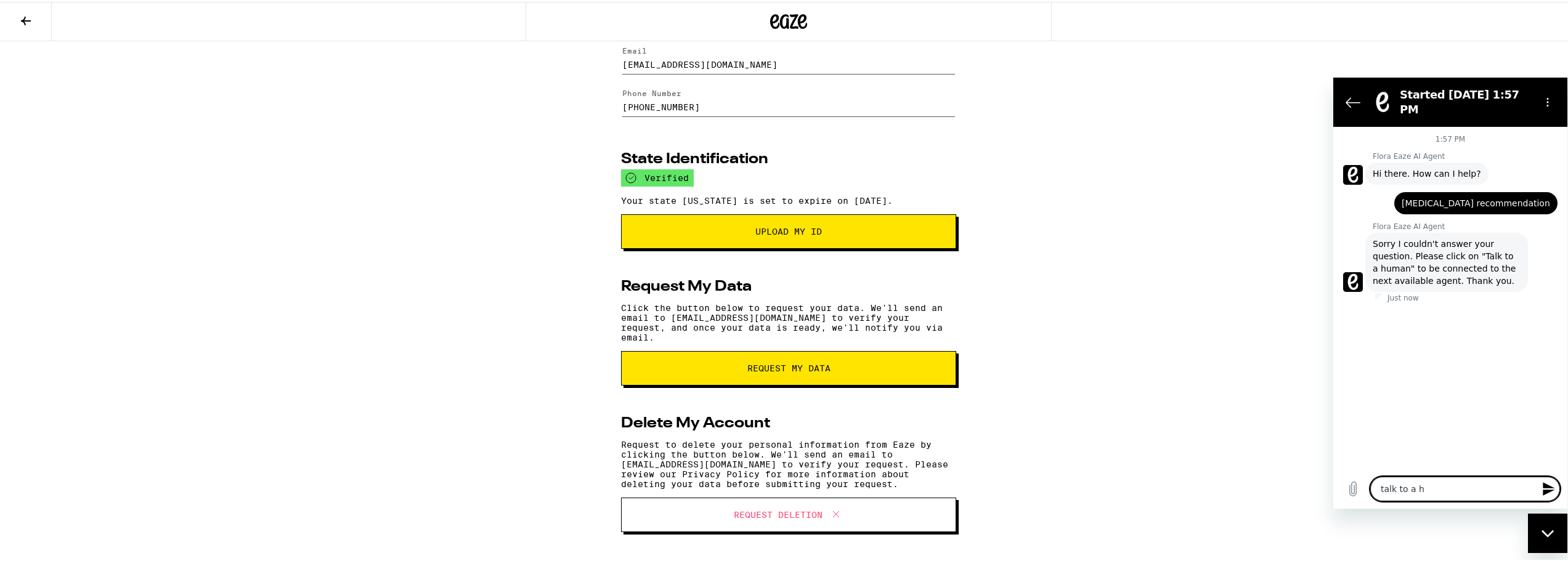
type textarea "x"
type textarea "talk to a hum"
type textarea "x"
type textarea "talk to a huma"
type textarea "x"
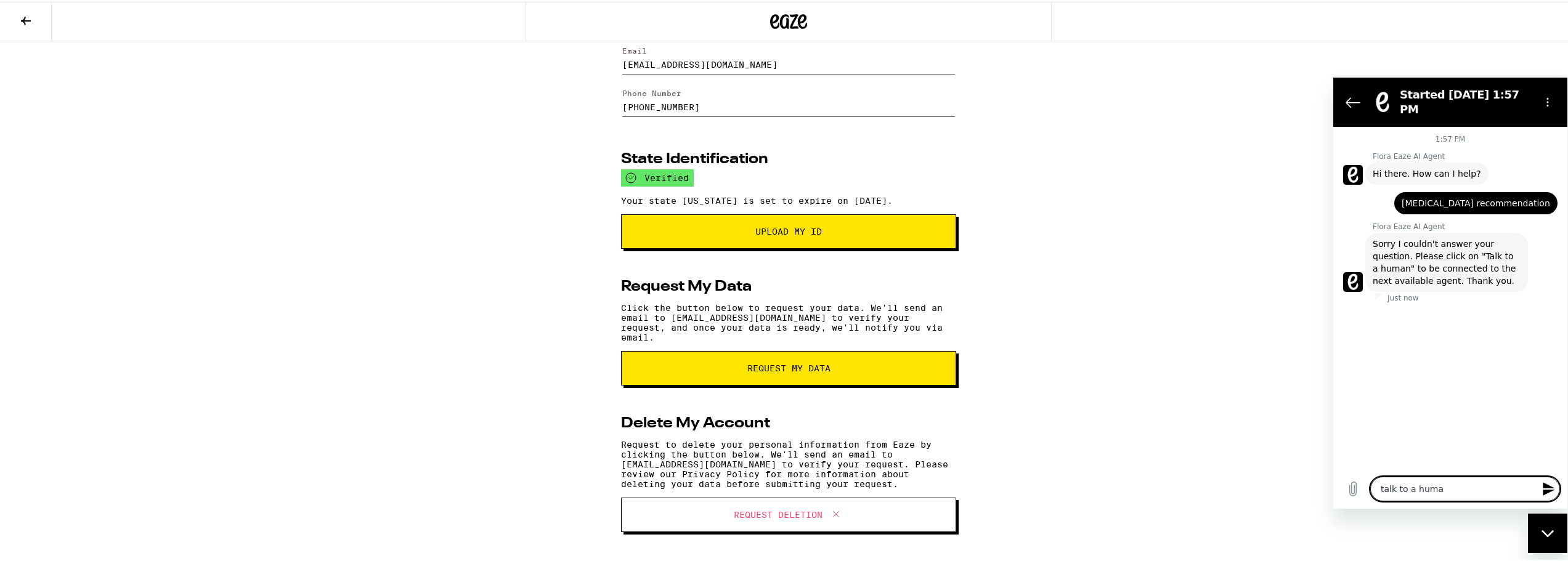
type textarea "talk to a human"
type textarea "x"
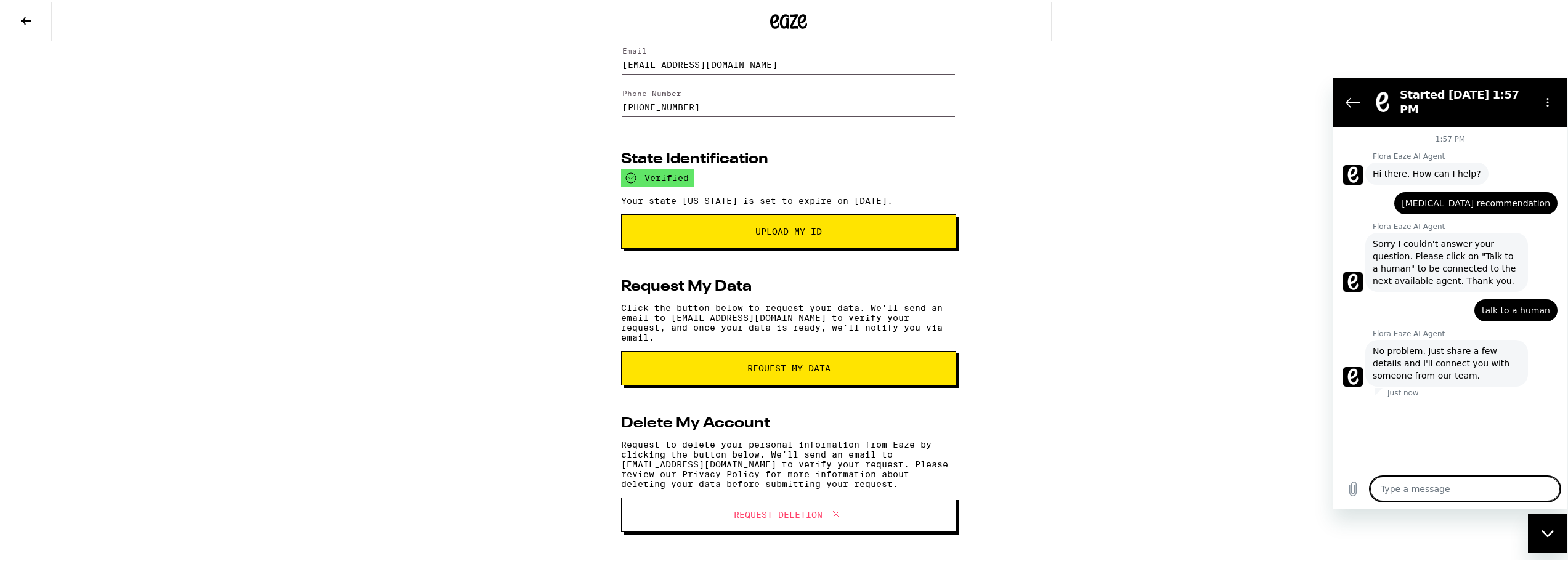
type textarea "x"
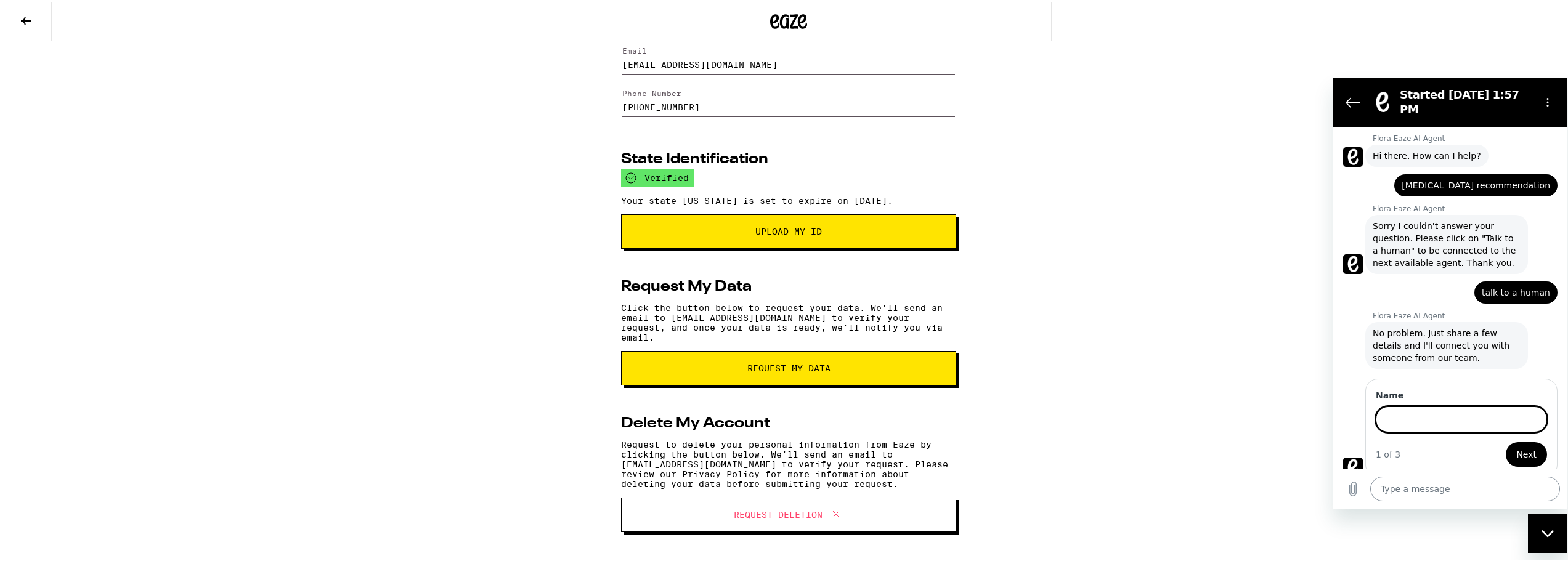
scroll to position [16, 0]
click at [1518, 410] on input "Name" at bounding box center [1461, 420] width 172 height 26
type input "[PERSON_NAME]"
click at [1506, 442] on button "Next" at bounding box center [1526, 454] width 41 height 25
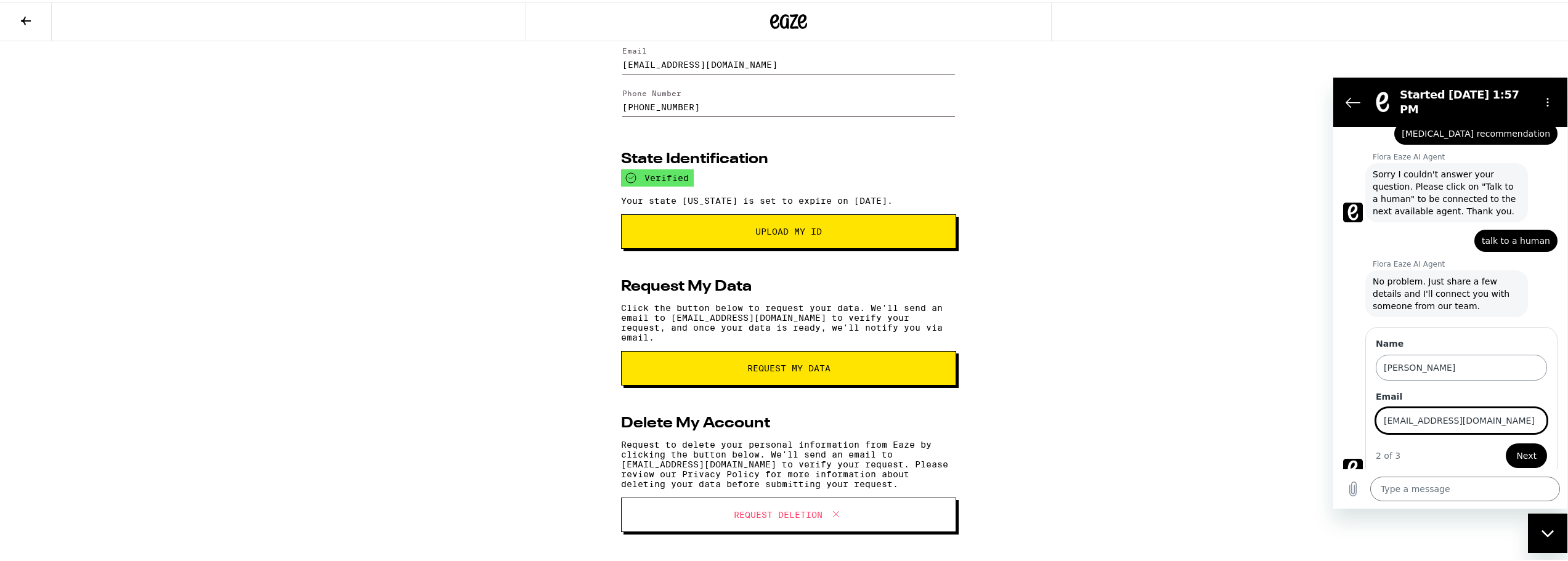
type input "[EMAIL_ADDRESS][DOMAIN_NAME]"
click at [1506, 442] on button "Next" at bounding box center [1526, 454] width 41 height 25
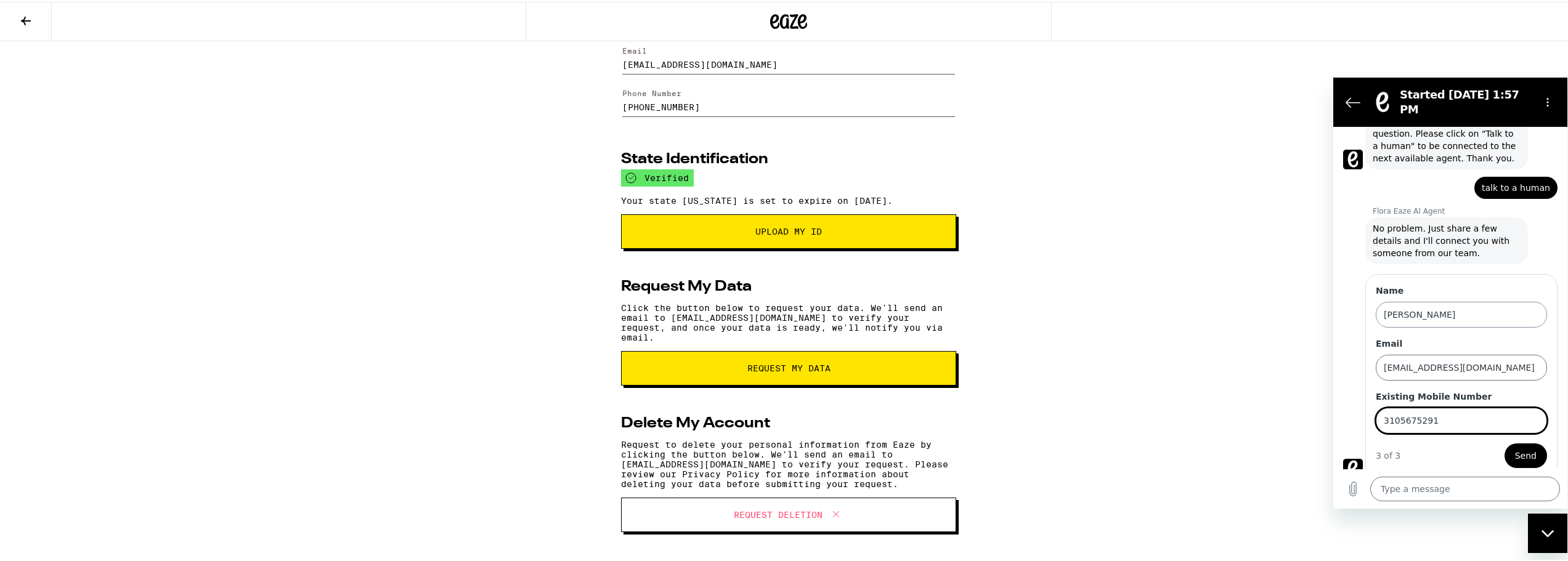
type input "3105675291"
click at [1504, 442] on button "Send" at bounding box center [1525, 454] width 42 height 25
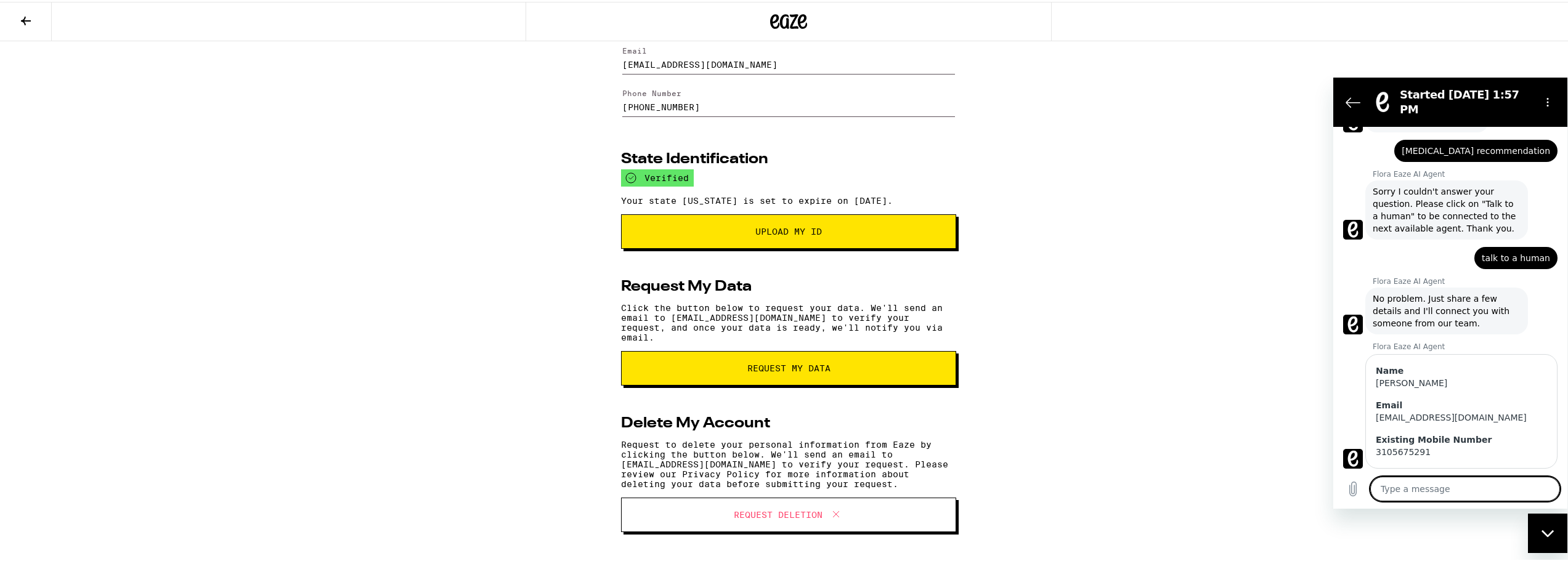
scroll to position [69, 0]
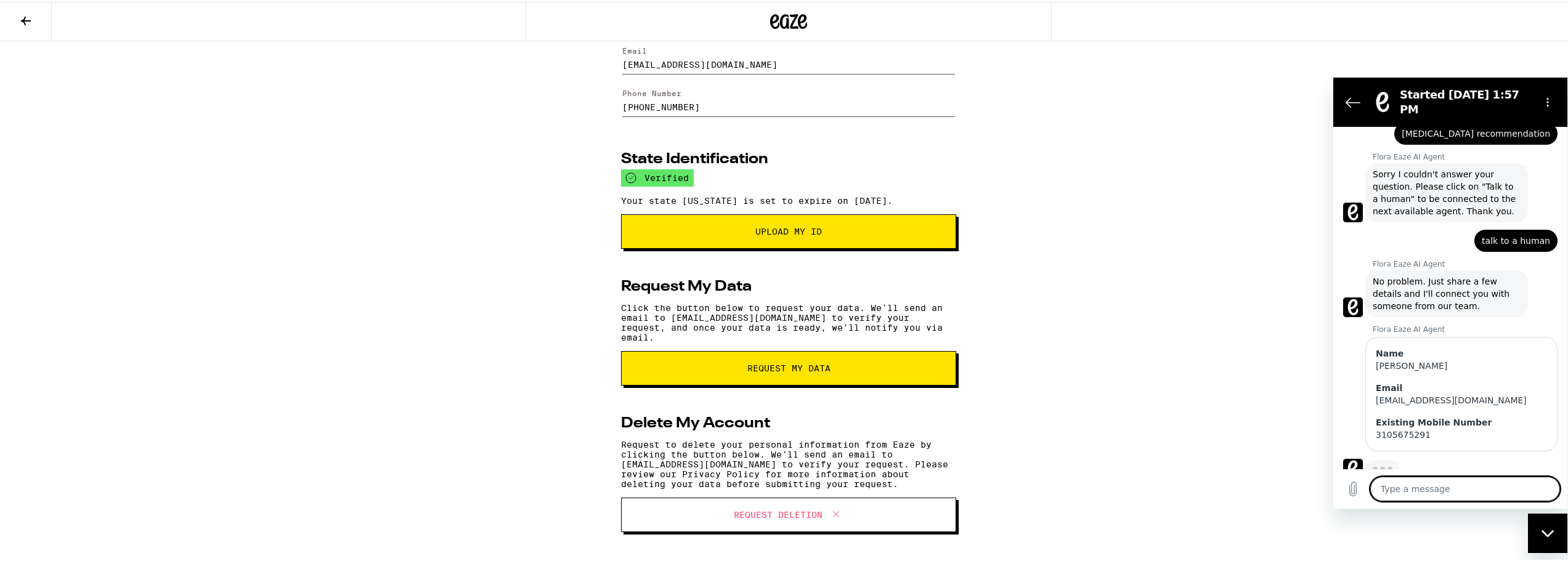
type textarea "x"
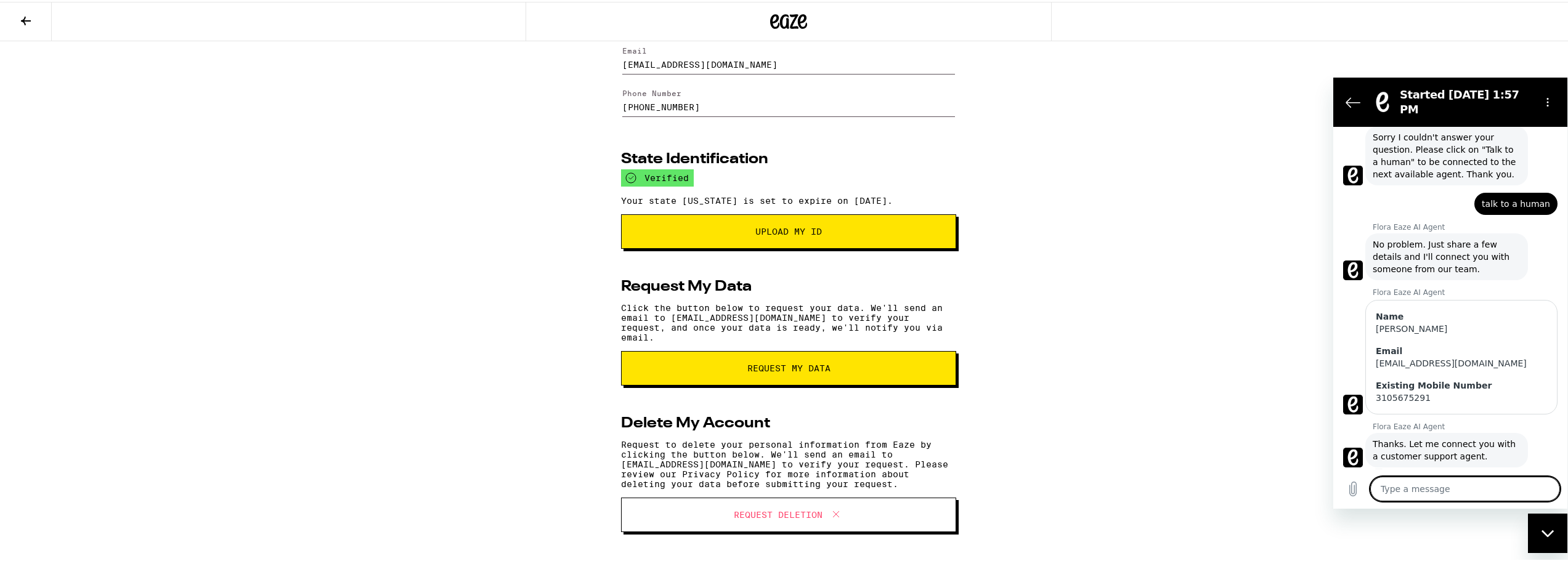
click at [1474, 484] on textarea at bounding box center [1465, 488] width 190 height 25
type textarea "D"
type textarea "x"
type textarea "Do"
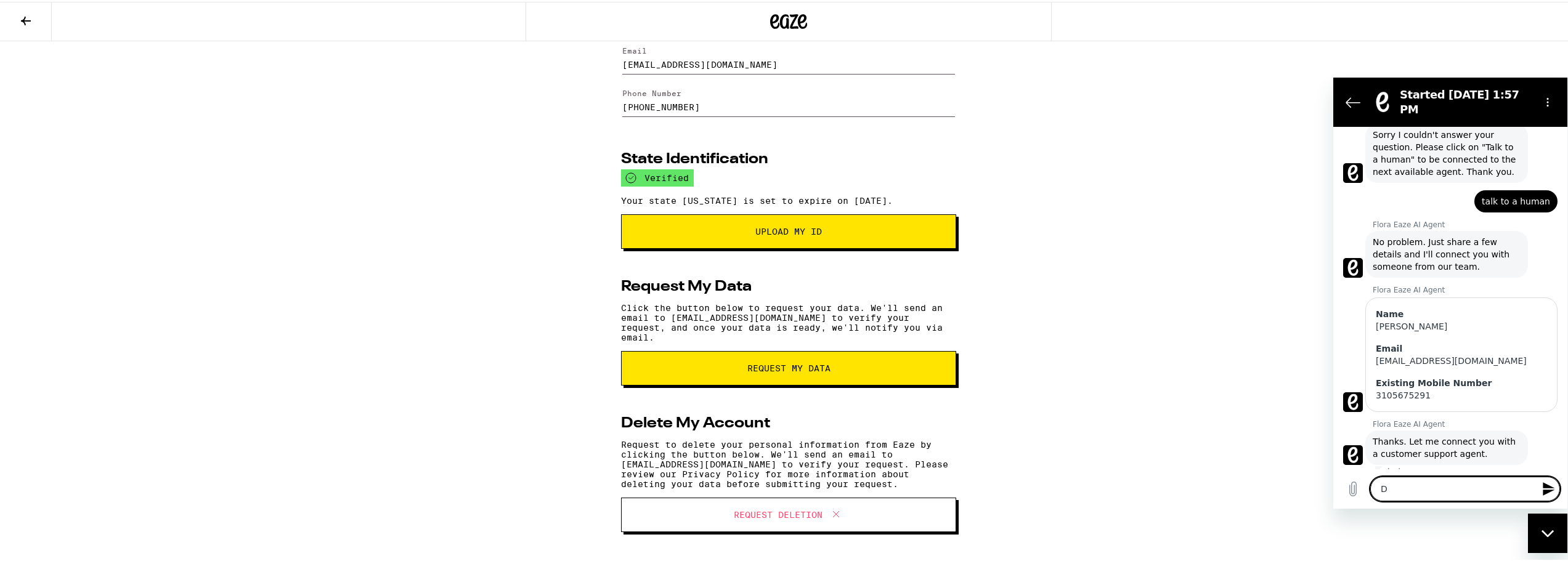
type textarea "x"
type textarea "Doe"
type textarea "x"
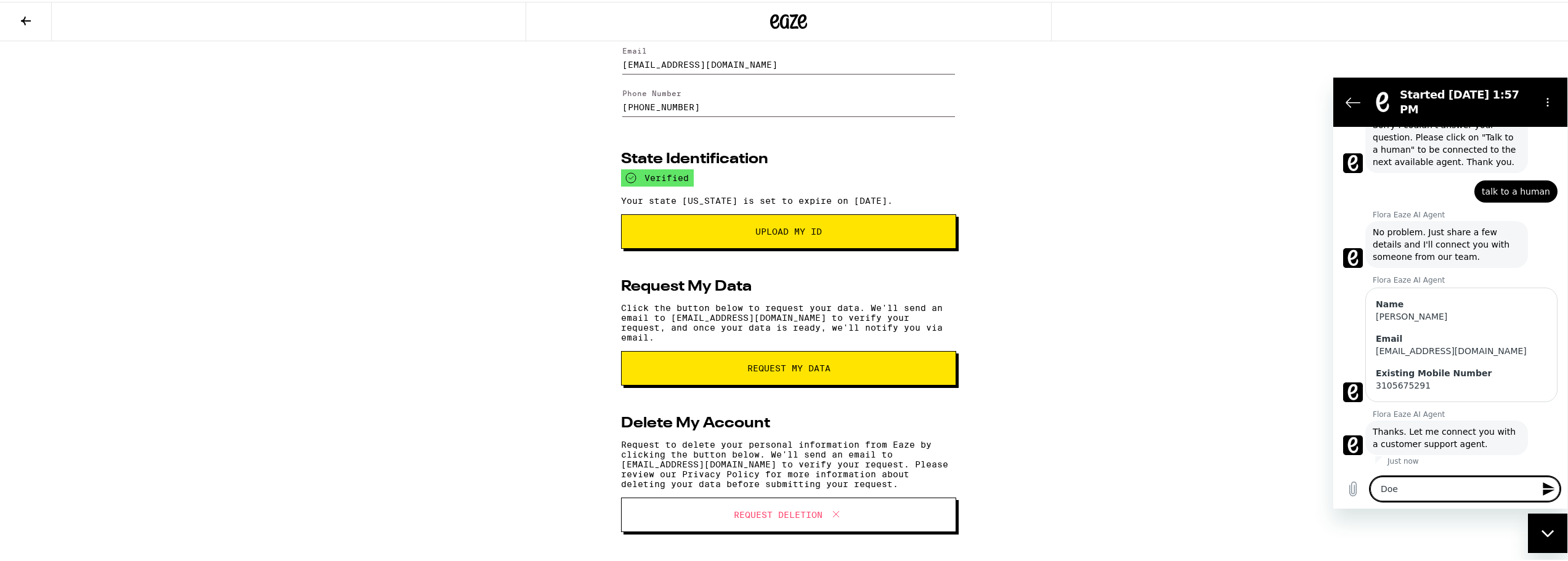
type textarea "Does"
type textarea "x"
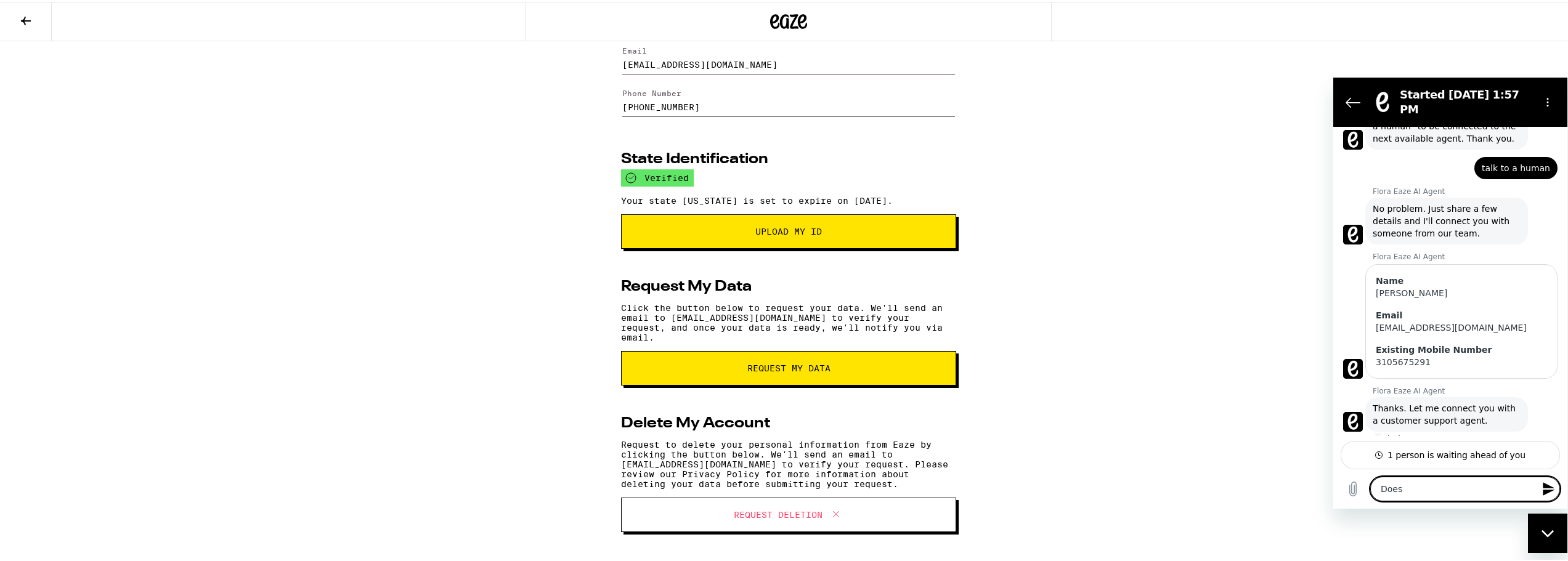
type textarea "Does"
type textarea "x"
type textarea "Does E"
type textarea "x"
type textarea "Does Ea"
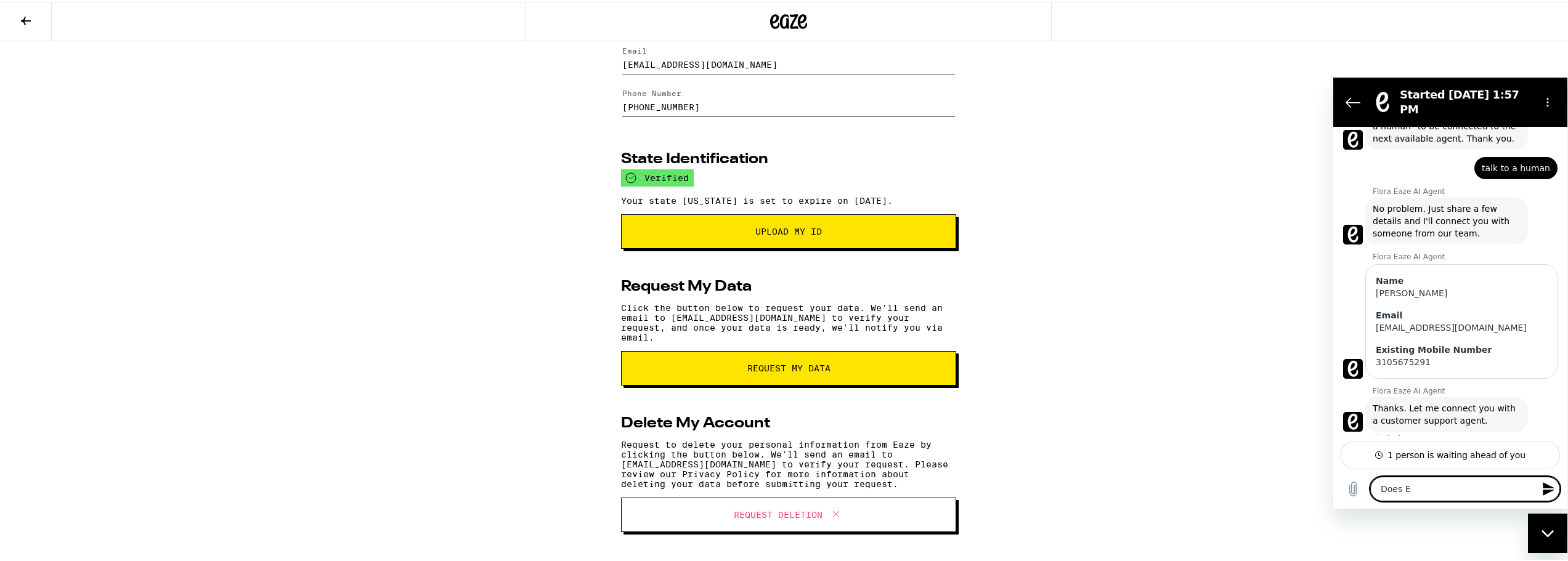
type textarea "x"
type textarea "Does Eaz"
type textarea "x"
type textarea "Does Eaze"
type textarea "x"
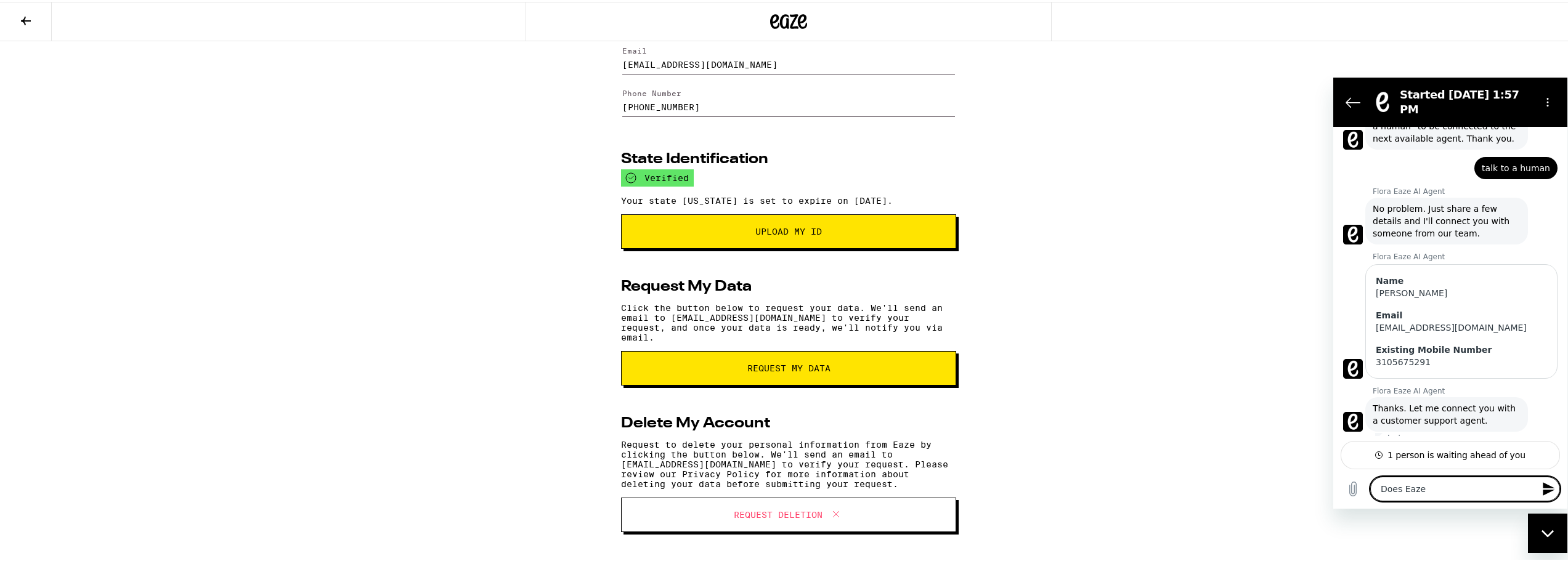
type textarea "Does Eaze"
type textarea "x"
type textarea "Does Eaze a"
type textarea "x"
type textarea "Does Eaze al"
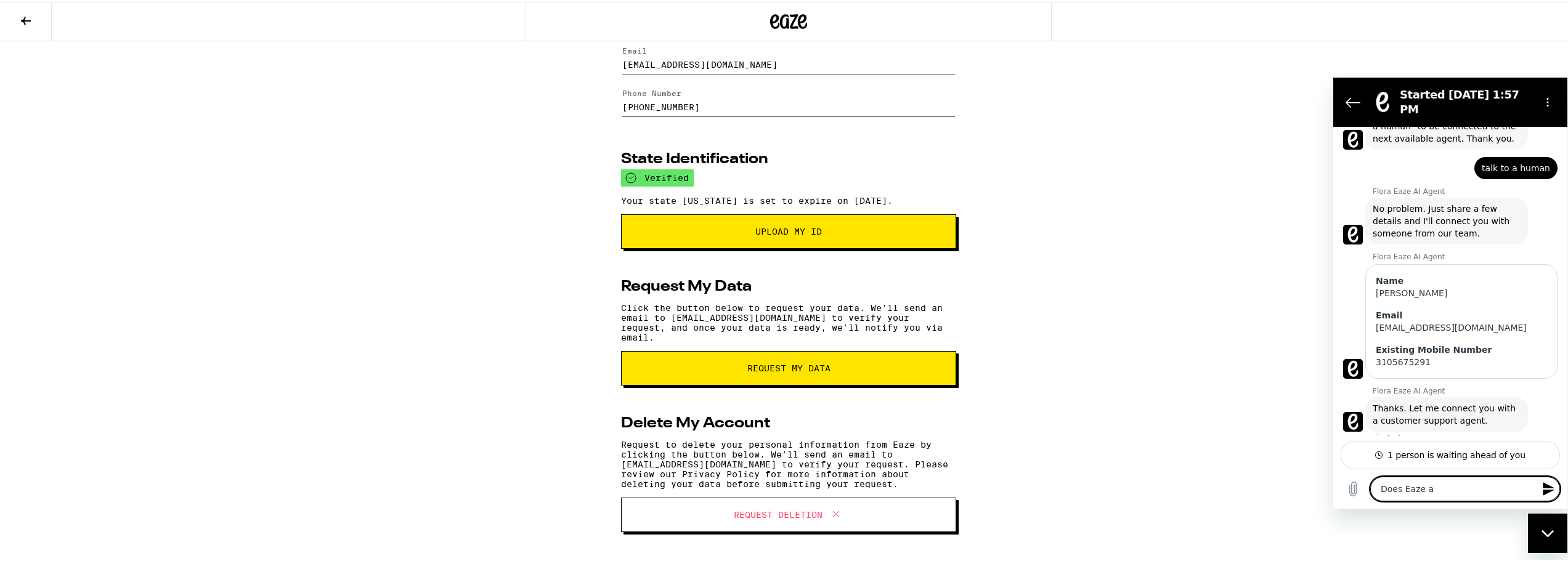
type textarea "x"
type textarea "Does Eaze all"
type textarea "x"
type textarea "Does Eaze allo"
type textarea "x"
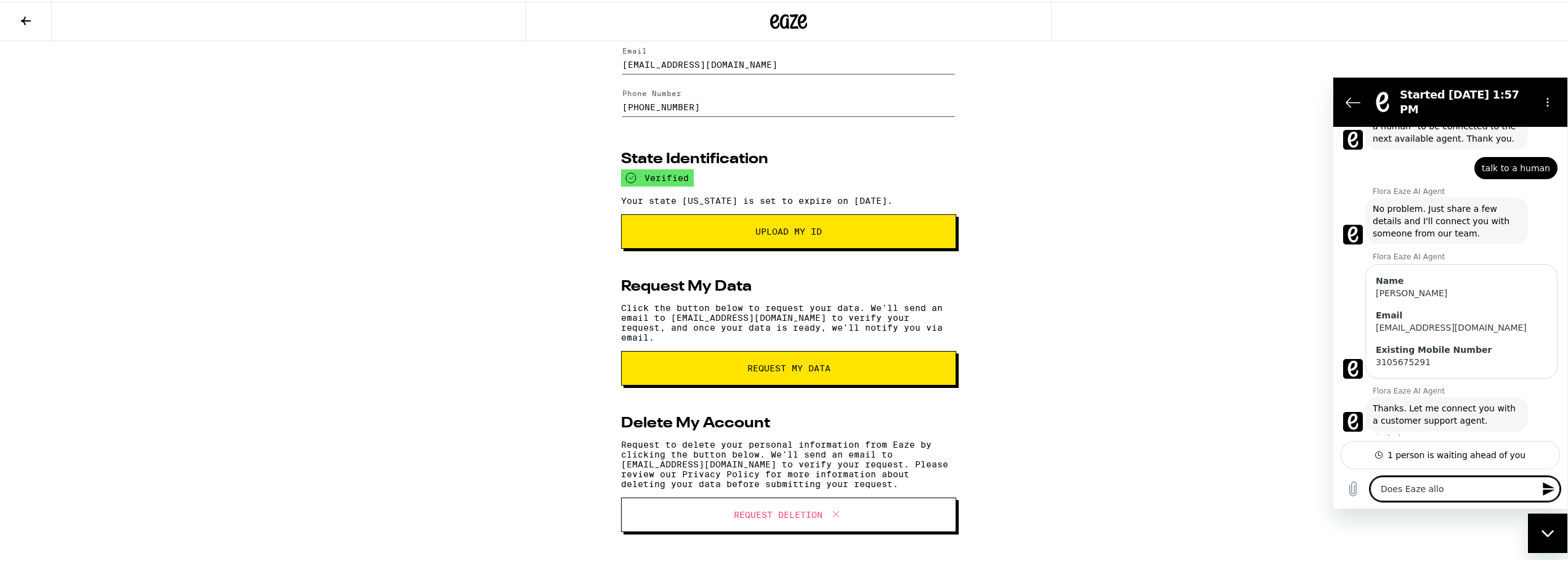
type textarea "Does Eaze allow"
type textarea "x"
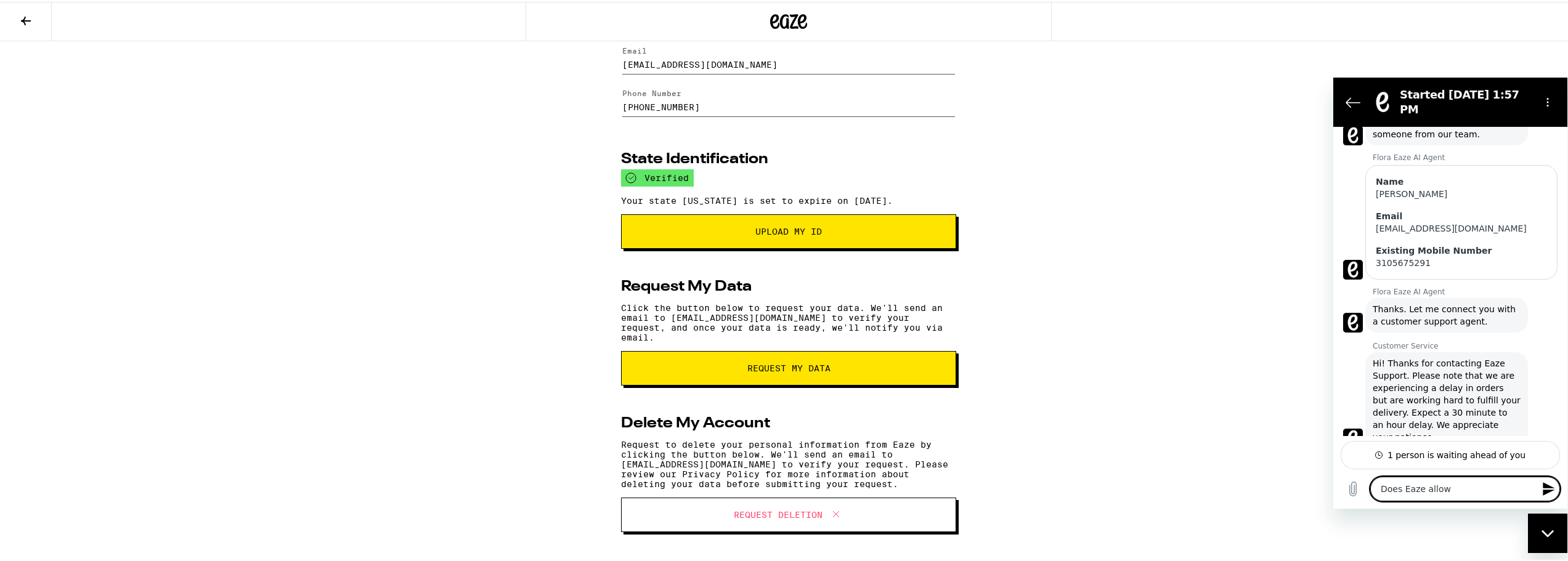
type textarea "Does Eaze allow"
type textarea "x"
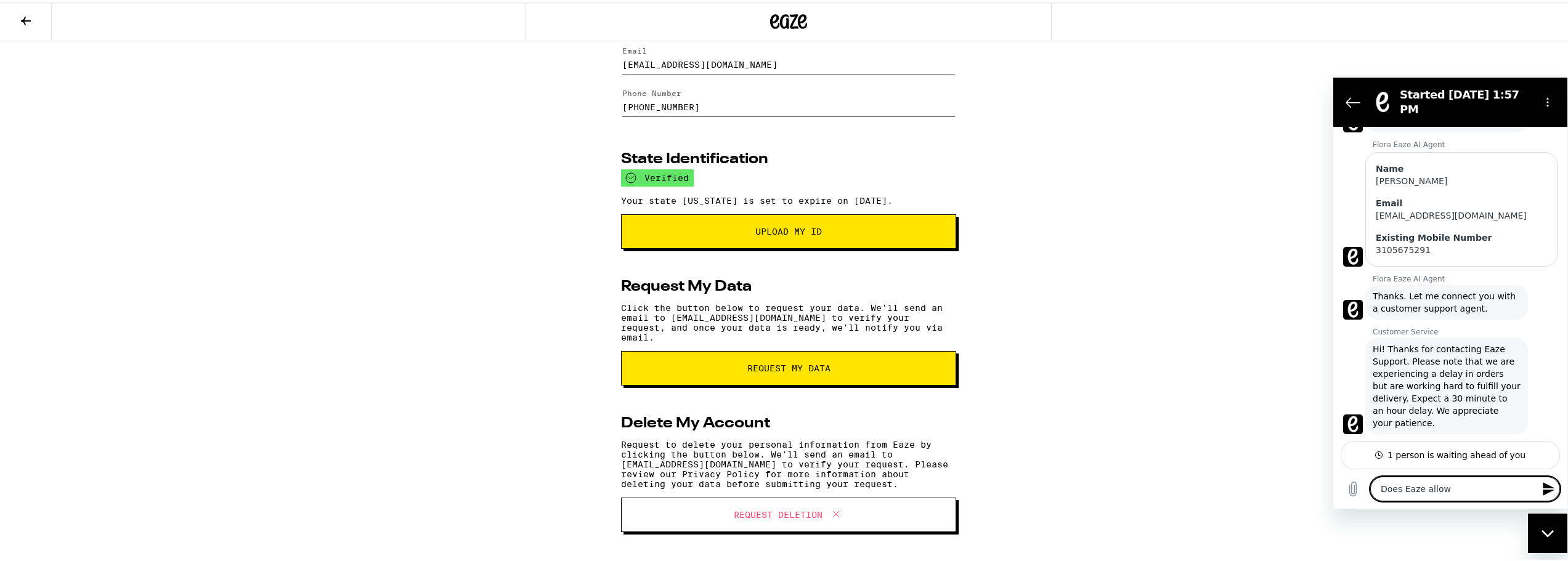
type textarea "Does Eaze allow m"
type textarea "x"
type textarea "Does Eaze allow me"
type textarea "x"
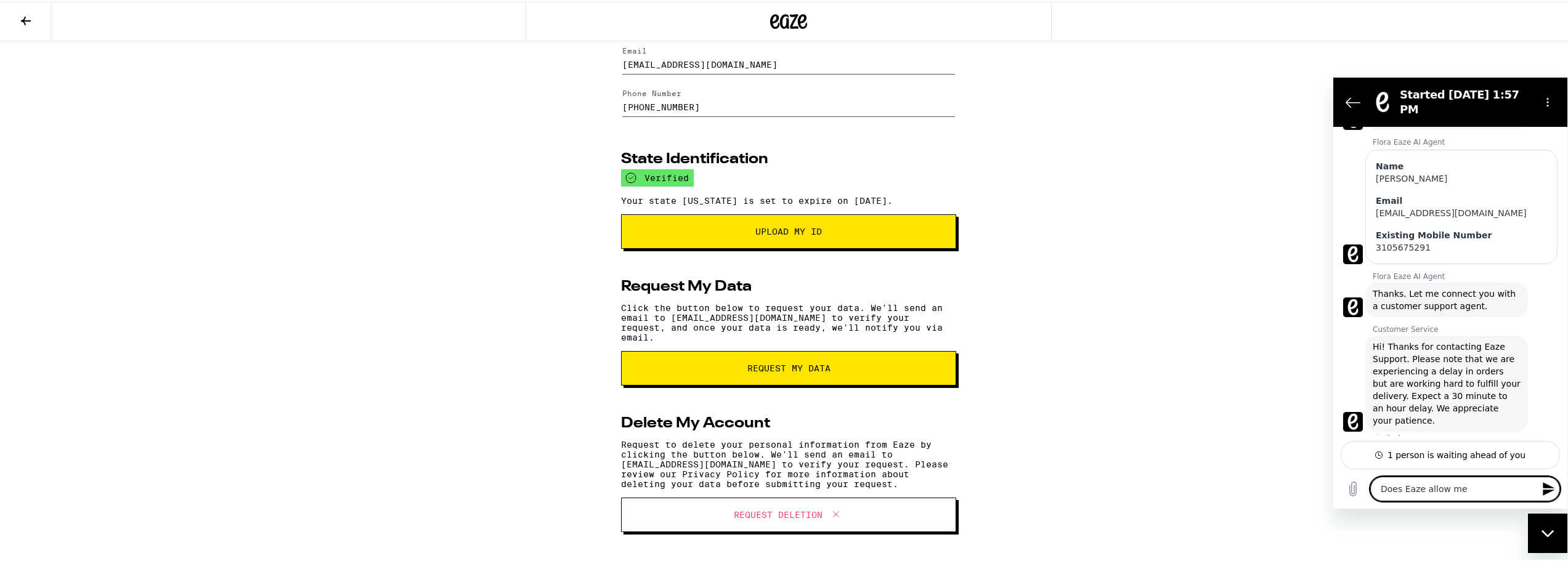
type textarea "Does Eaze allow mei"
type textarea "x"
type textarea "Does Eaze allow meid"
type textarea "x"
type textarea "Does Eaze allow meidc"
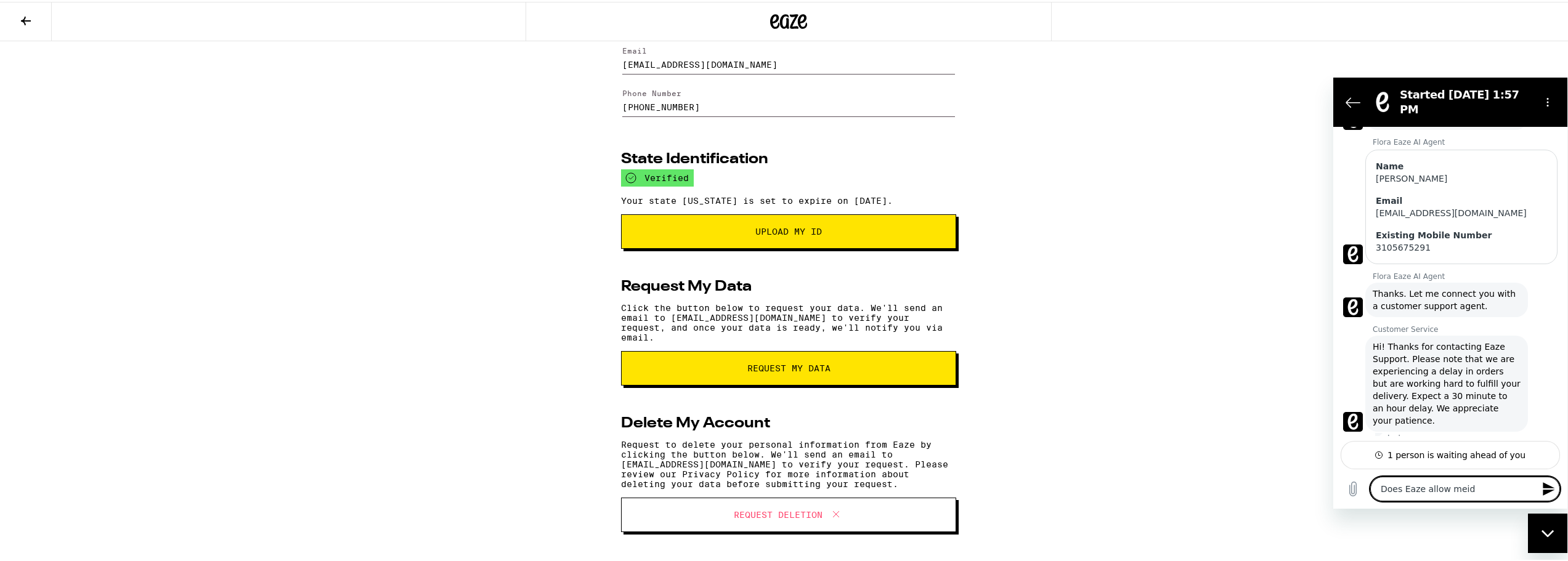
type textarea "x"
type textarea "Does Eaze allow meidca"
type textarea "x"
type textarea "Does Eaze allow meidc"
type textarea "x"
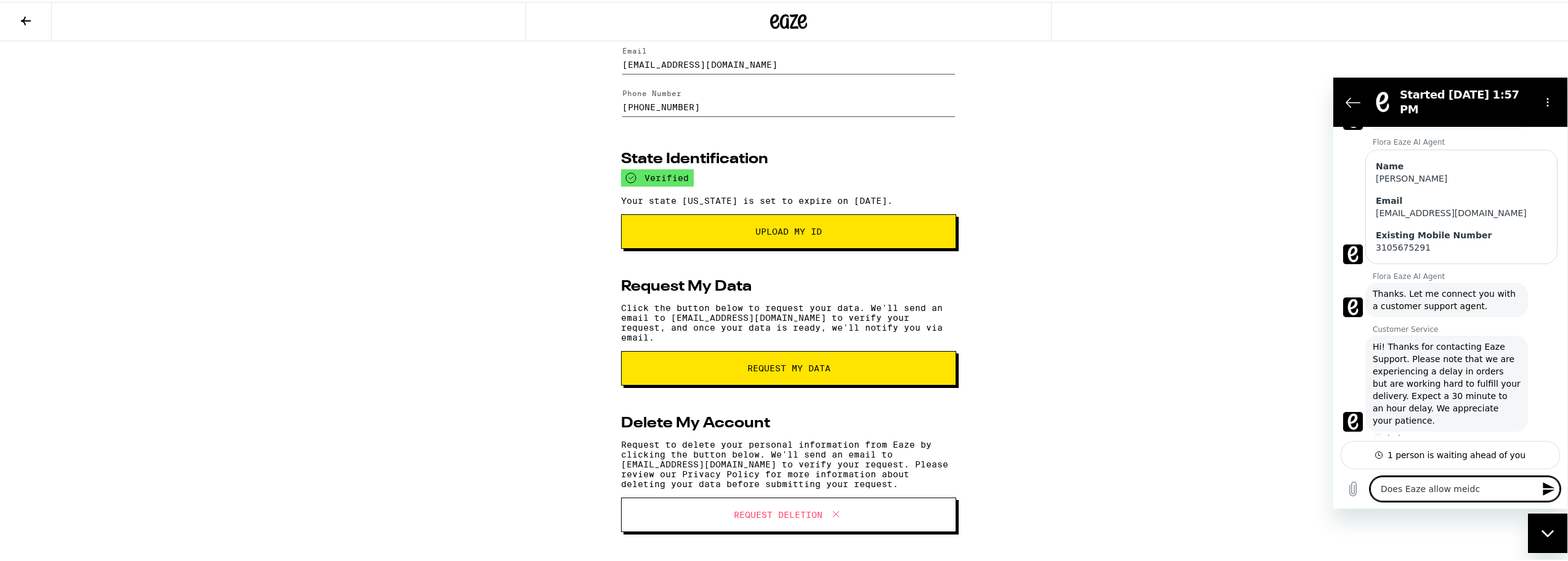
type textarea "Does Eaze allow meid"
type textarea "x"
type textarea "Does Eaze allow mei"
type textarea "x"
type textarea "Does Eaze allow me"
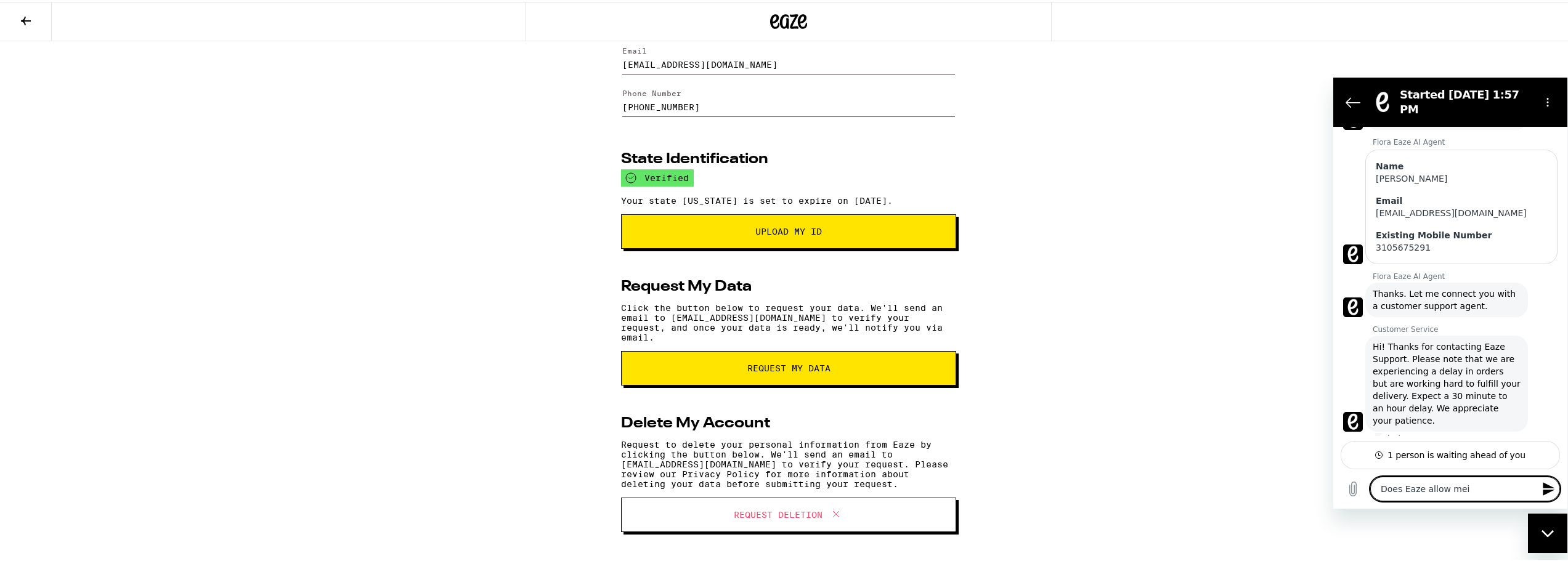
type textarea "x"
type textarea "Does Eaze allow med"
type textarea "x"
type textarea "Does Eaze allow medi"
type textarea "x"
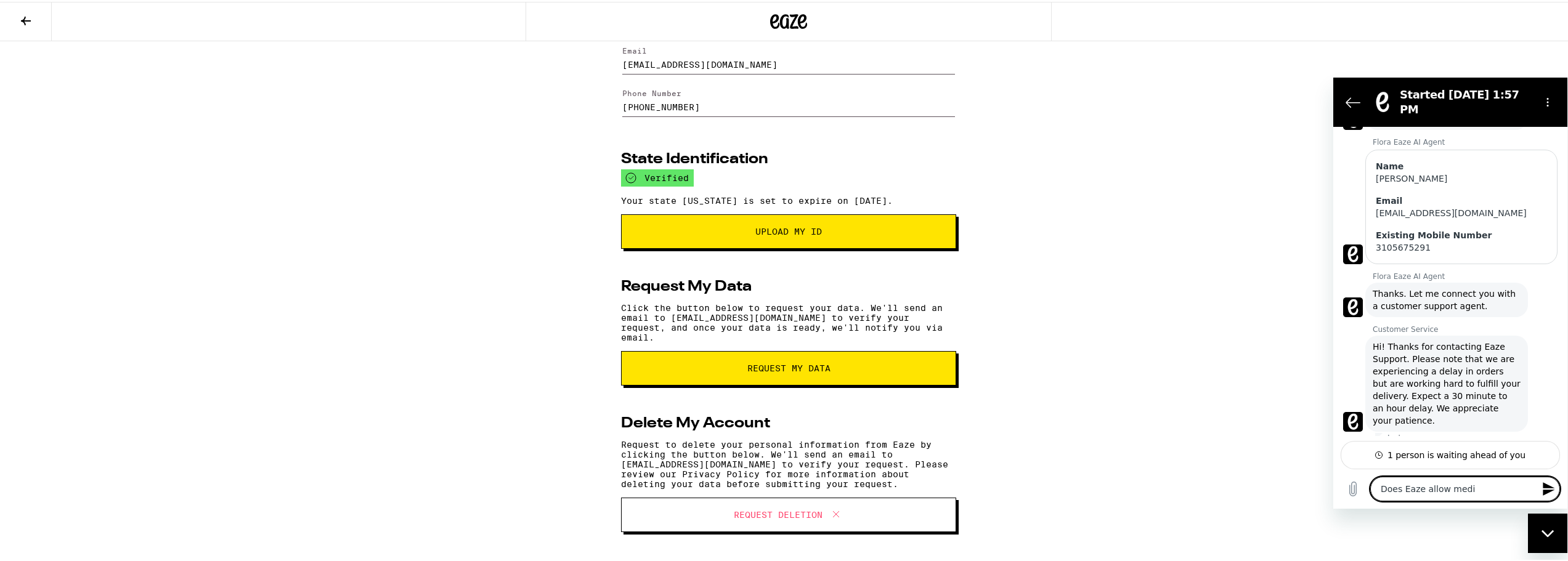
type textarea "Does Eaze allow medic"
type textarea "x"
type textarea "Does Eaze allow medici"
type textarea "x"
type textarea "Does Eaze allow medicin"
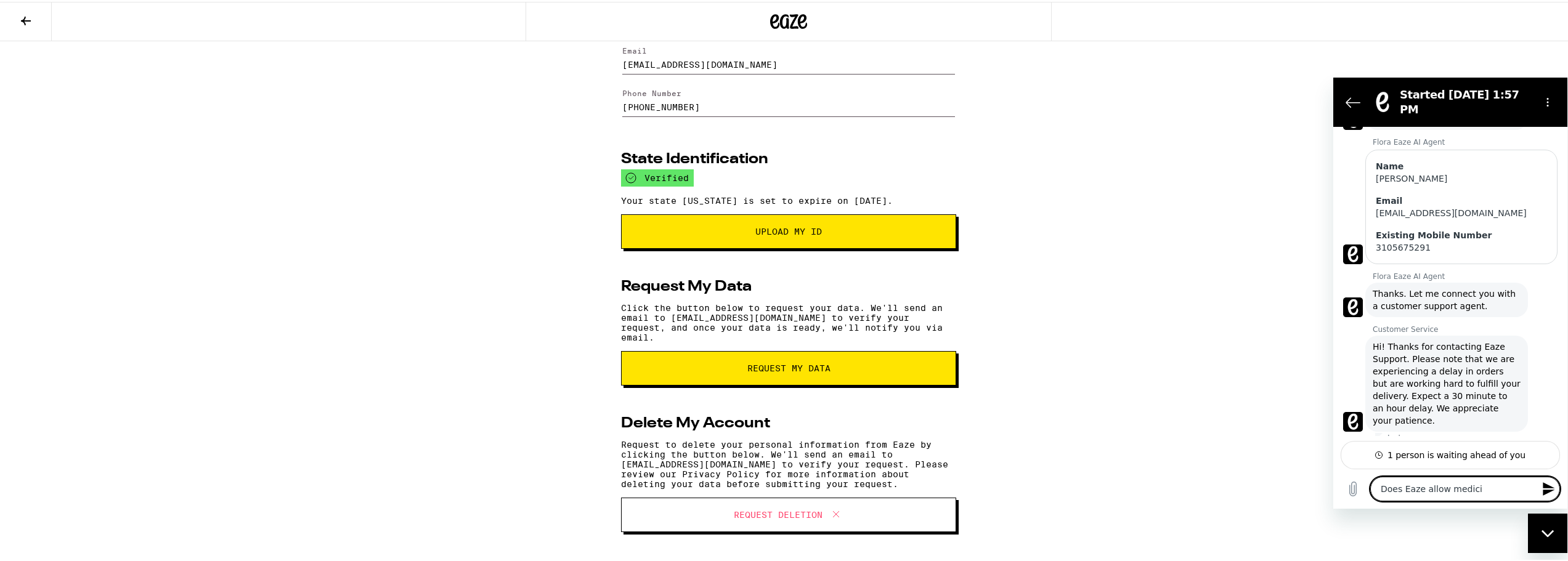
type textarea "x"
type textarea "Does Eaze allow medicina"
type textarea "x"
type textarea "Does Eaze allow medicinal"
type textarea "x"
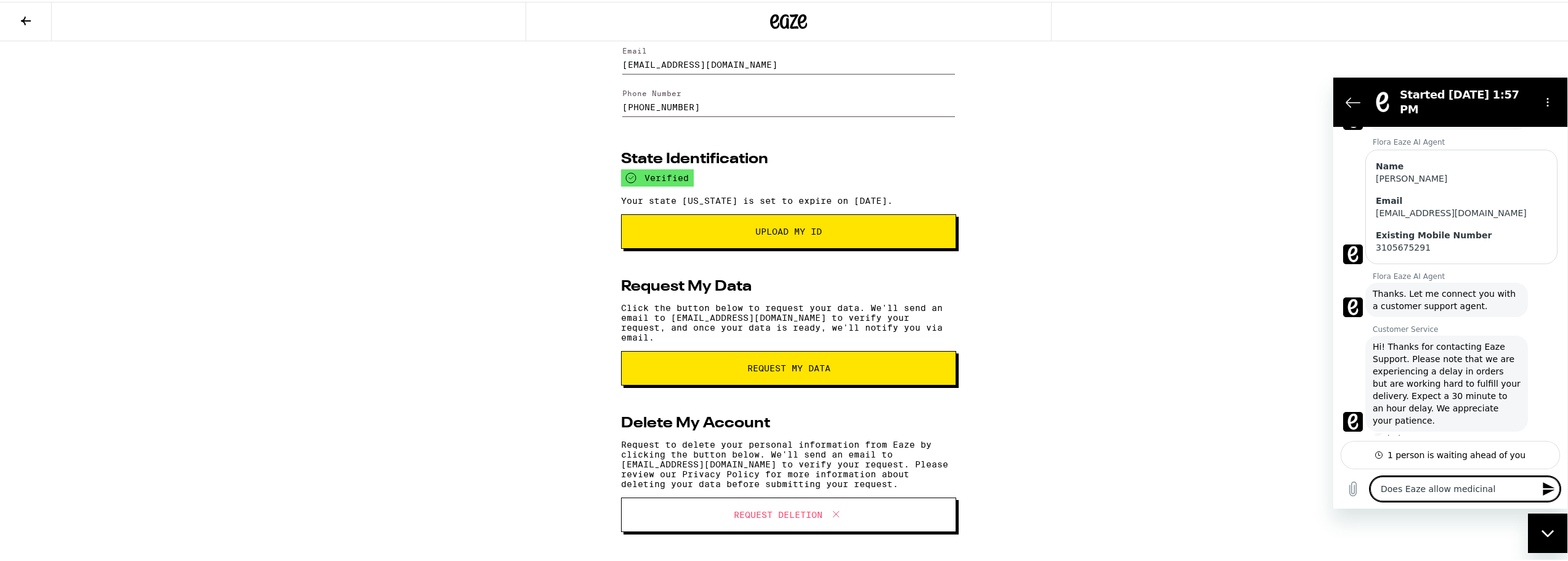
type textarea "Does Eaze allow medicinal"
type textarea "x"
type textarea "Does Eaze allow medicinal m"
type textarea "x"
type textarea "Does Eaze allow medicinal ma"
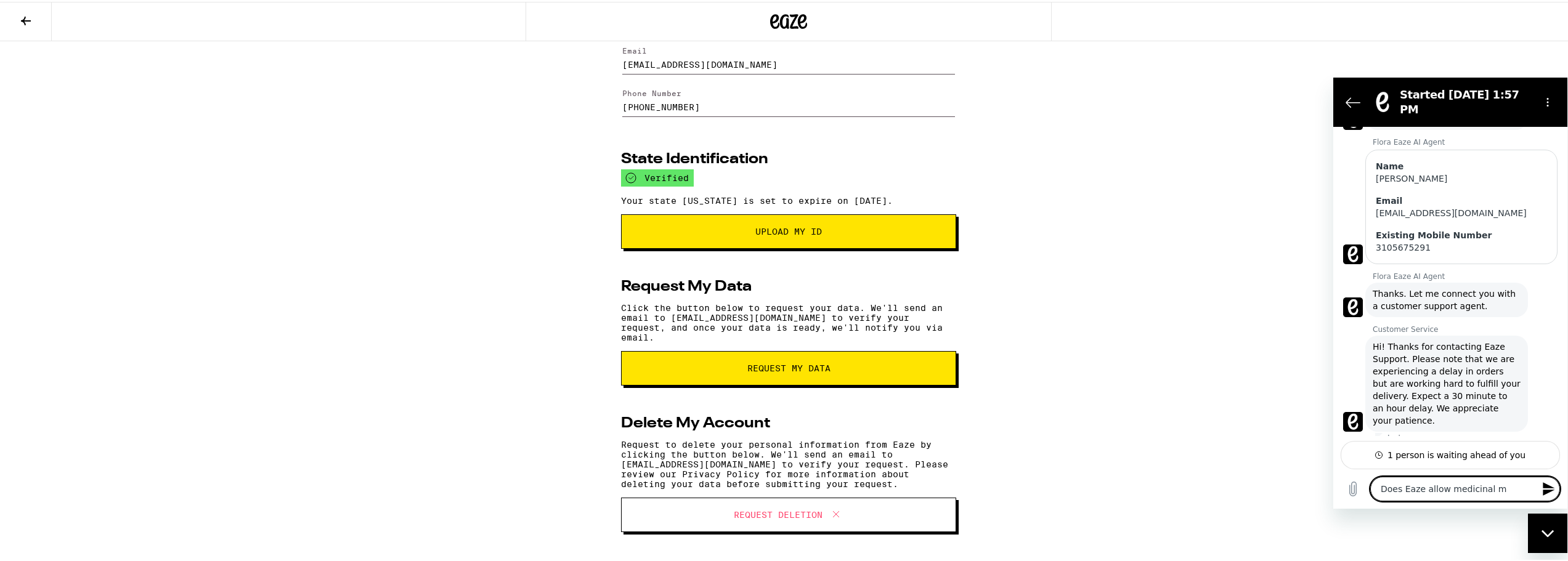
type textarea "x"
type textarea "Does Eaze allow medicinal mar"
type textarea "x"
type textarea "Does Eaze allow medicinal mari"
type textarea "x"
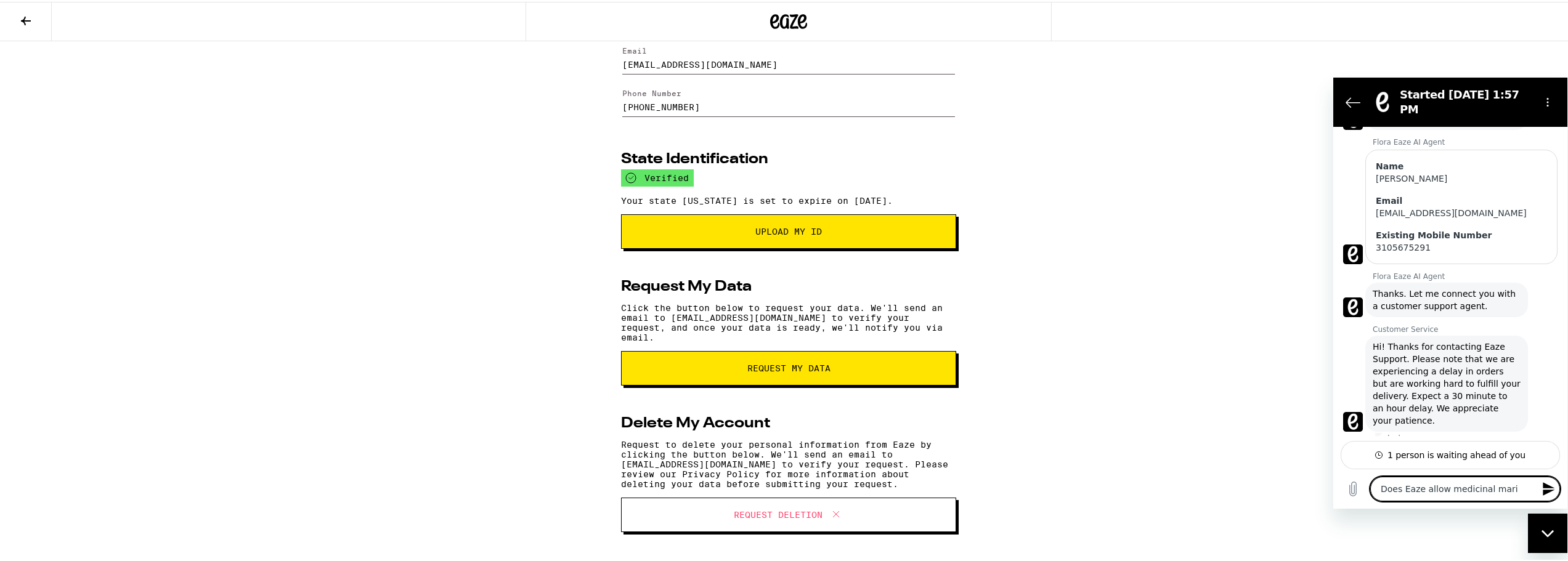
type textarea "Does Eaze allow medicinal marij"
type textarea "x"
type textarea "Does Eaze allow medicinal mariju"
type textarea "x"
type textarea "Does Eaze allow medicinal marijua"
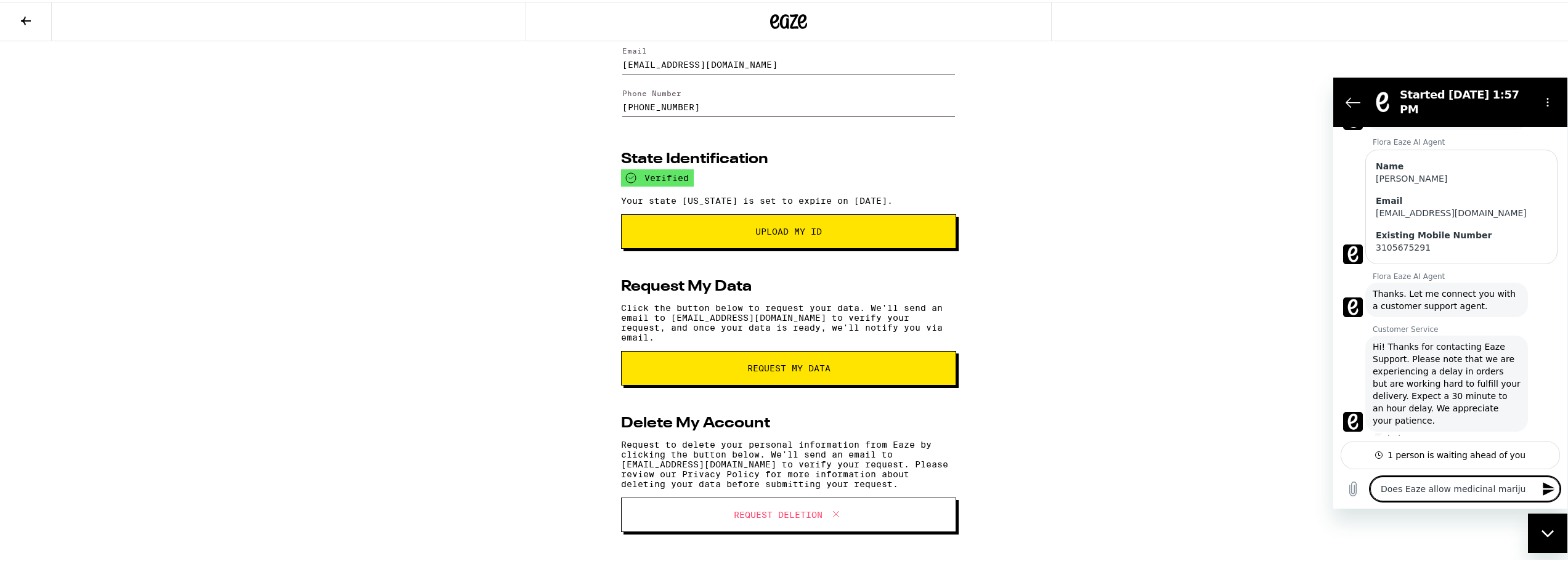
type textarea "x"
type textarea "Does Eaze allow medicinal marijuan"
type textarea "x"
type textarea "Does Eaze allow medicinal marijuana"
type textarea "x"
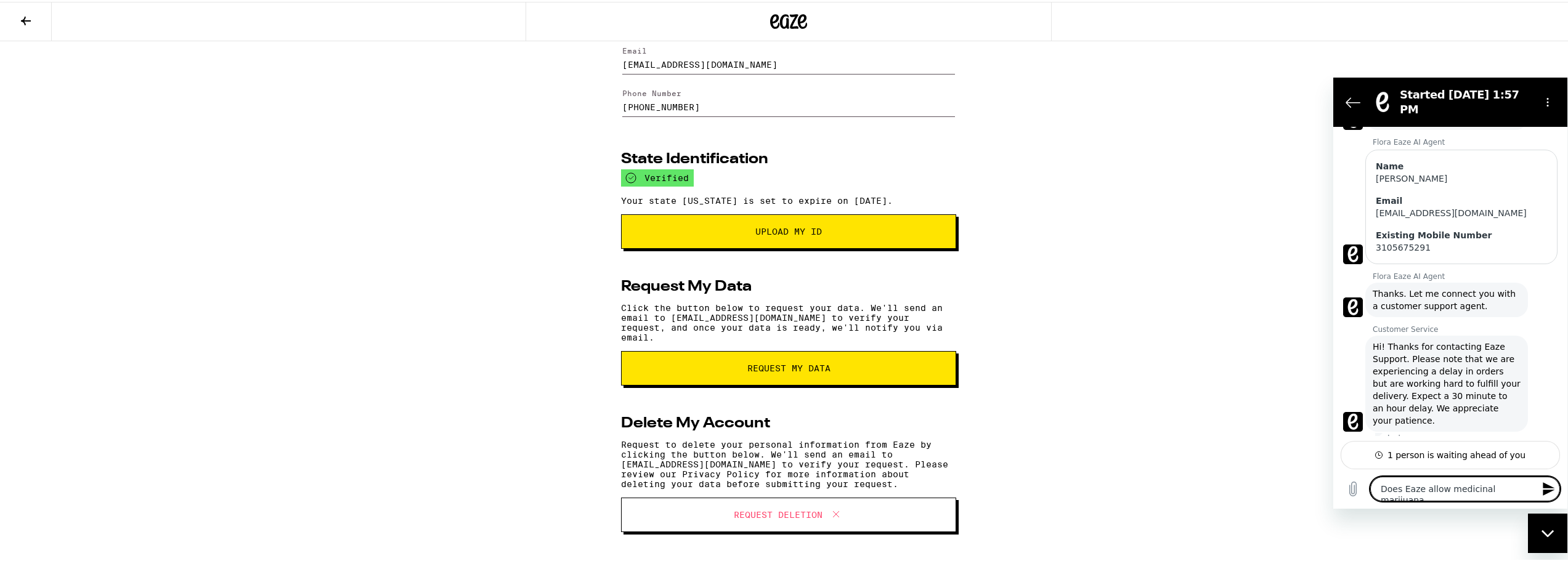
type textarea "Does Eaze allow medicinal marijuana"
type textarea "x"
type textarea "Does Eaze allow medicinal marijuana r"
type textarea "x"
type textarea "Does Eaze allow medicinal marijuana re"
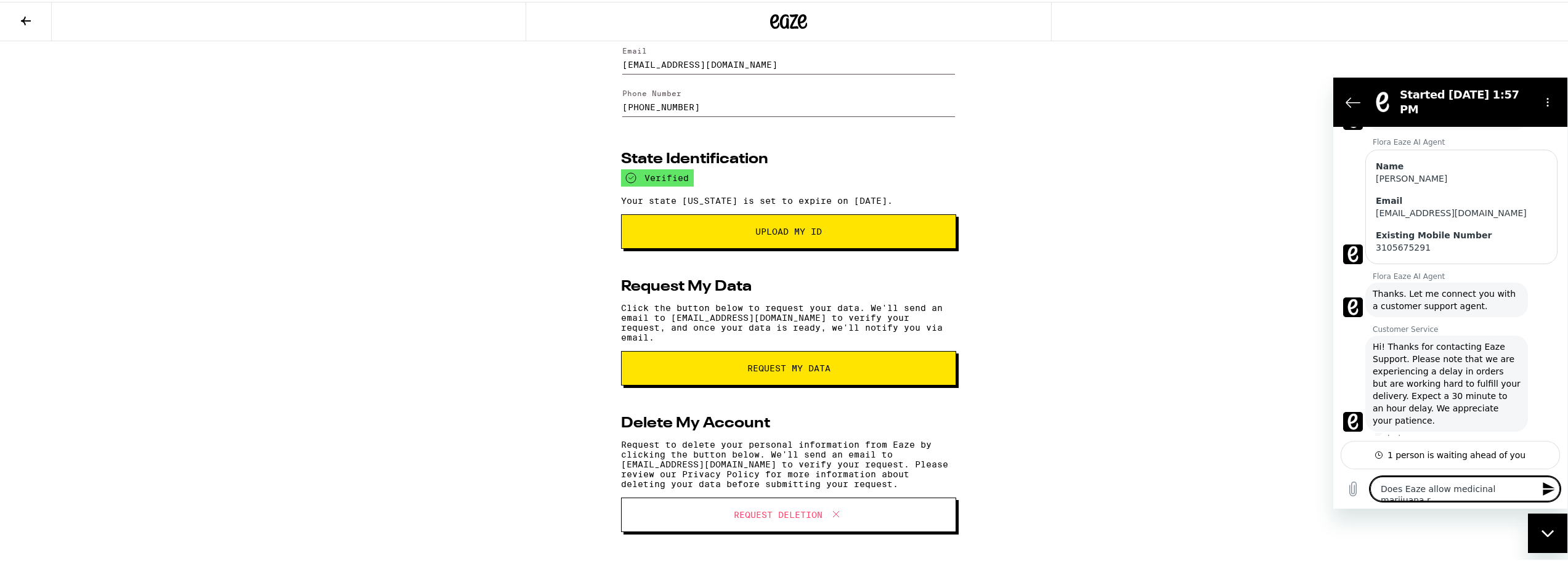
type textarea "x"
type textarea "Does Eaze allow medicinal marijuana rec"
type textarea "x"
click at [1550, 483] on icon "Send message" at bounding box center [1548, 488] width 15 height 14
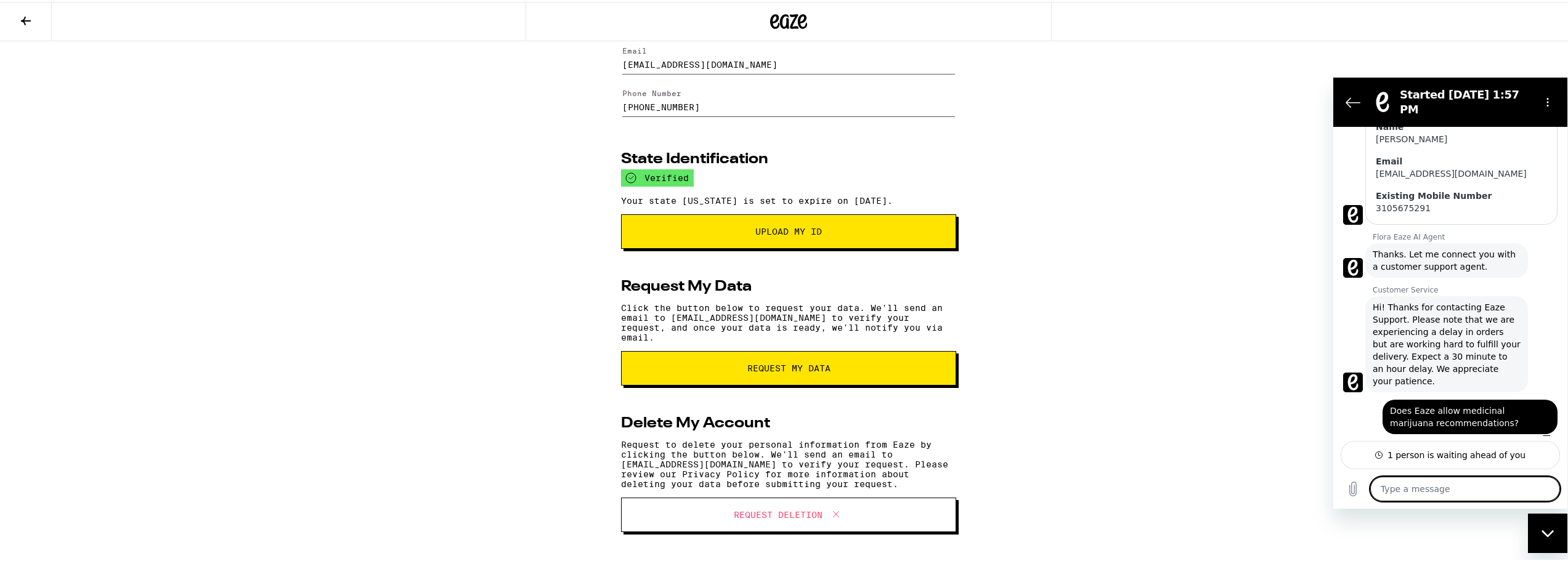
scroll to position [299, 0]
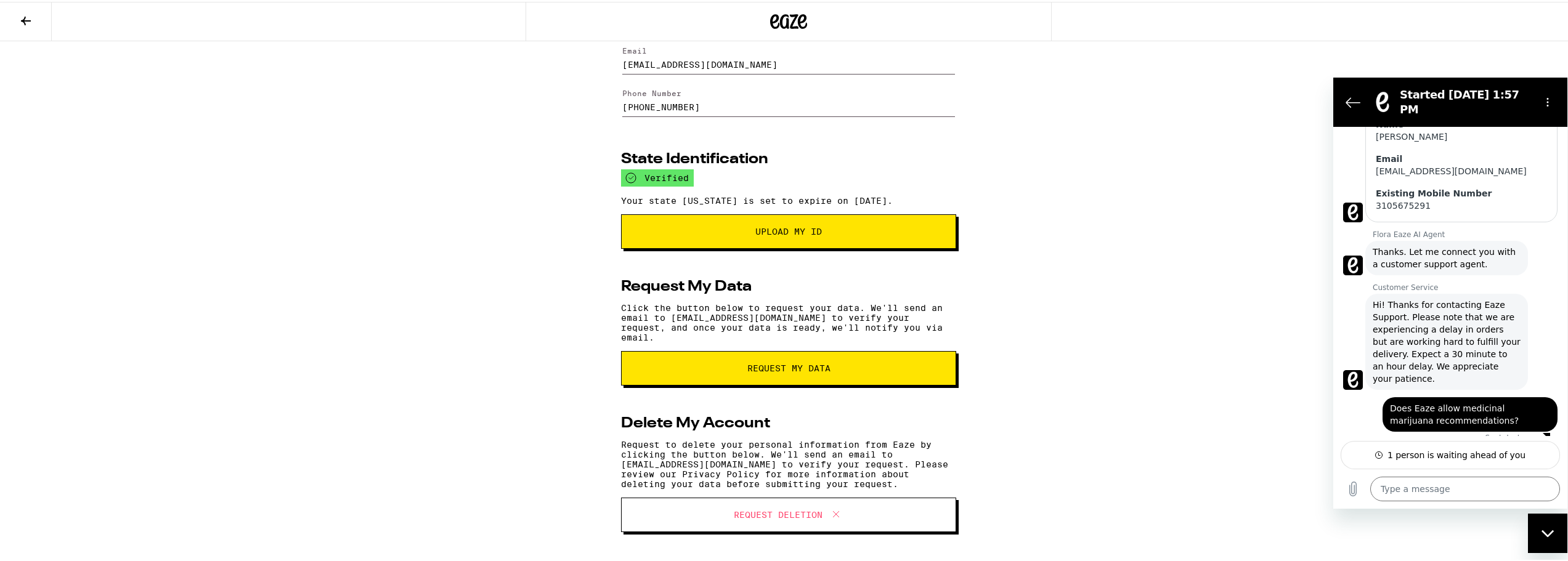
click at [1128, 338] on div "Basic Information Reset Password First Name M****** Last Name H**** Email [EMAI…" at bounding box center [788, 260] width 1577 height 603
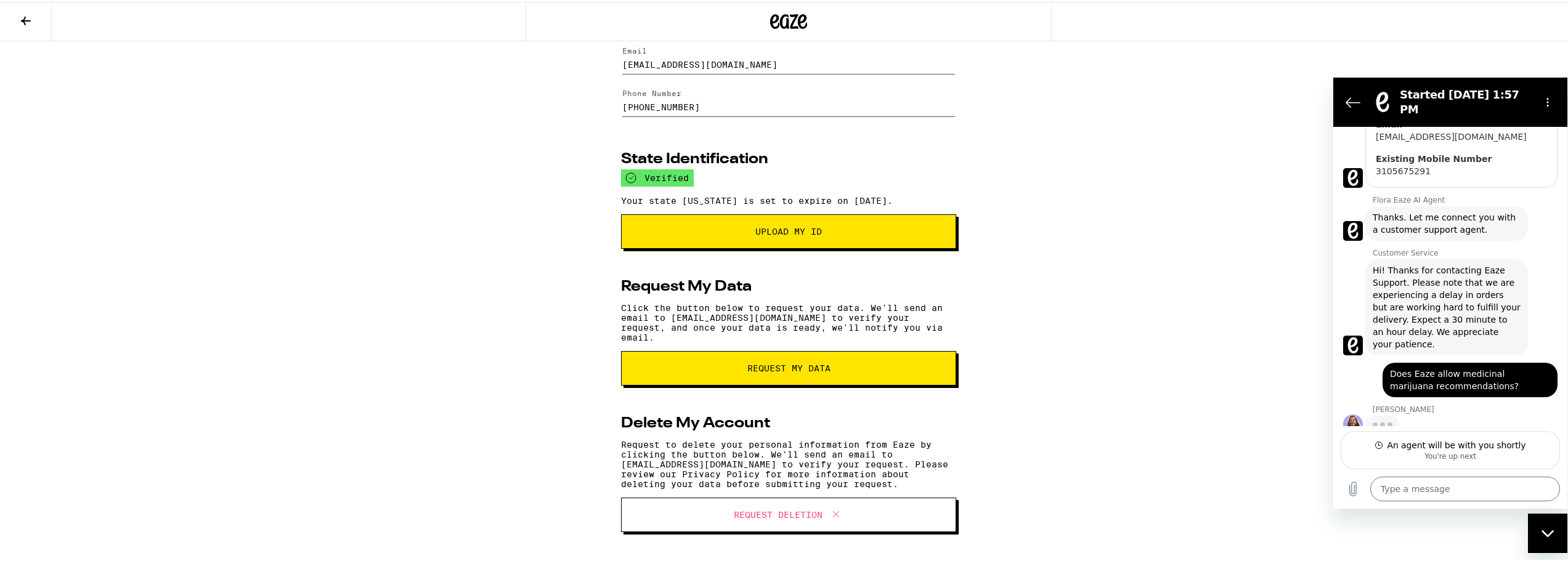
scroll to position [332, 0]
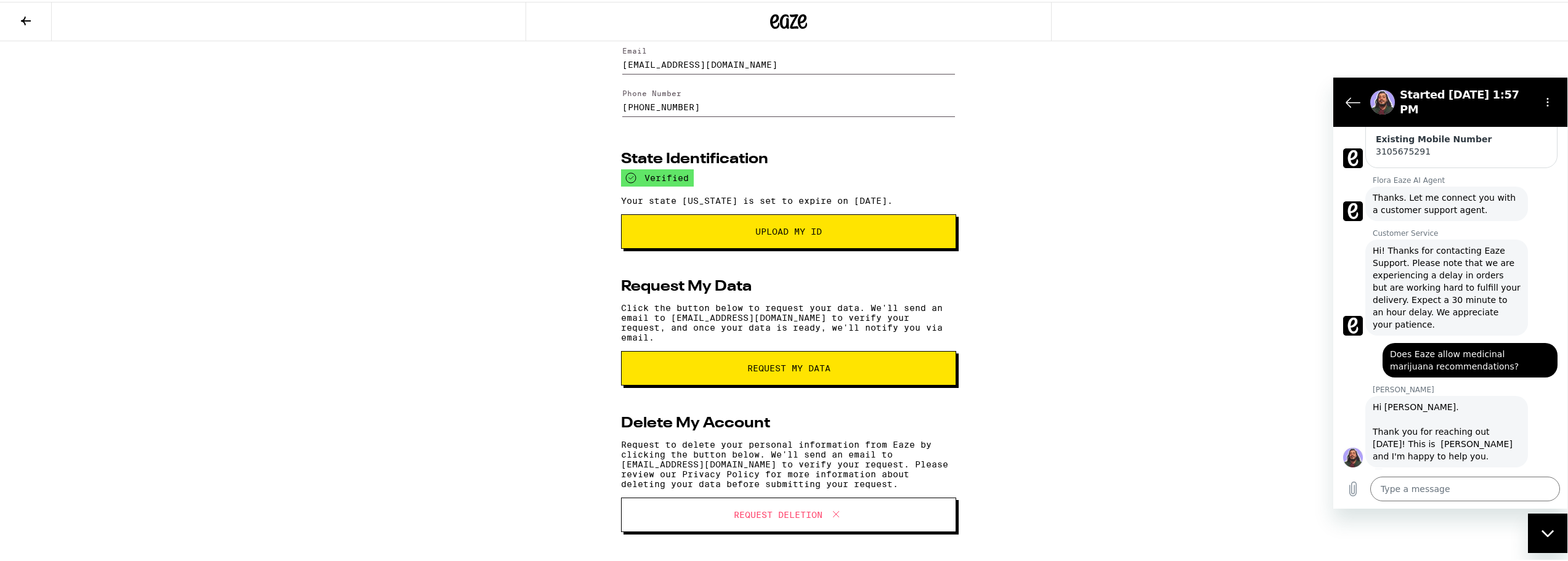
click at [1200, 213] on div "Basic Information Reset Password First Name M****** Last Name H**** Email [EMAI…" at bounding box center [788, 260] width 1577 height 603
click at [907, 233] on span "Upload My ID" at bounding box center [788, 229] width 250 height 9
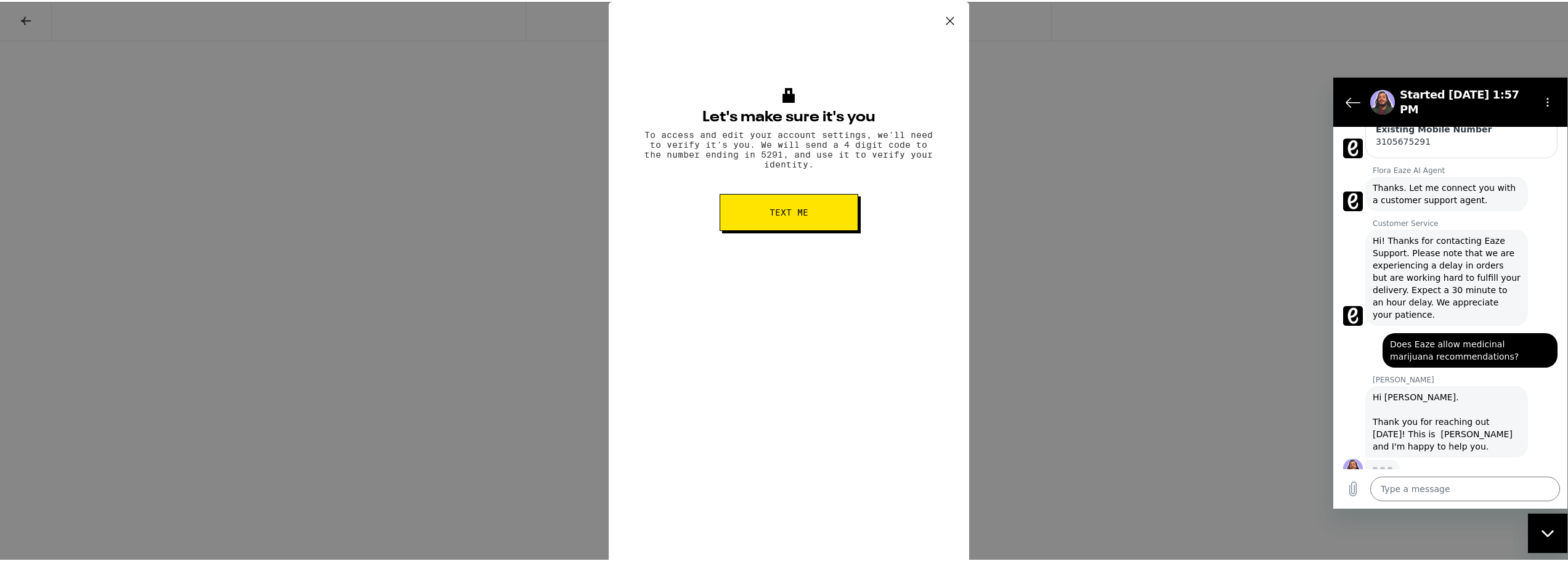
scroll to position [361, 0]
click at [812, 216] on button "Text me" at bounding box center [789, 211] width 139 height 37
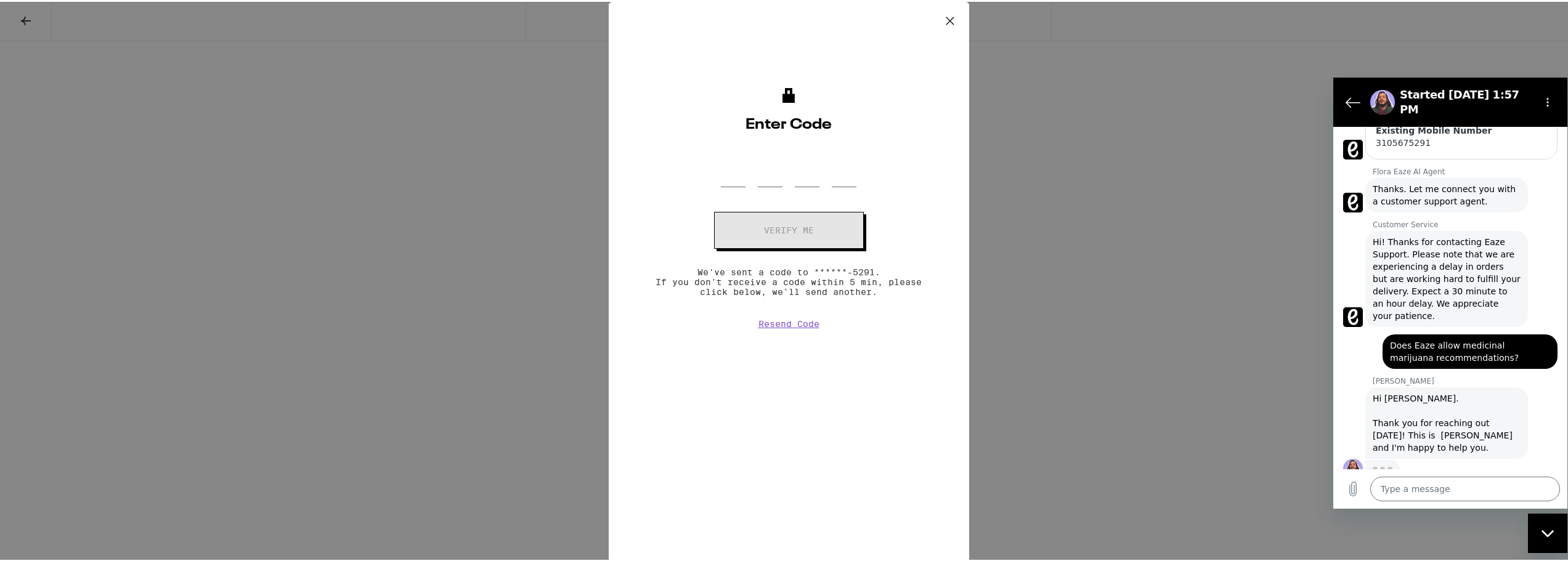
click at [734, 177] on div at bounding box center [788, 167] width 136 height 37
click at [724, 171] on input "OTP Code" at bounding box center [733, 167] width 25 height 37
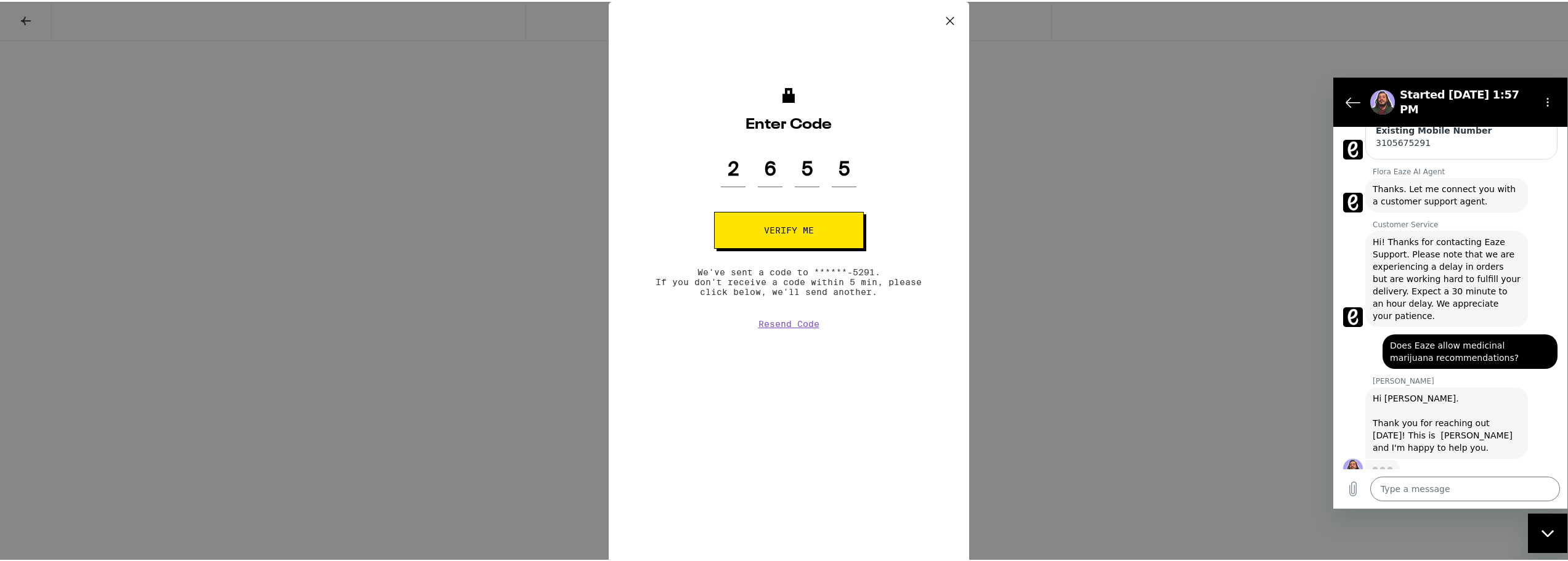
click at [773, 228] on span "Verify me" at bounding box center [788, 228] width 50 height 9
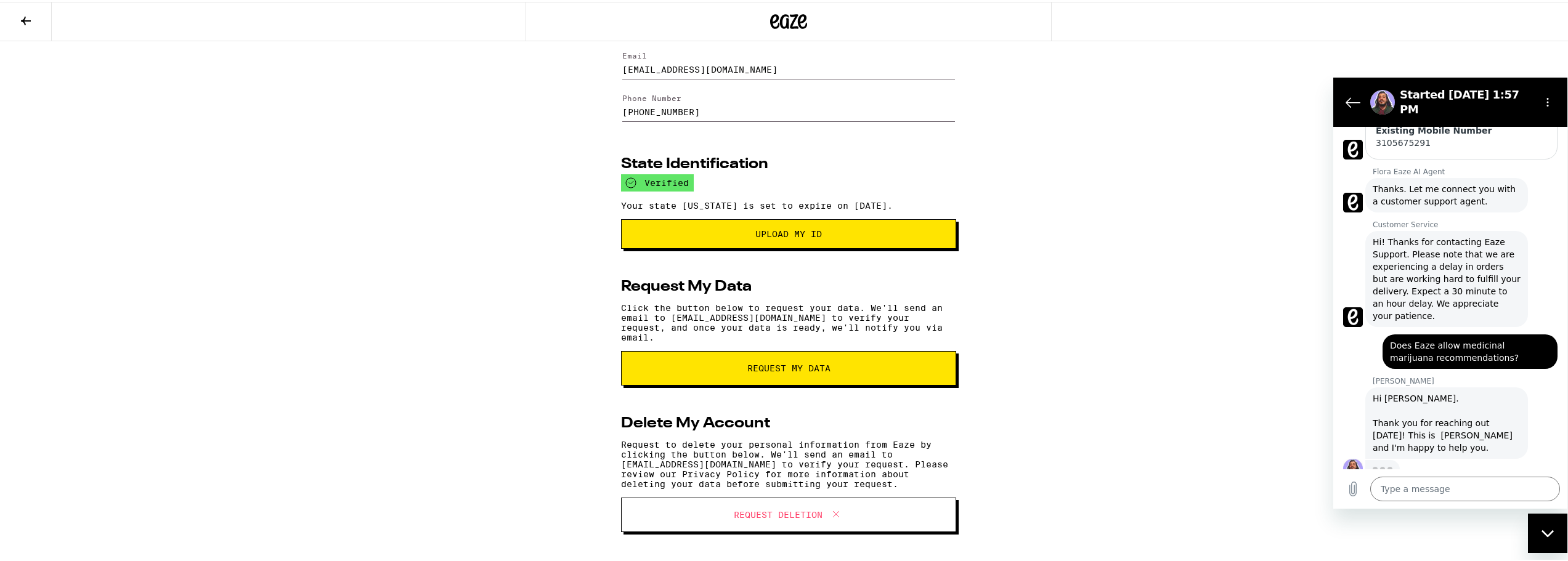
scroll to position [82, 0]
click at [841, 229] on span "Upload my ID" at bounding box center [788, 232] width 314 height 9
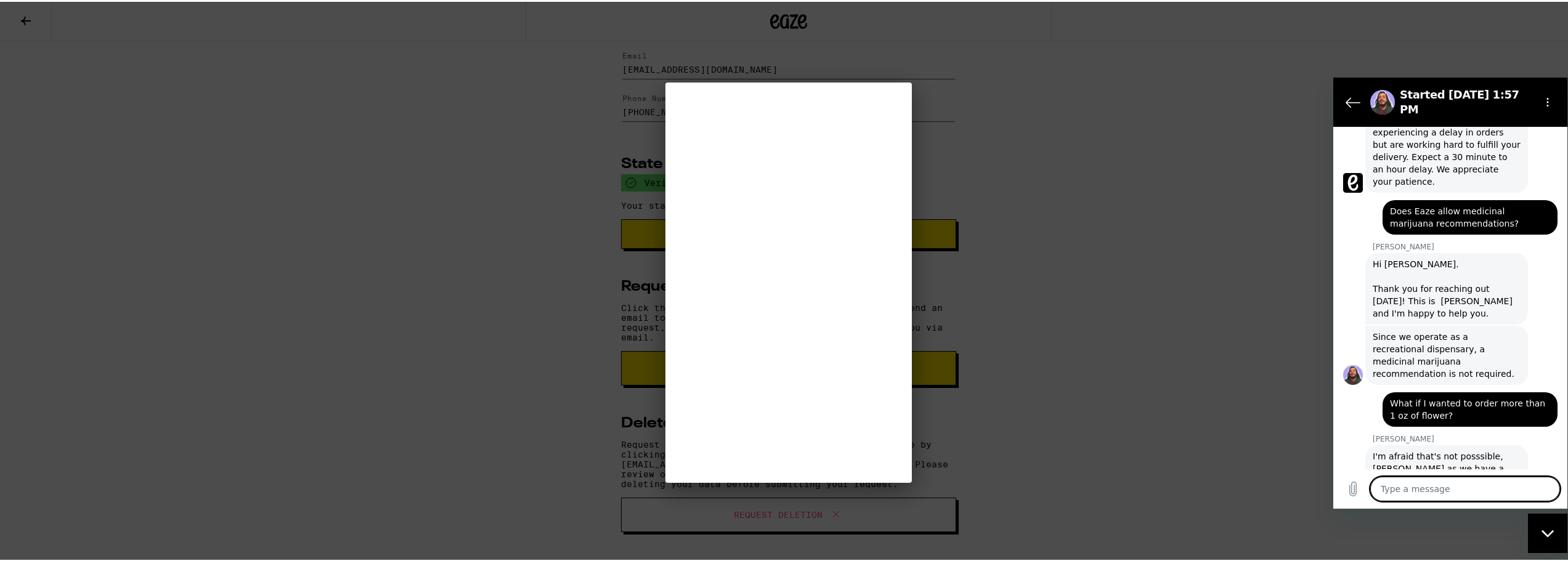
scroll to position [498, 0]
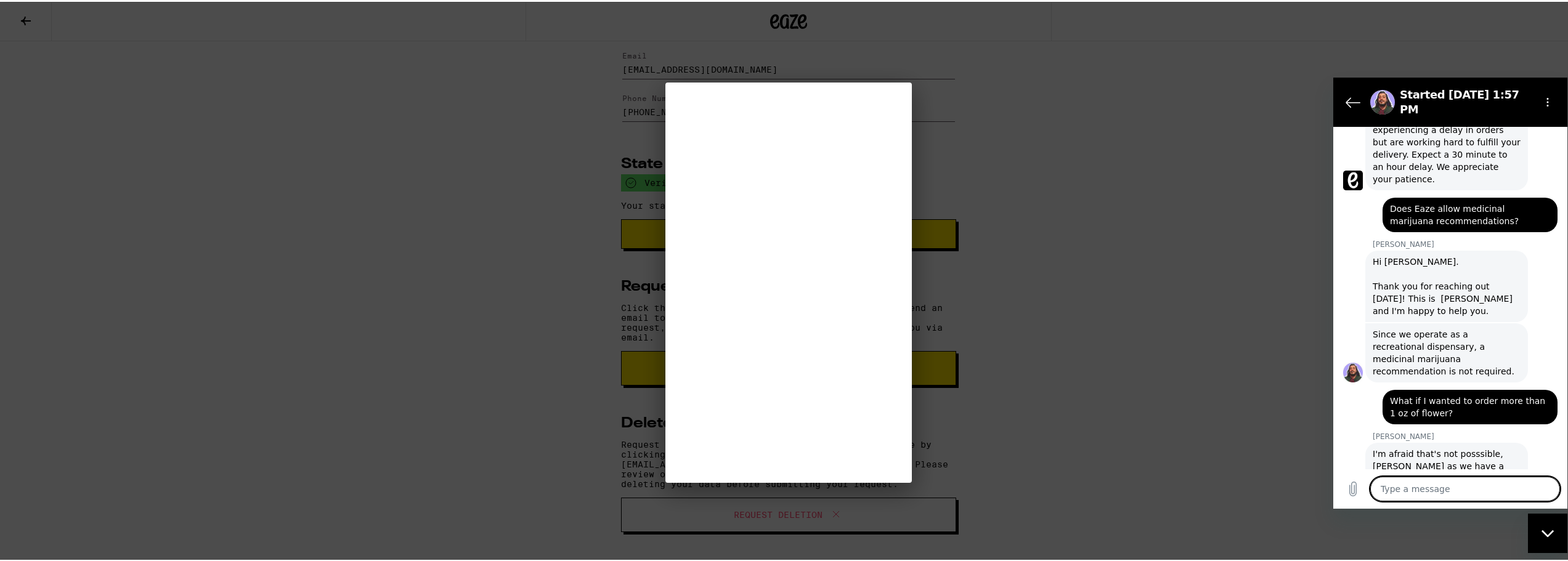
click at [1449, 488] on textarea at bounding box center [1465, 488] width 190 height 25
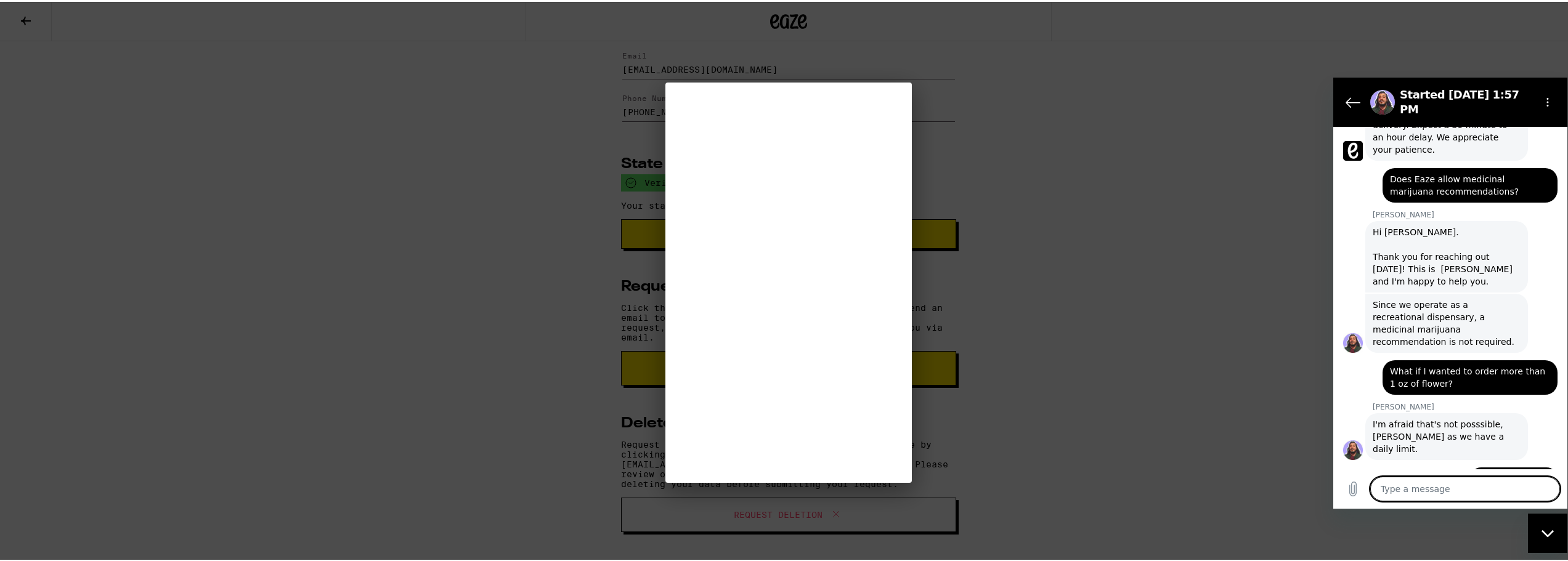
scroll to position [0, 0]
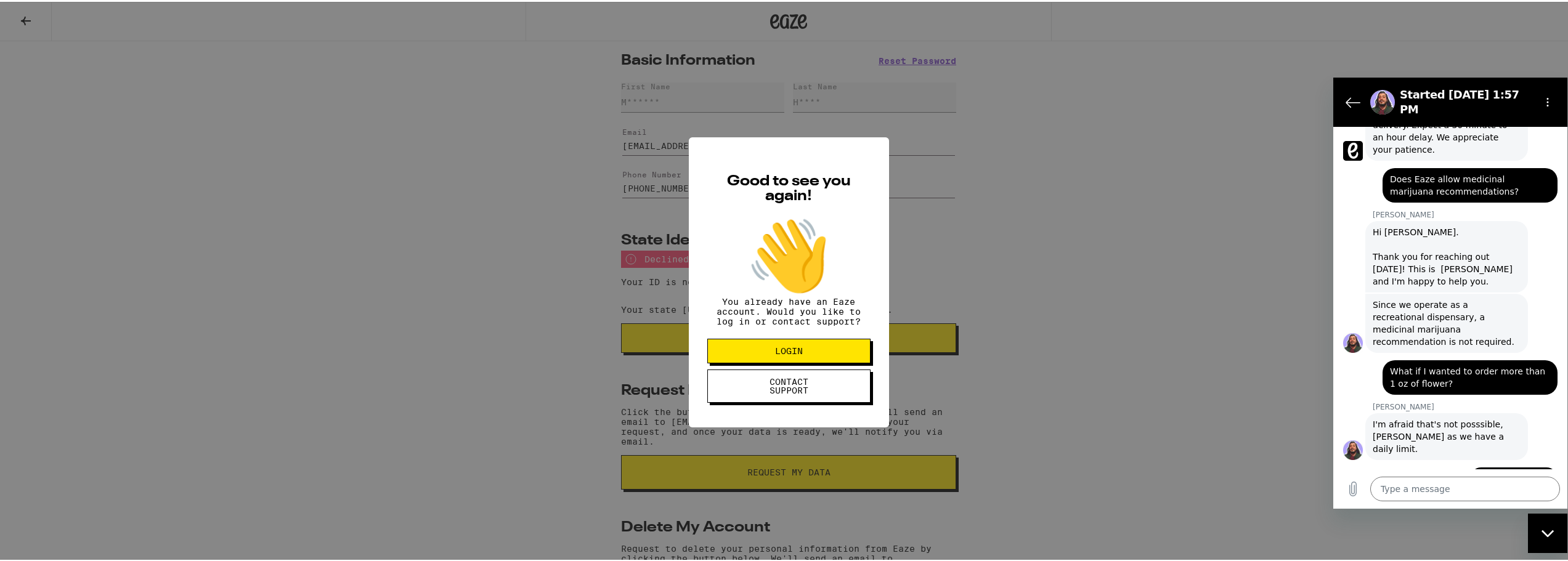
click at [817, 356] on button "LOGIN" at bounding box center [788, 349] width 163 height 25
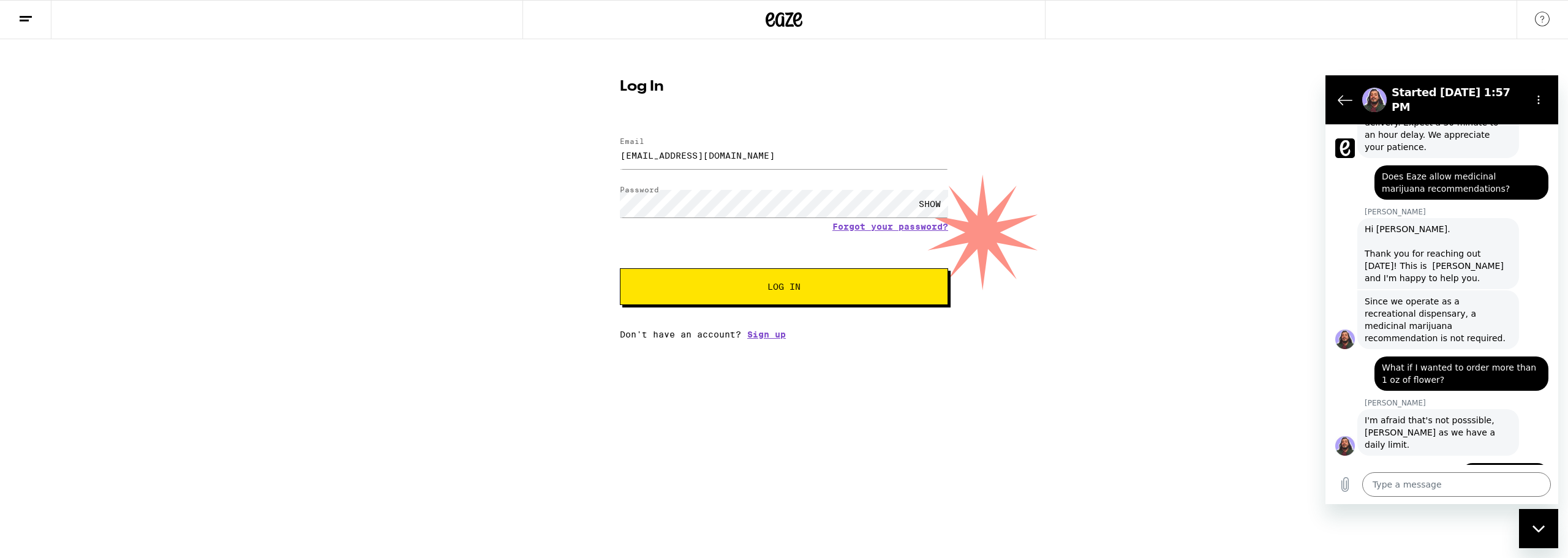
click at [827, 275] on button "Log In" at bounding box center [783, 287] width 328 height 37
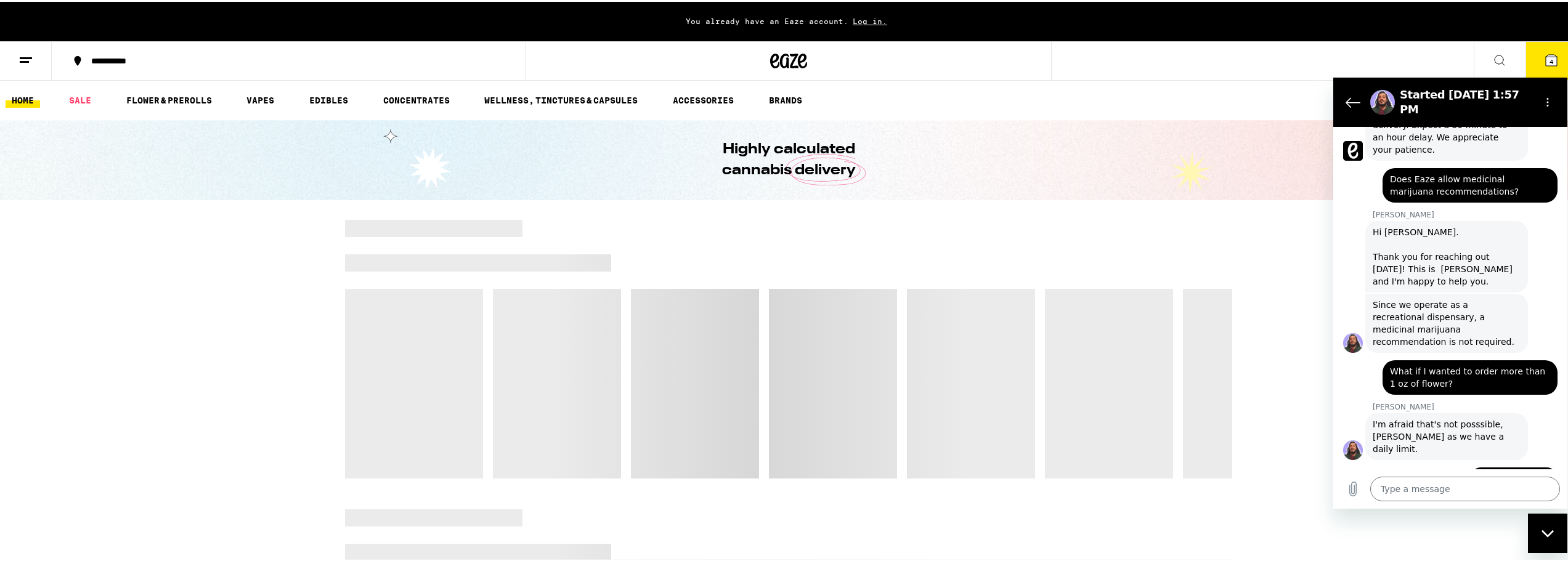
click at [26, 54] on icon at bounding box center [25, 58] width 15 height 14
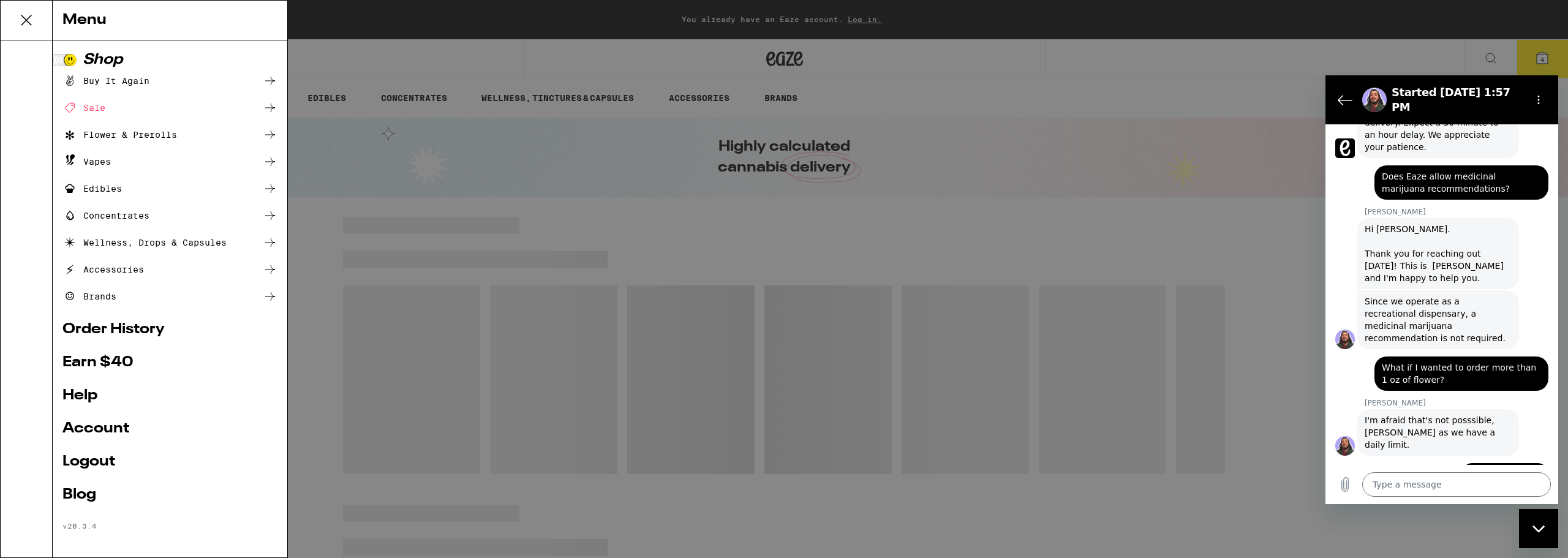
click at [111, 433] on link "Account" at bounding box center [170, 428] width 215 height 14
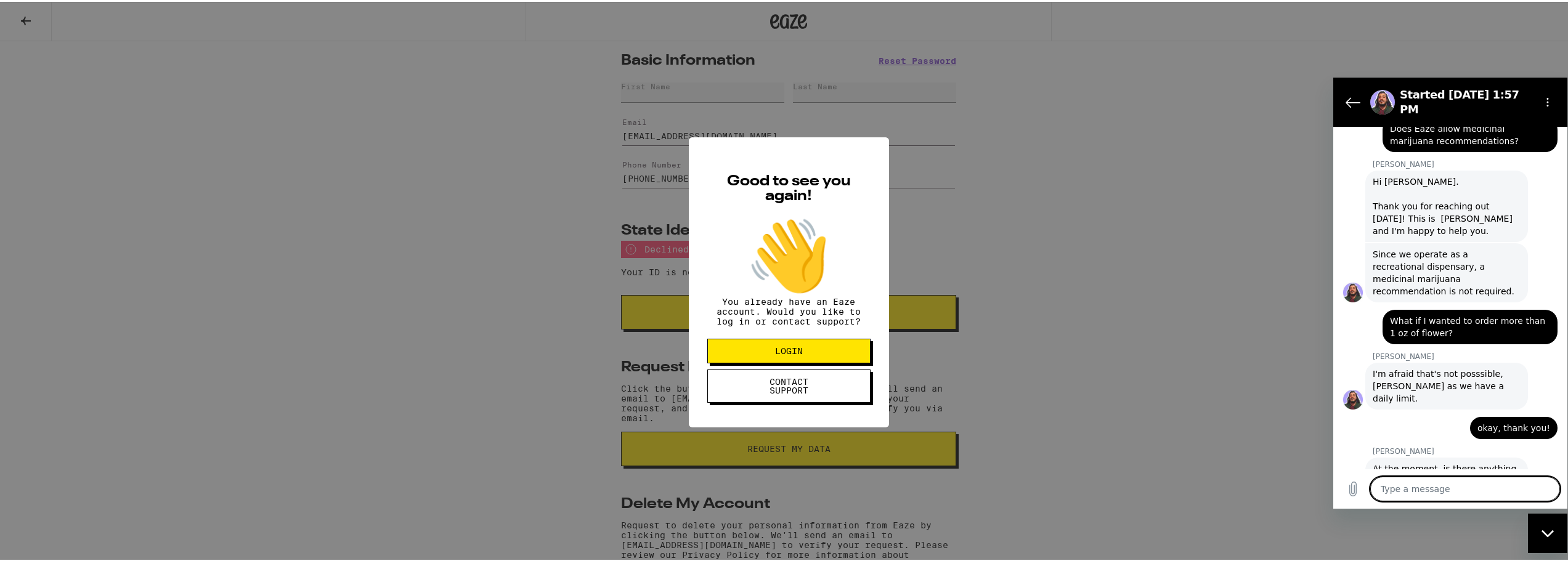
scroll to position [581, 0]
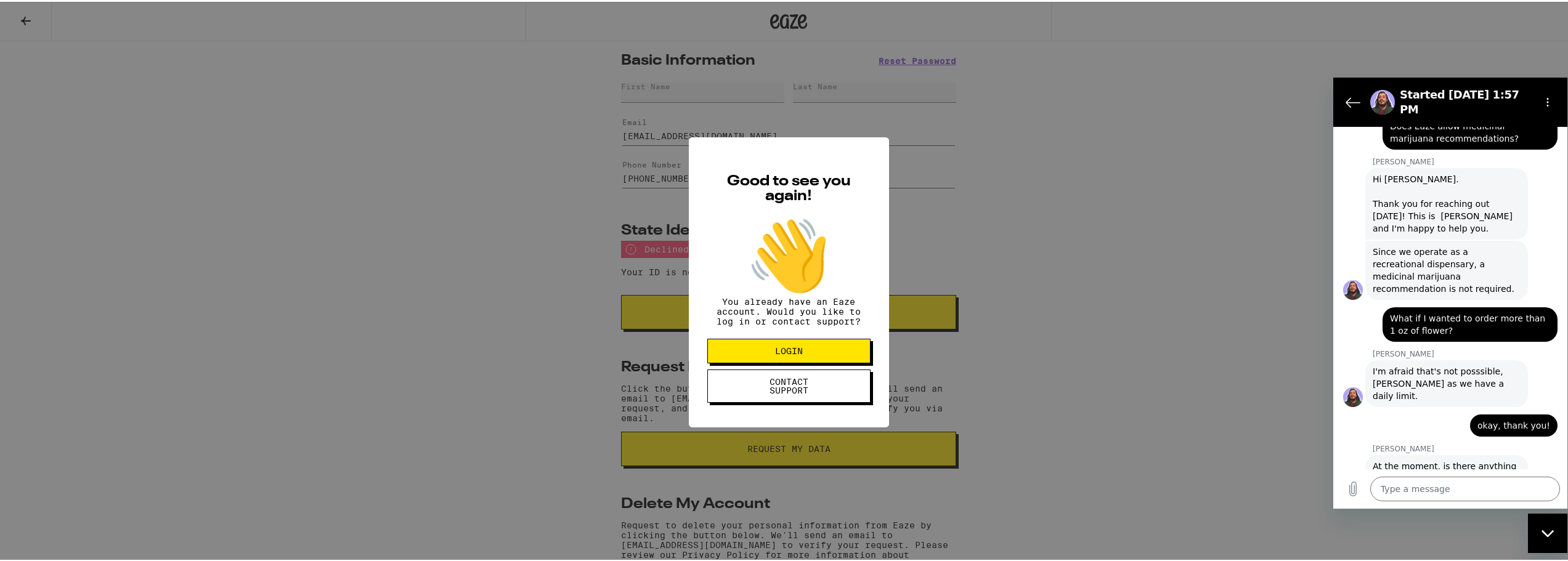
click at [990, 356] on div "Good to see you again! 👋 You already have an Eaze account. Would you like to lo…" at bounding box center [788, 280] width 1577 height 561
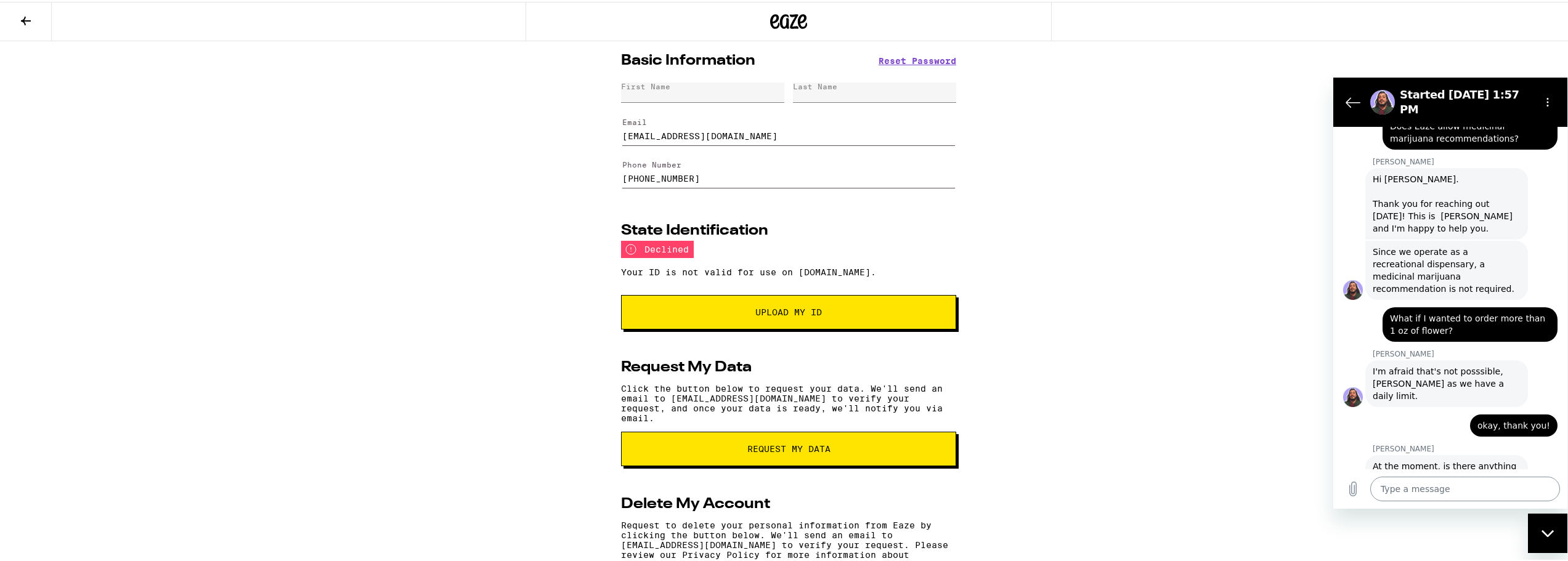
click at [1437, 494] on textarea at bounding box center [1465, 488] width 190 height 25
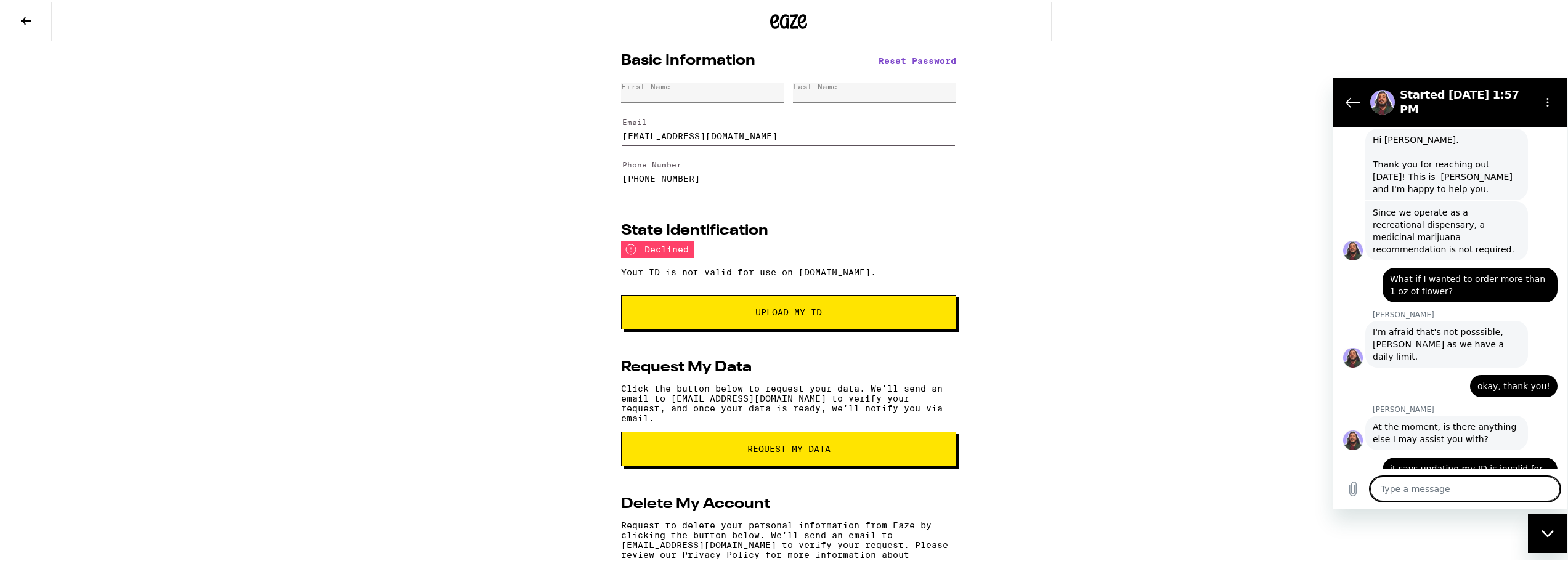
scroll to position [622, 0]
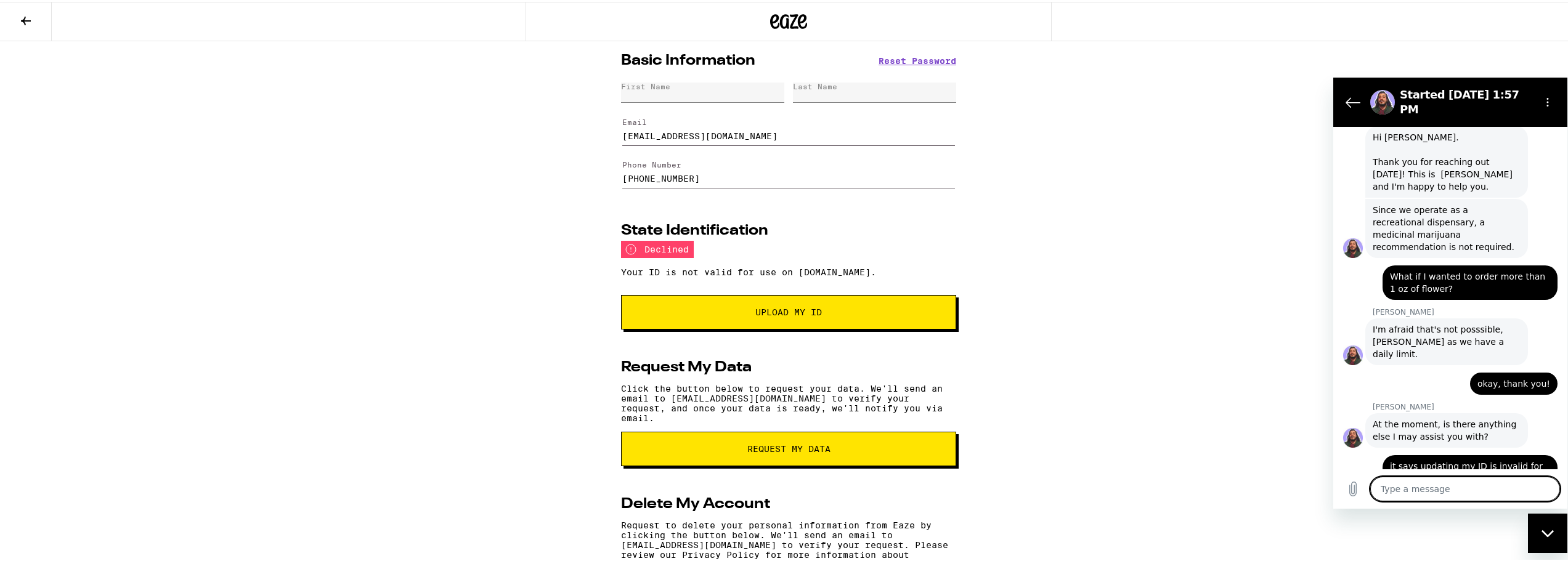
click at [674, 255] on div "declined" at bounding box center [657, 247] width 73 height 17
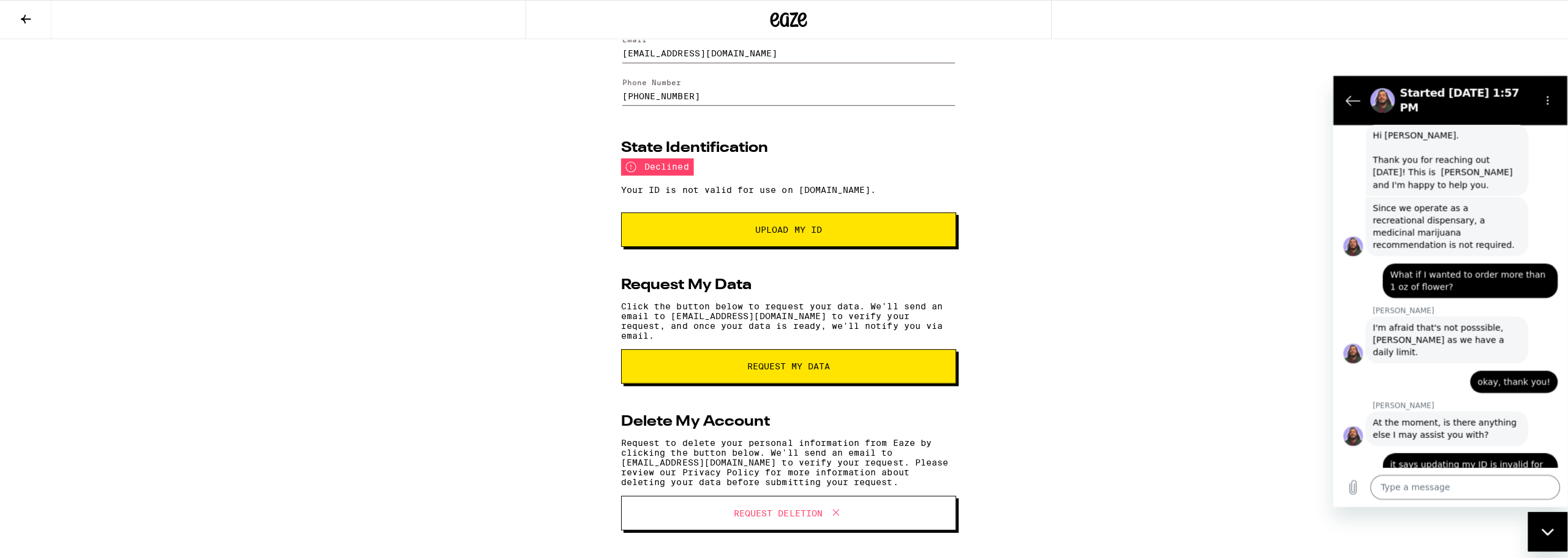
scroll to position [0, 0]
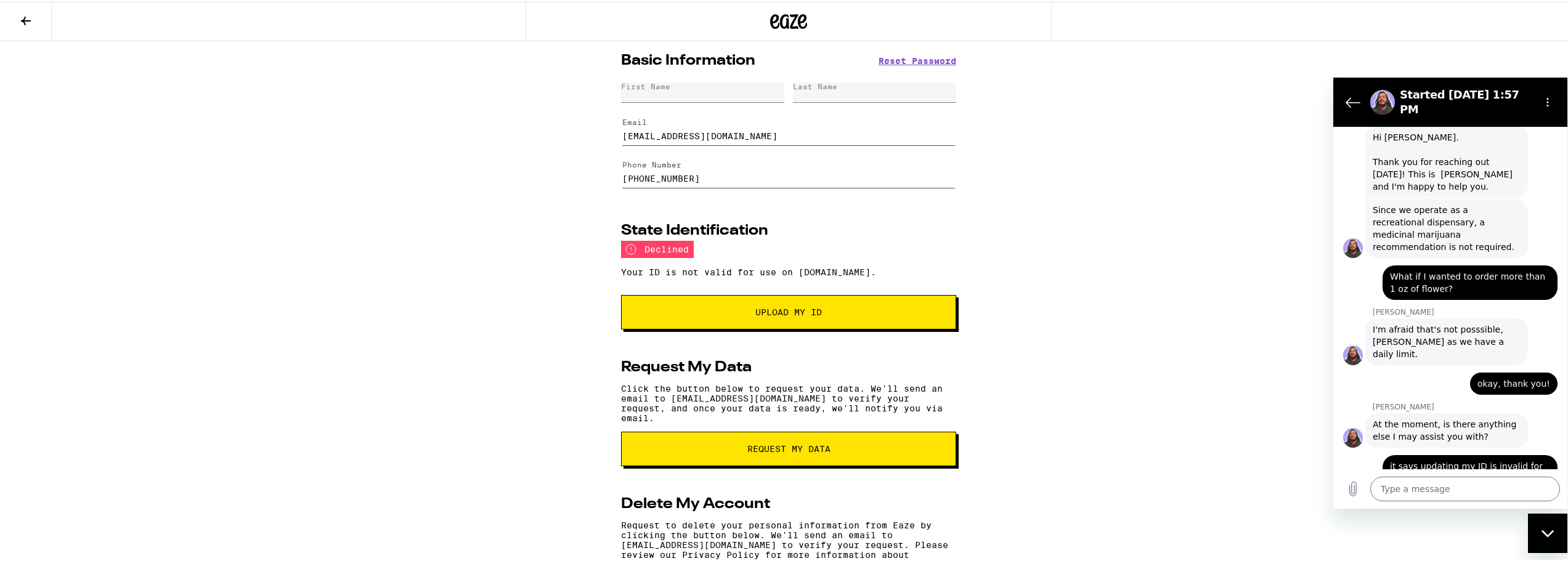
click at [695, 83] on div "First Name" at bounding box center [702, 91] width 163 height 20
click at [694, 86] on div "First Name" at bounding box center [702, 91] width 163 height 20
click at [696, 91] on div "First Name" at bounding box center [702, 91] width 163 height 20
click at [703, 95] on div "First Name" at bounding box center [702, 91] width 163 height 20
click at [757, 91] on div "First Name" at bounding box center [702, 91] width 163 height 20
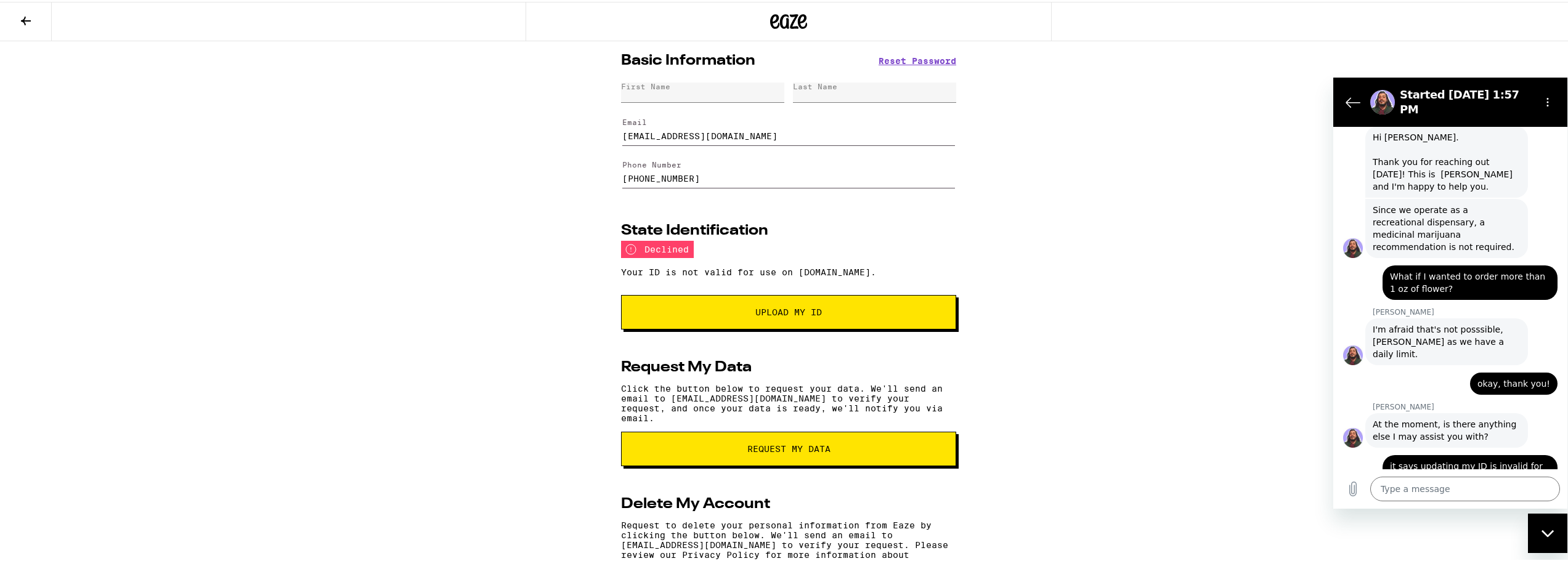
click at [852, 318] on button "Upload My ID" at bounding box center [788, 310] width 335 height 35
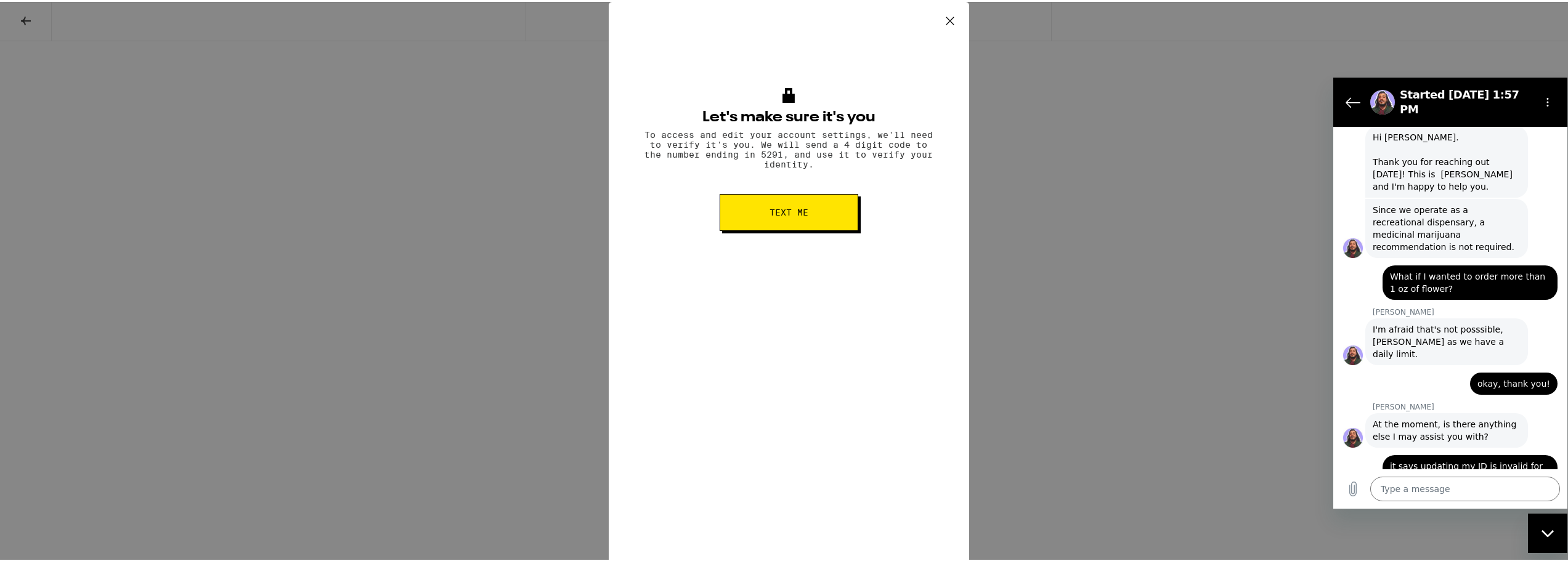
click at [779, 215] on span "Text me" at bounding box center [789, 211] width 39 height 9
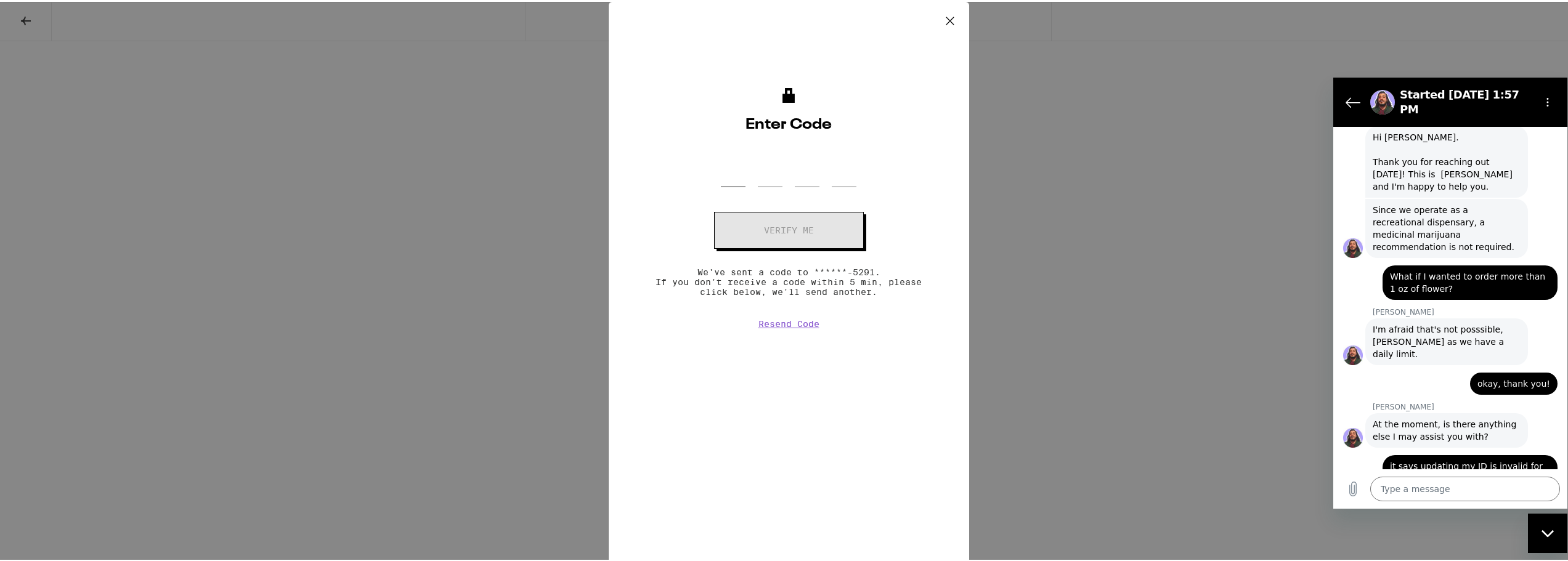
click at [726, 177] on input "OTP Code" at bounding box center [733, 167] width 25 height 37
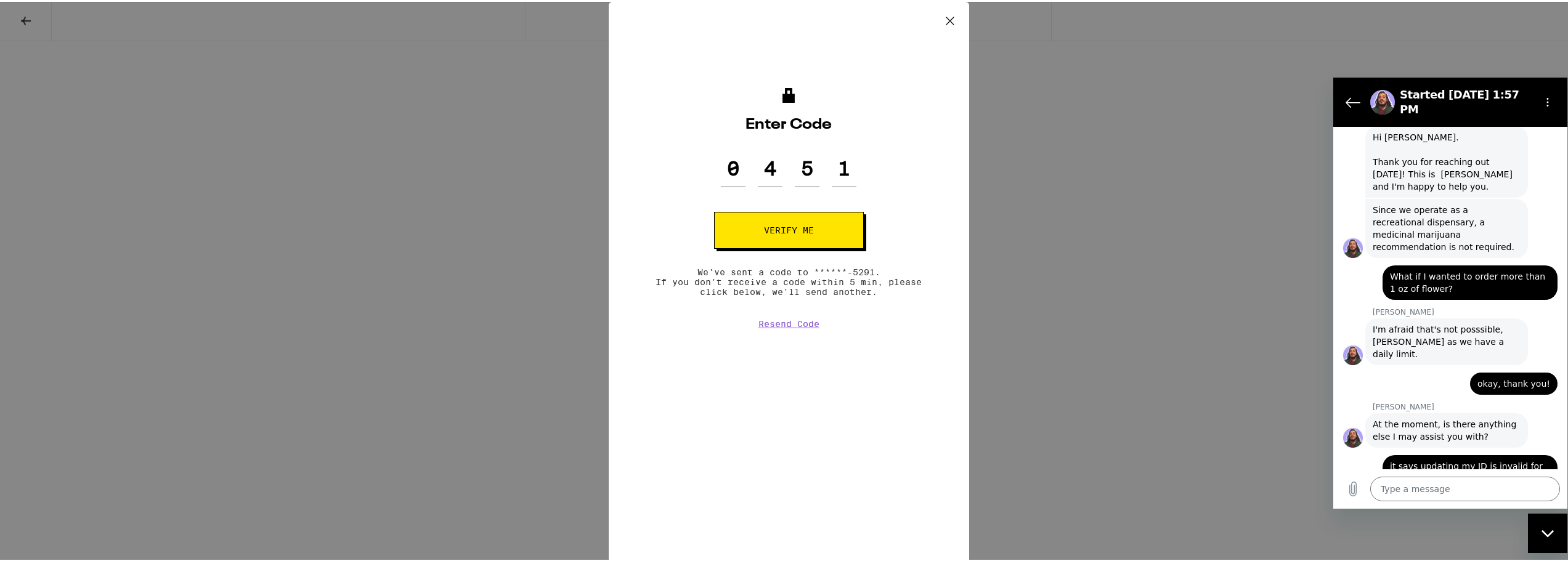
click at [755, 223] on button "Verify me" at bounding box center [788, 228] width 149 height 37
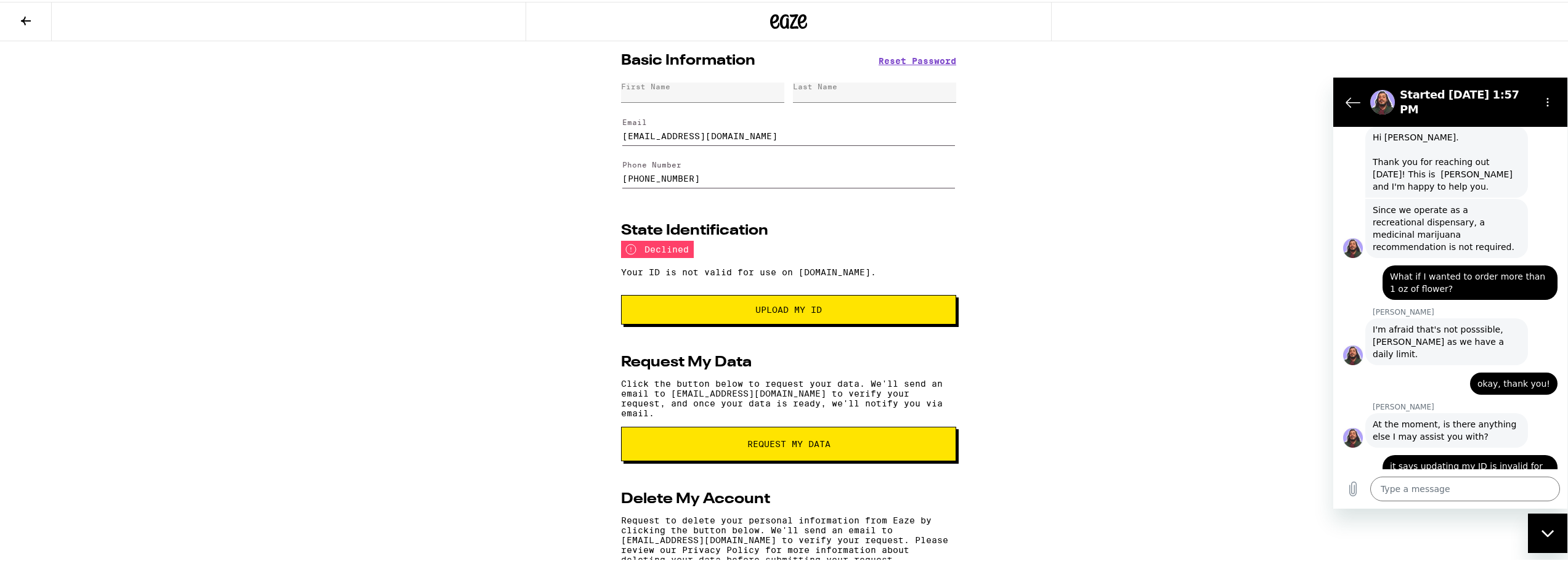
click at [881, 229] on div "State Identification" at bounding box center [788, 229] width 335 height 14
click at [788, 308] on span "Upload my ID" at bounding box center [788, 308] width 66 height 9
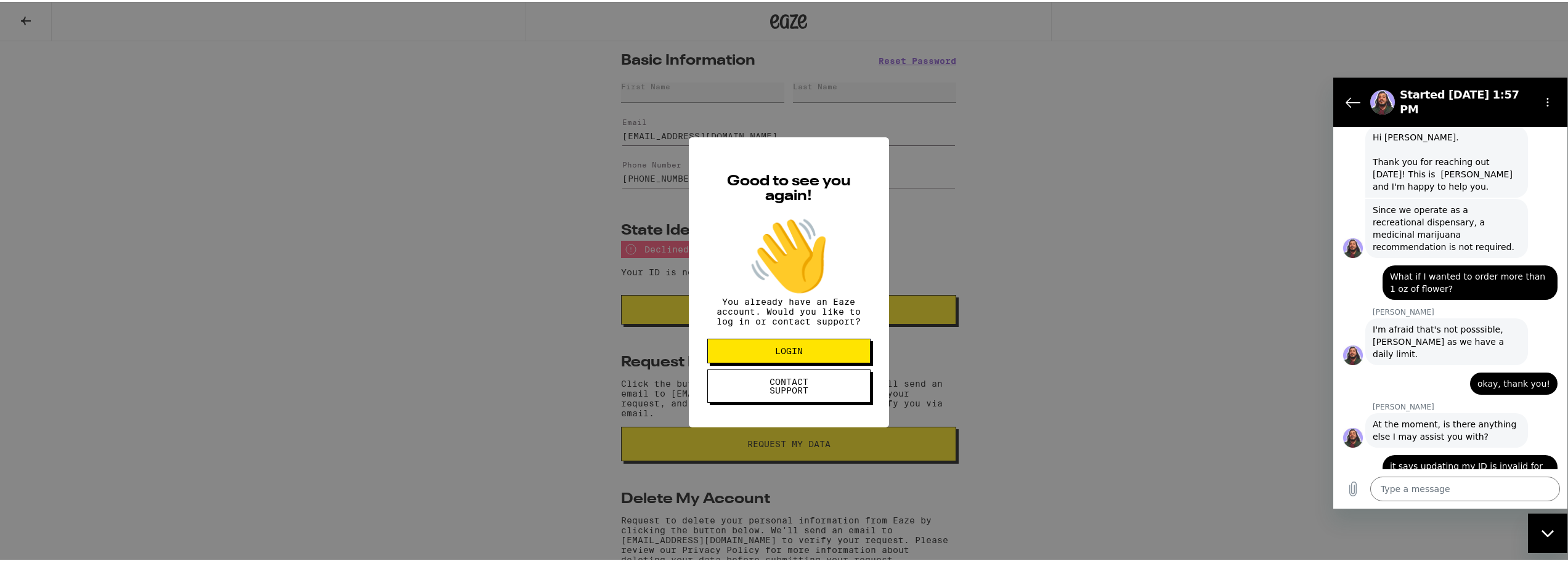
click at [822, 356] on button "LOGIN" at bounding box center [788, 349] width 163 height 25
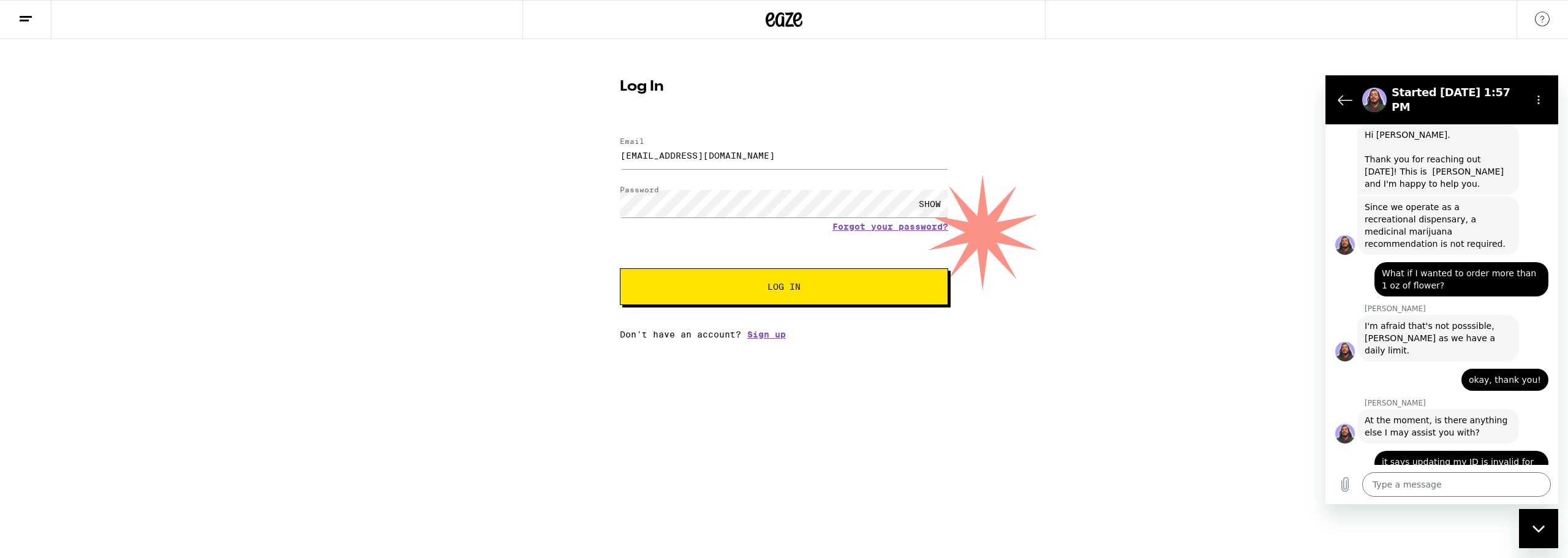
click at [807, 280] on button "Log In" at bounding box center [783, 287] width 328 height 37
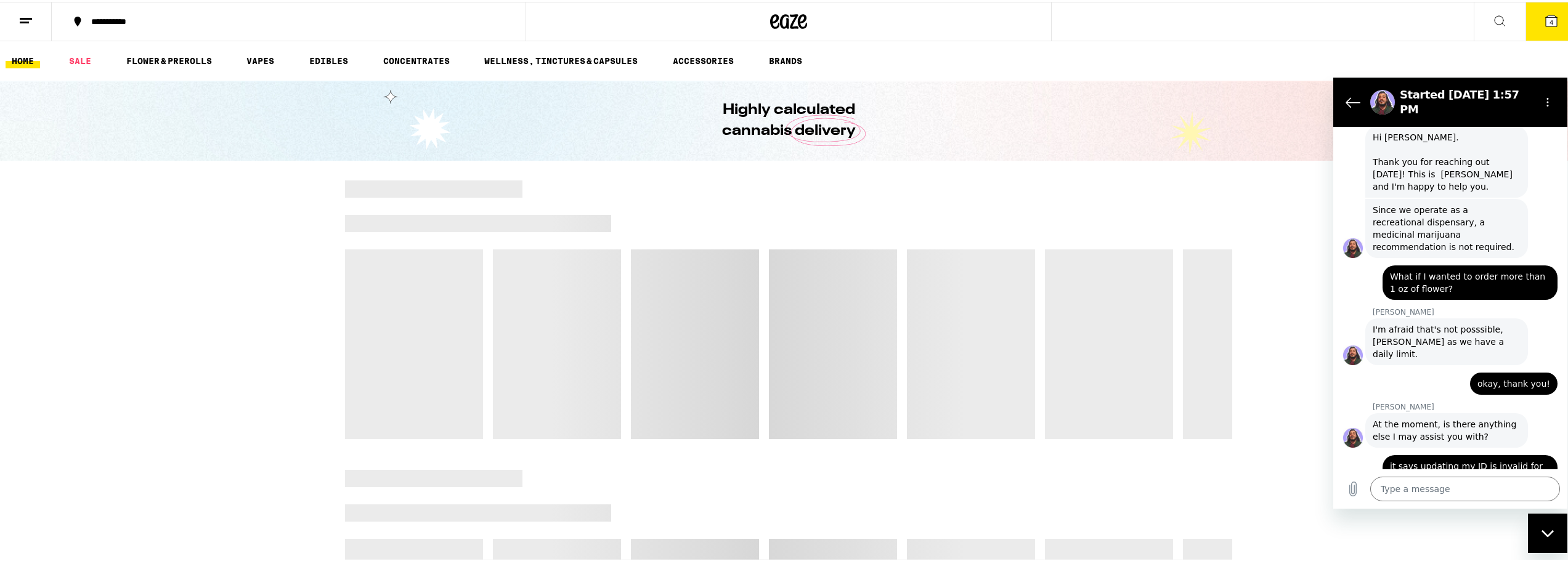
click at [23, 16] on line at bounding box center [26, 16] width 13 height 0
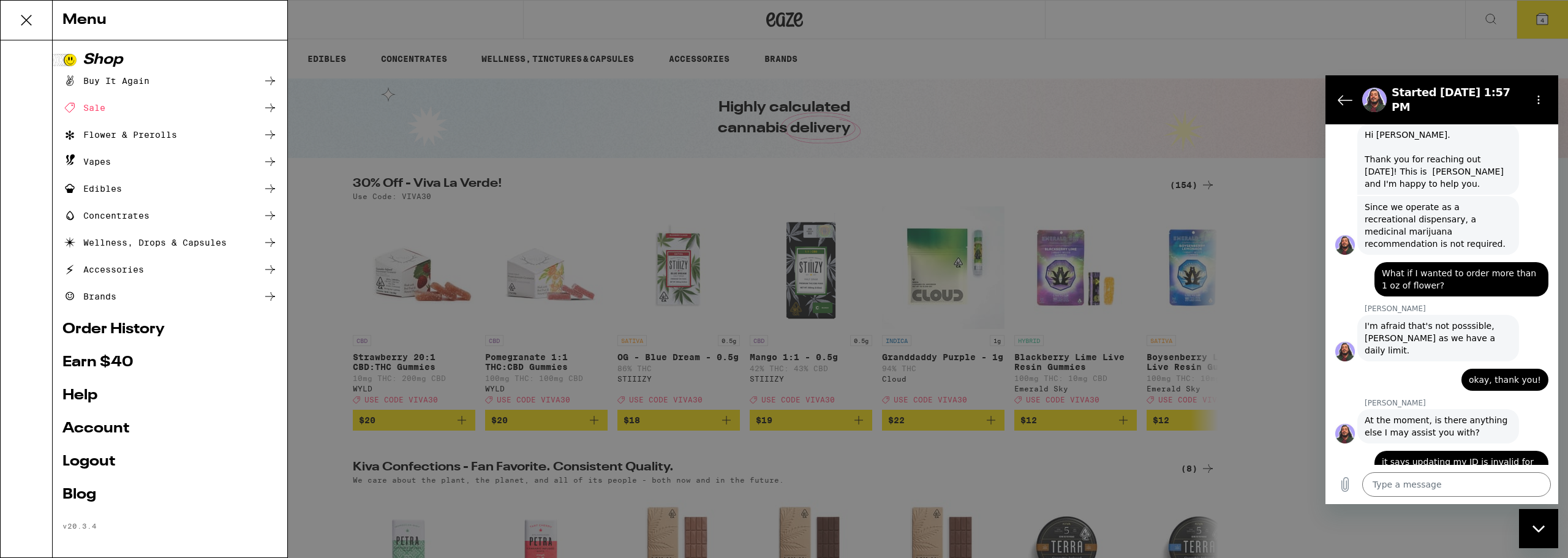
click at [109, 428] on link "Account" at bounding box center [170, 428] width 215 height 14
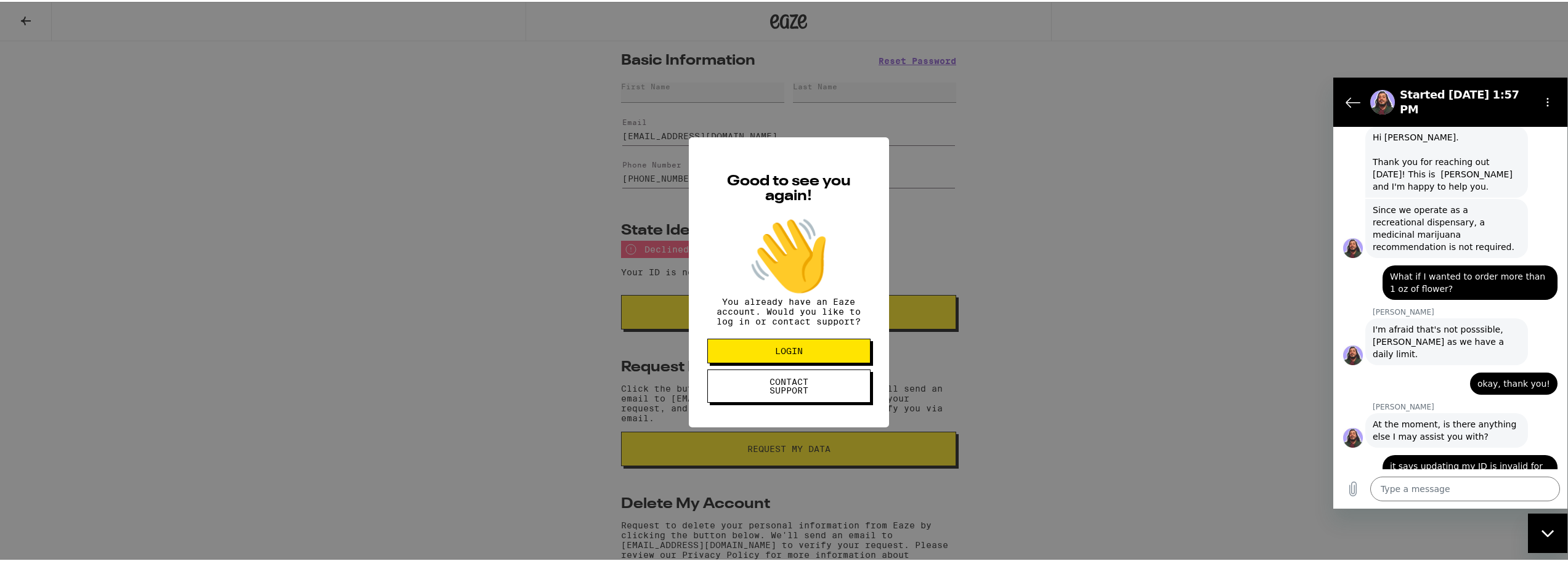
click at [797, 393] on span "CONTACT SUPPORT" at bounding box center [788, 384] width 64 height 17
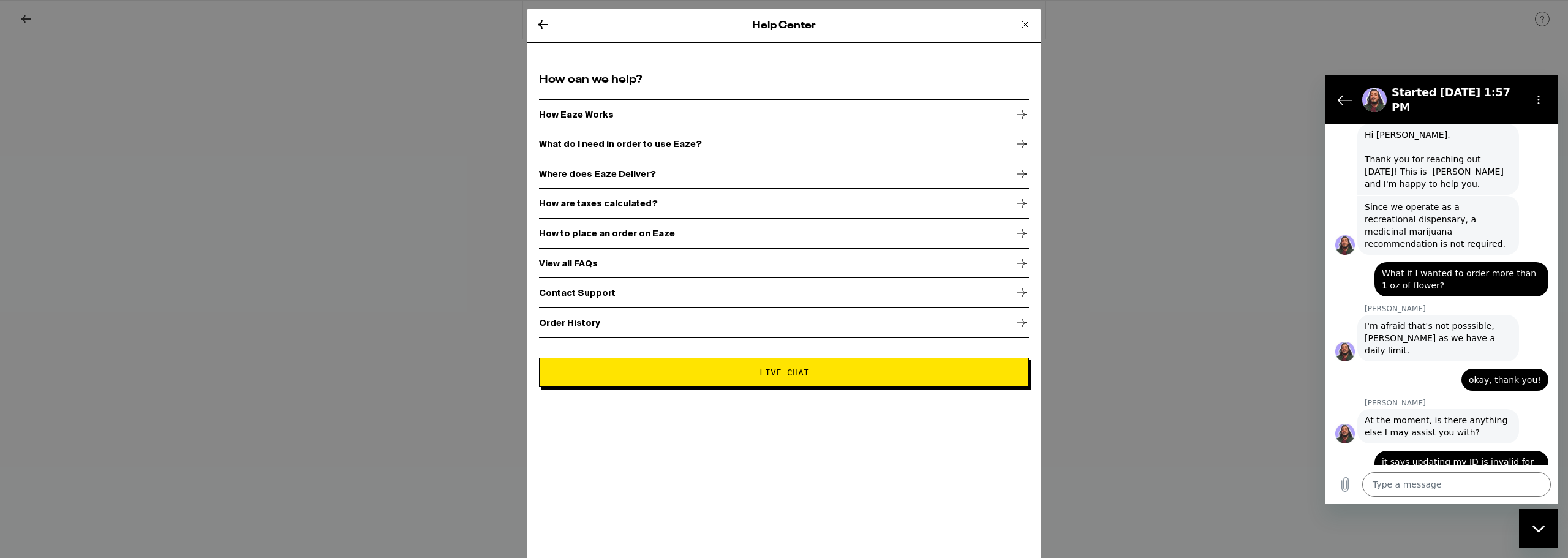
click at [541, 26] on icon at bounding box center [543, 24] width 14 height 14
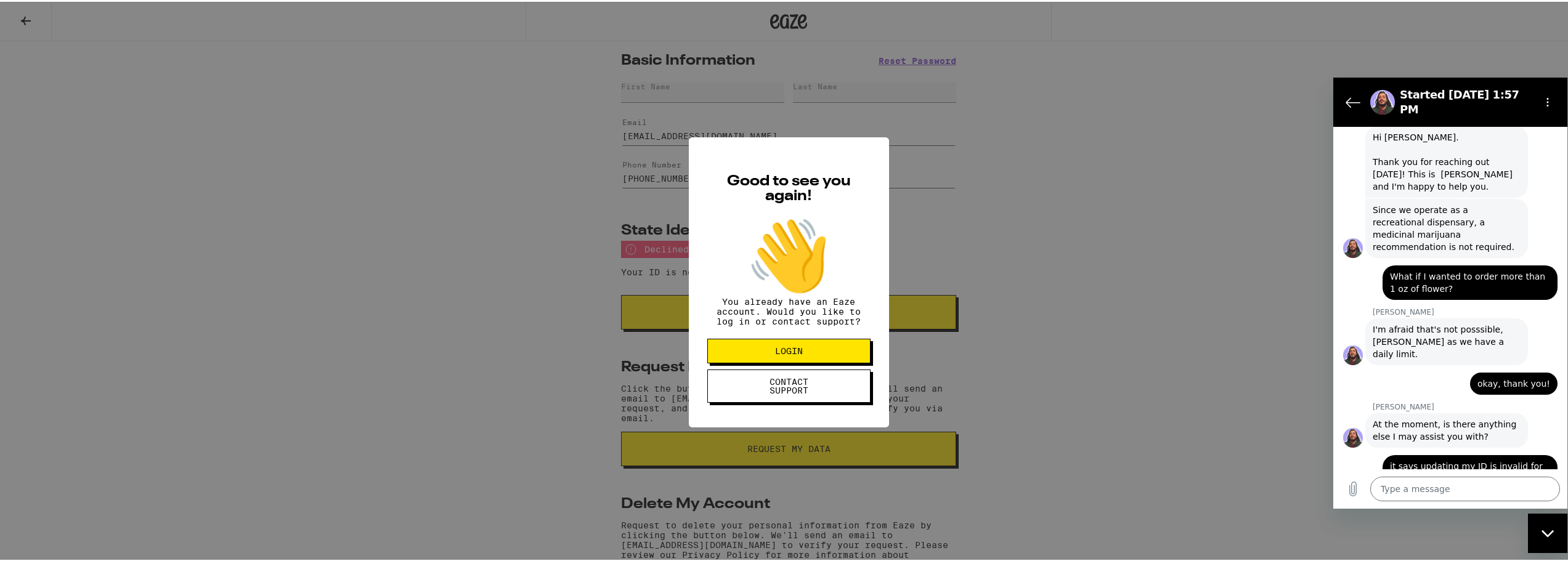
click at [1079, 330] on div "Good to see you again! 👋 You already have an Eaze account. Would you like to lo…" at bounding box center [788, 280] width 1577 height 561
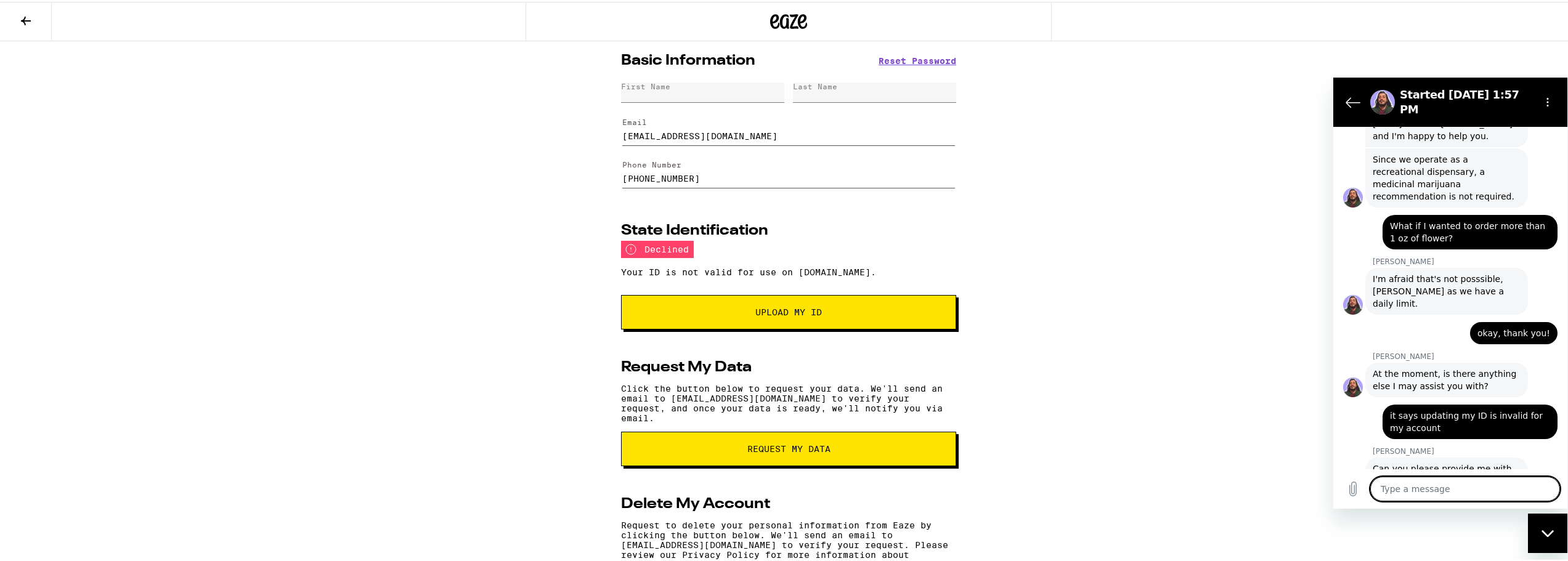
scroll to position [675, 0]
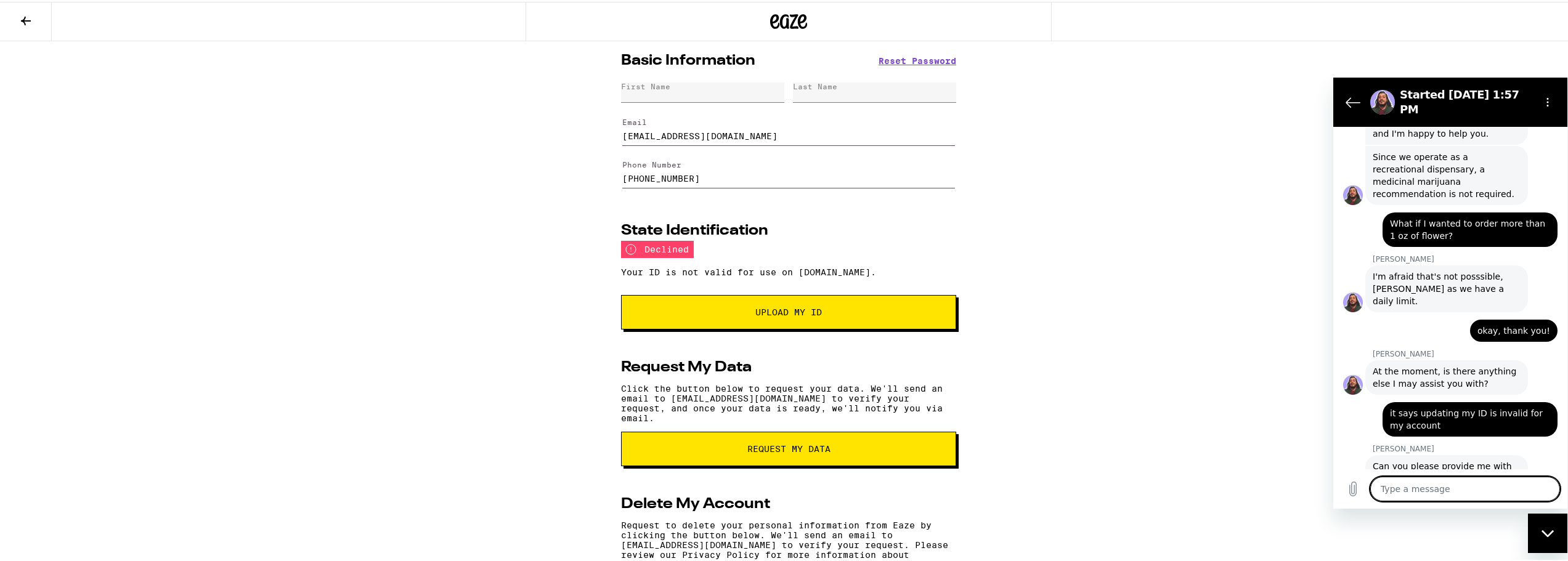
click at [1492, 491] on textarea at bounding box center [1465, 488] width 190 height 25
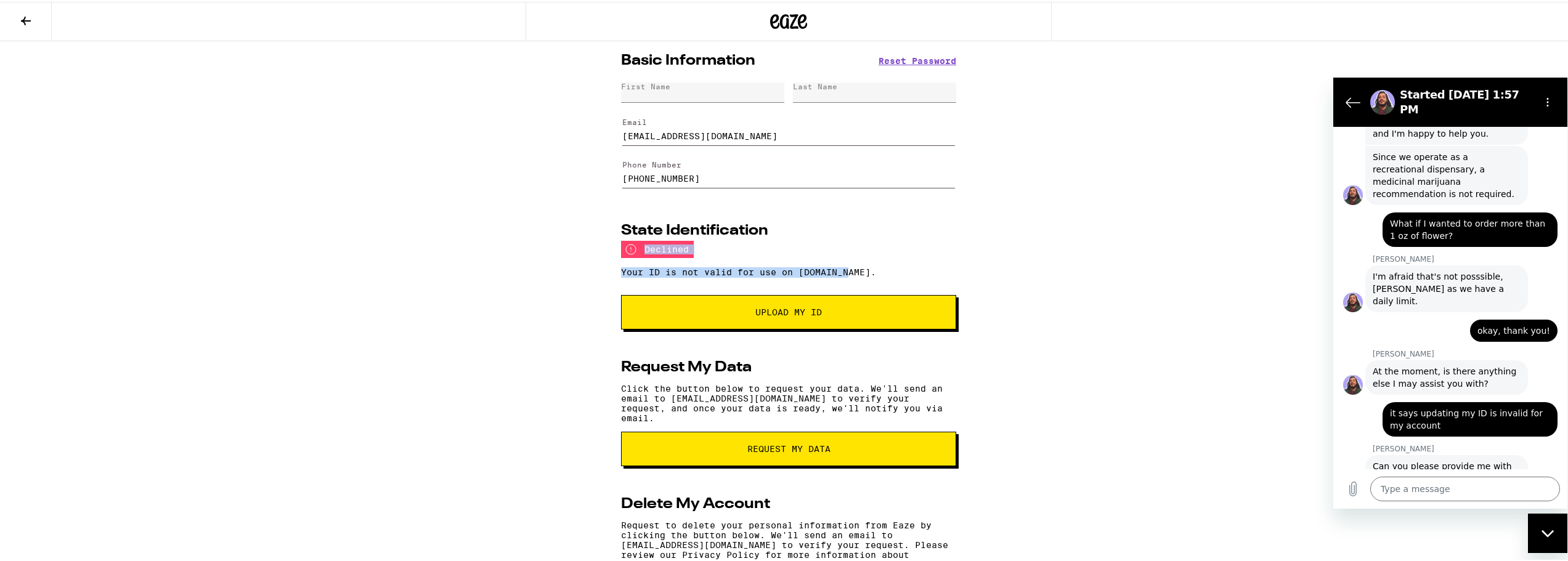
drag, startPoint x: 851, startPoint y: 273, endPoint x: 616, endPoint y: 246, distance: 236.5
click at [616, 246] on div "Basic Information Reset Password First Name Last Name Email [EMAIL_ADDRESS][DOM…" at bounding box center [788, 340] width 355 height 602
copy section "declined Your ID is not valid for use on [DOMAIN_NAME]."
click at [1425, 489] on textarea at bounding box center [1465, 488] width 190 height 25
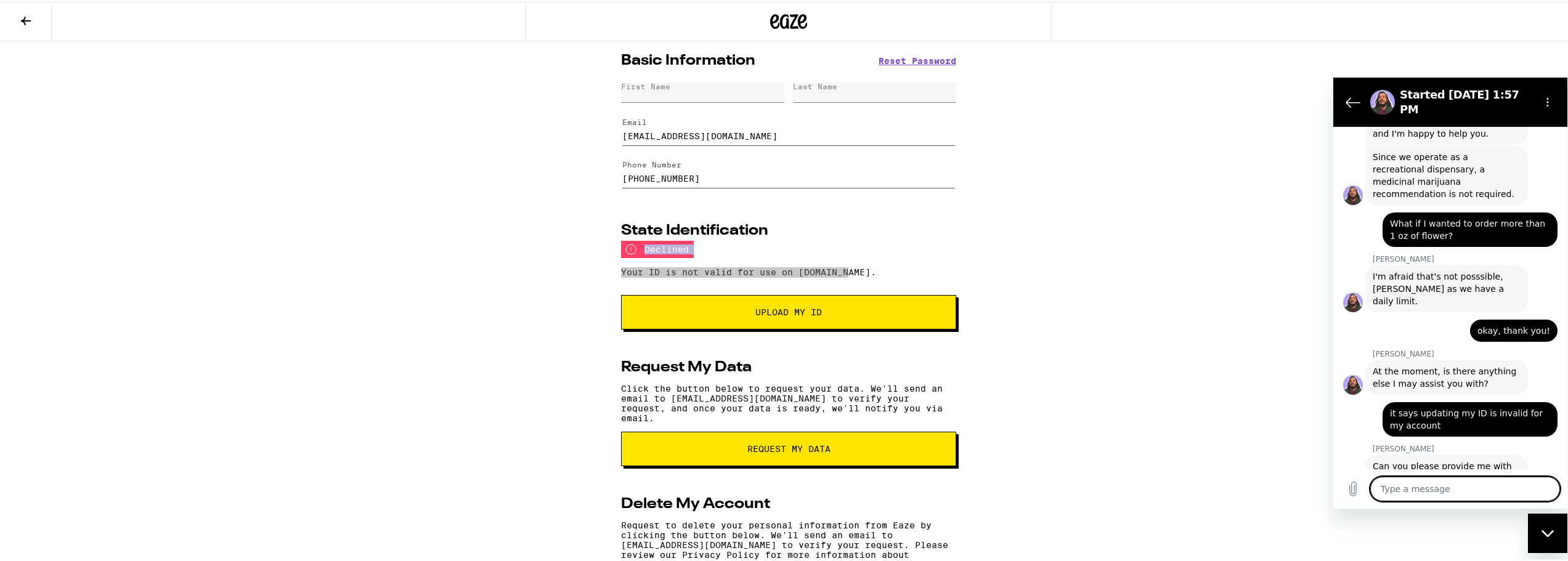
paste textarea "declined Your ID is not valid for use on [DOMAIN_NAME]."
click at [1548, 487] on icon "Send message" at bounding box center [1548, 488] width 12 height 13
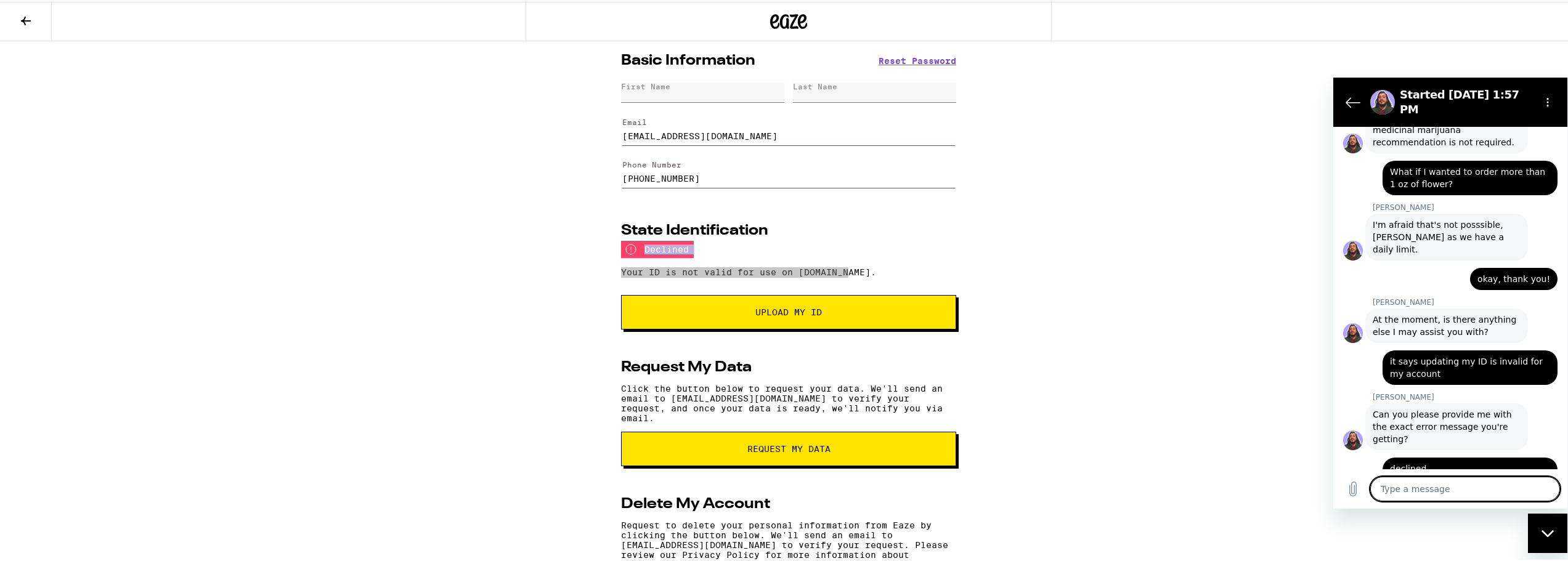
scroll to position [729, 0]
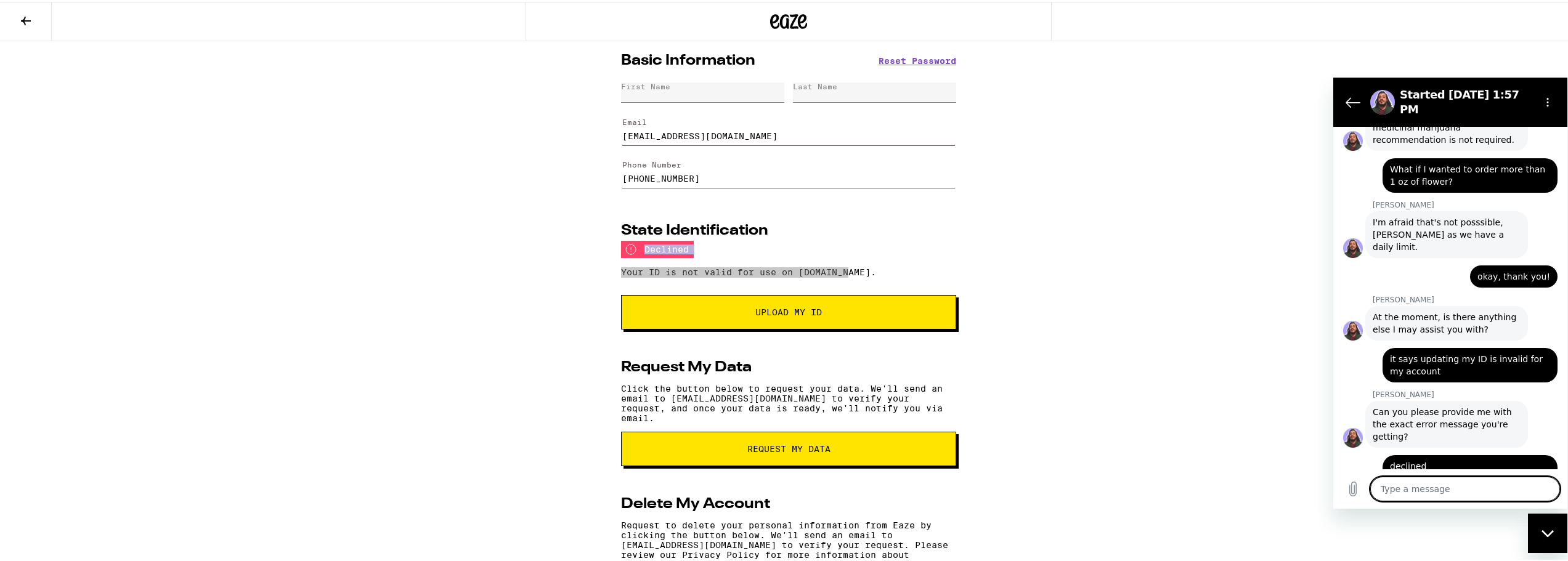
click at [1466, 482] on textarea at bounding box center [1465, 488] width 190 height 25
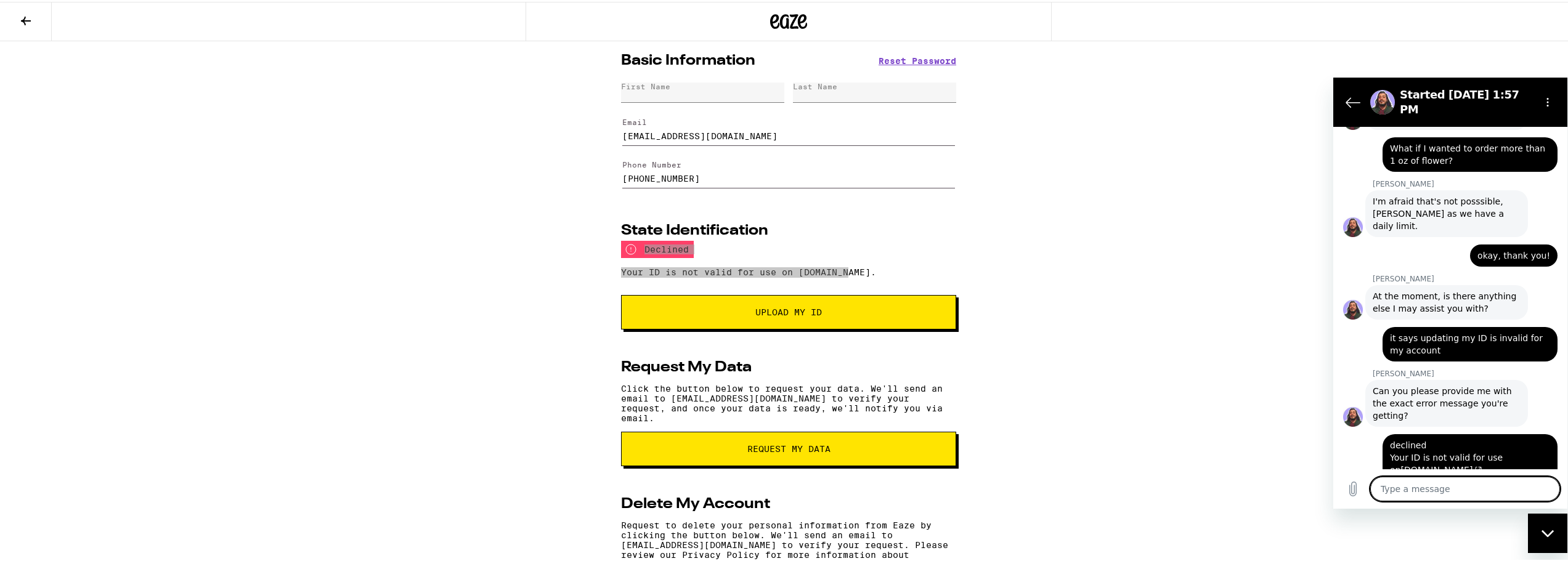
scroll to position [753, 0]
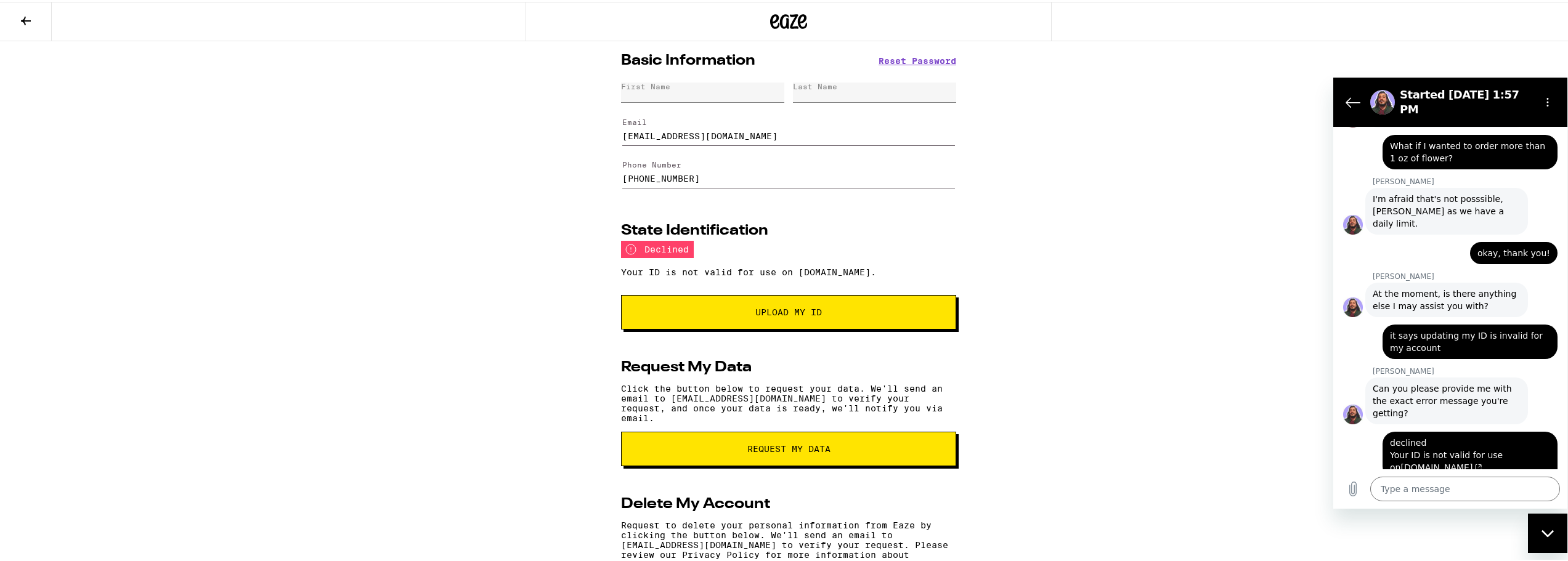
click at [436, 125] on div "Basic Information Reset Password First Name Last Name Email [EMAIL_ADDRESS][DOM…" at bounding box center [788, 340] width 1577 height 602
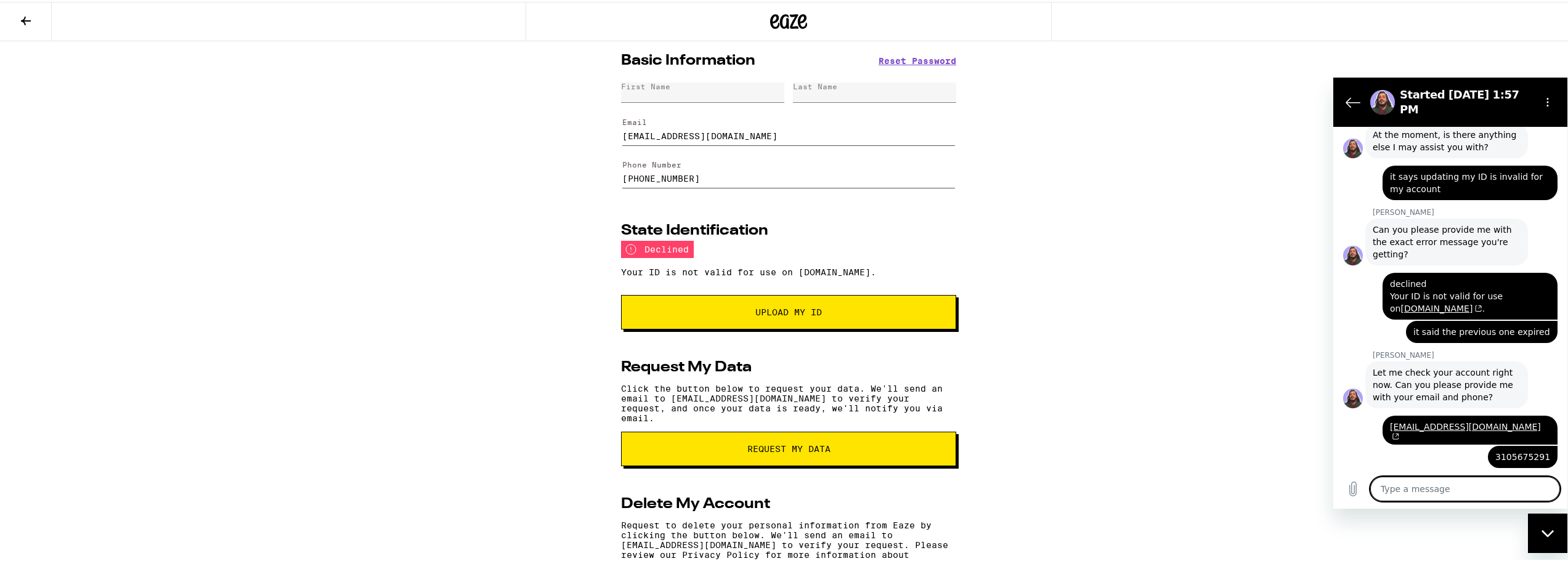
scroll to position [972, 0]
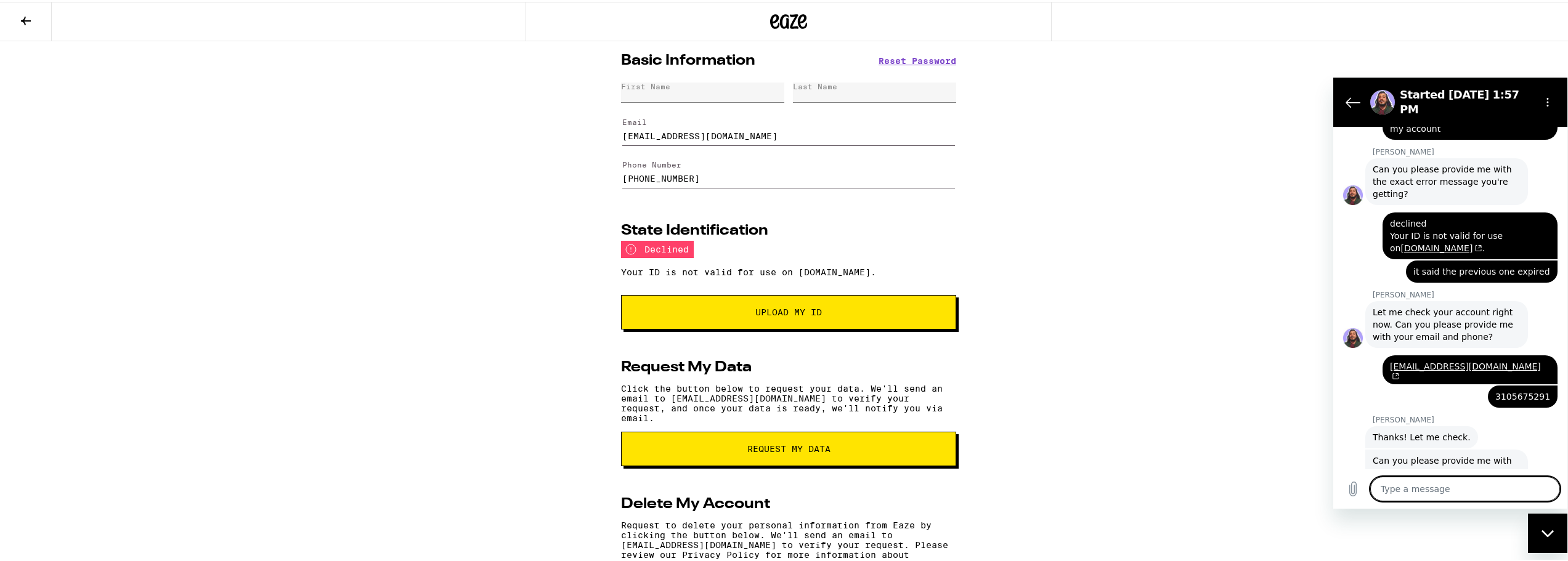
click at [1472, 489] on textarea at bounding box center [1465, 488] width 190 height 25
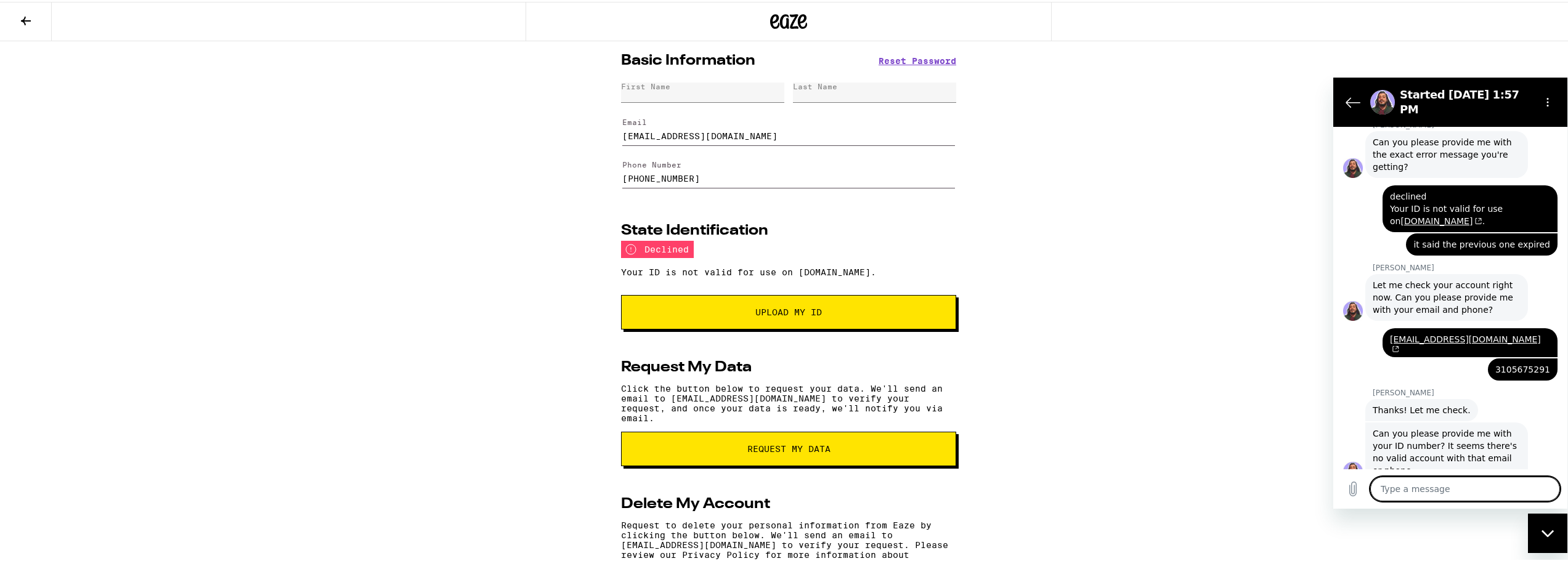
scroll to position [1002, 0]
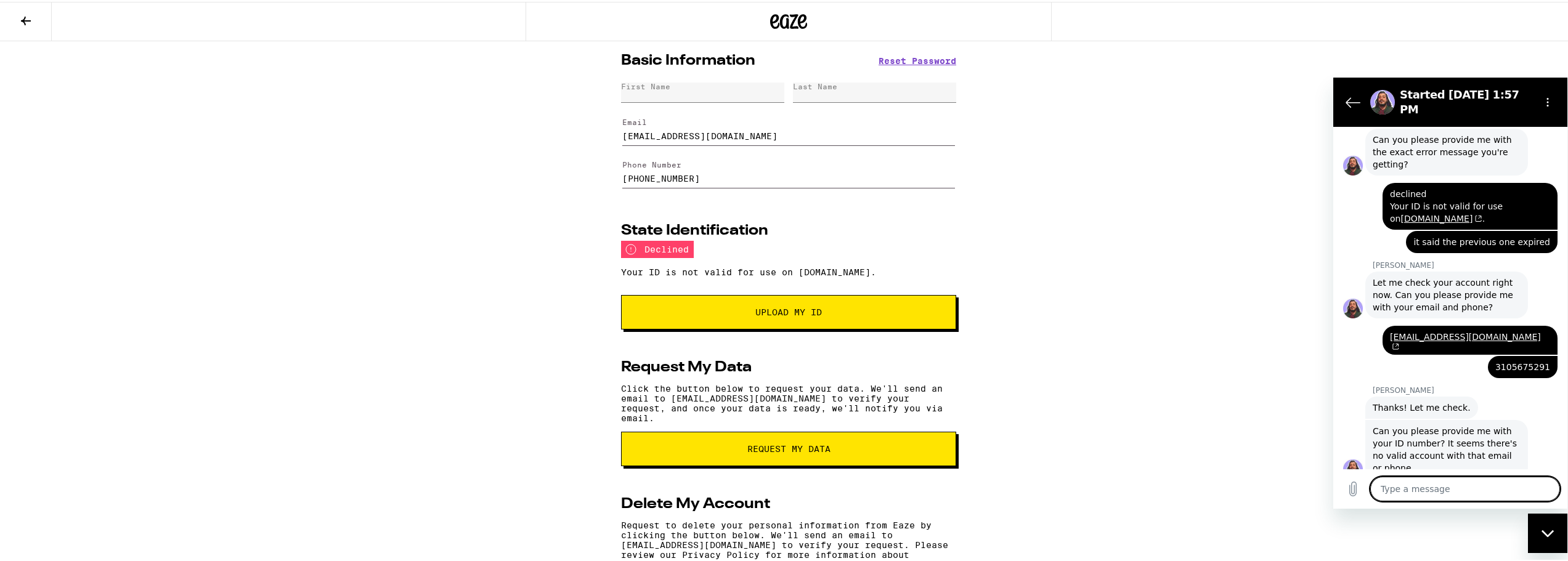
click at [1358, 459] on figure at bounding box center [1352, 468] width 20 height 20
click at [1356, 459] on figure at bounding box center [1352, 468] width 20 height 20
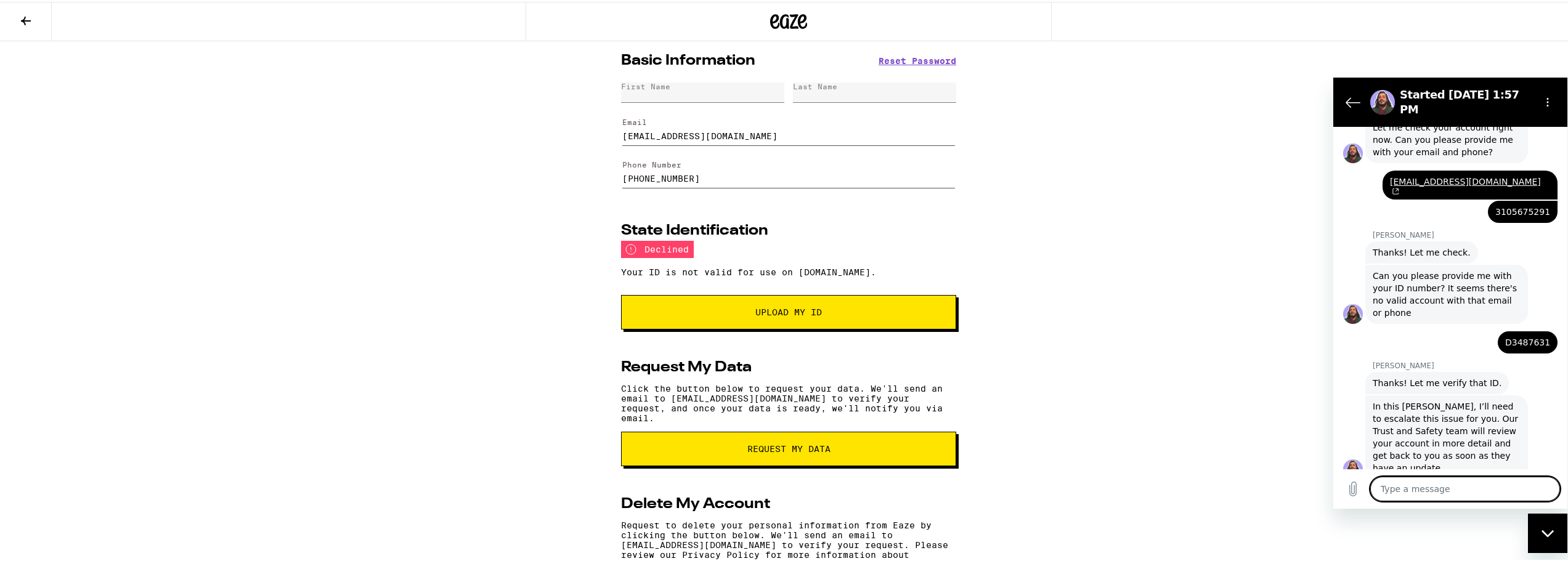
scroll to position [1222, 0]
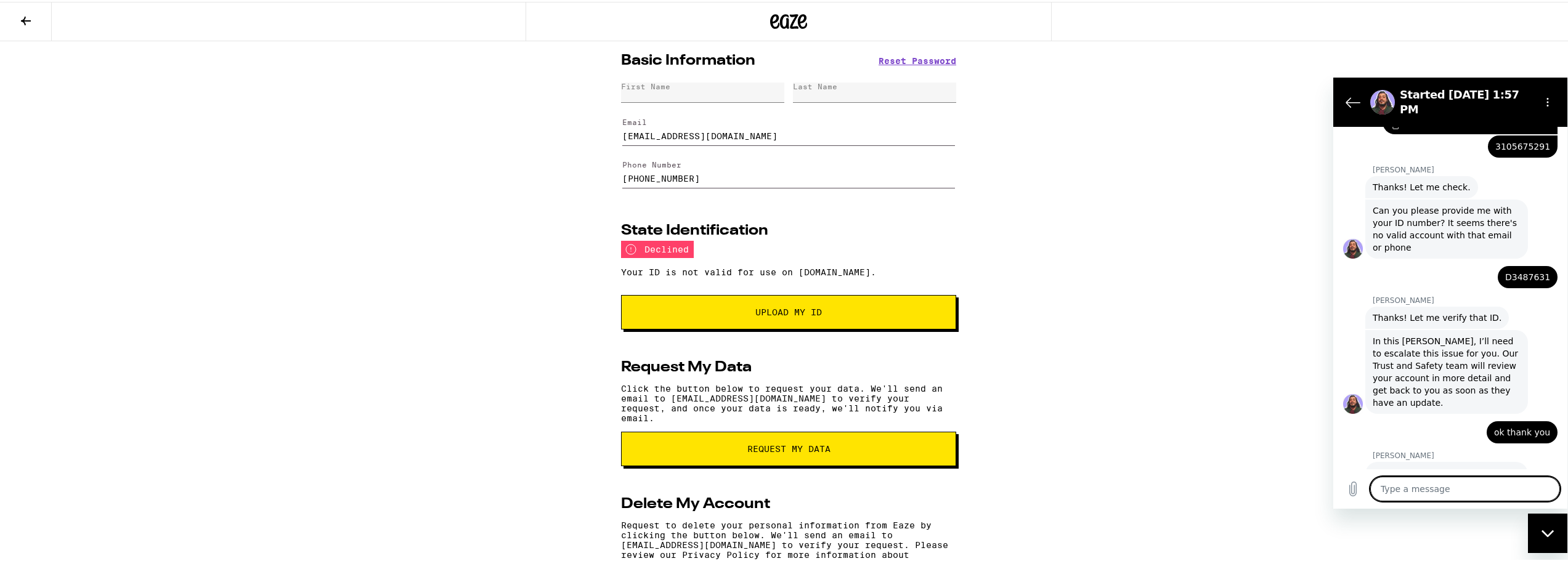
click at [1459, 489] on textarea at bounding box center [1465, 488] width 190 height 25
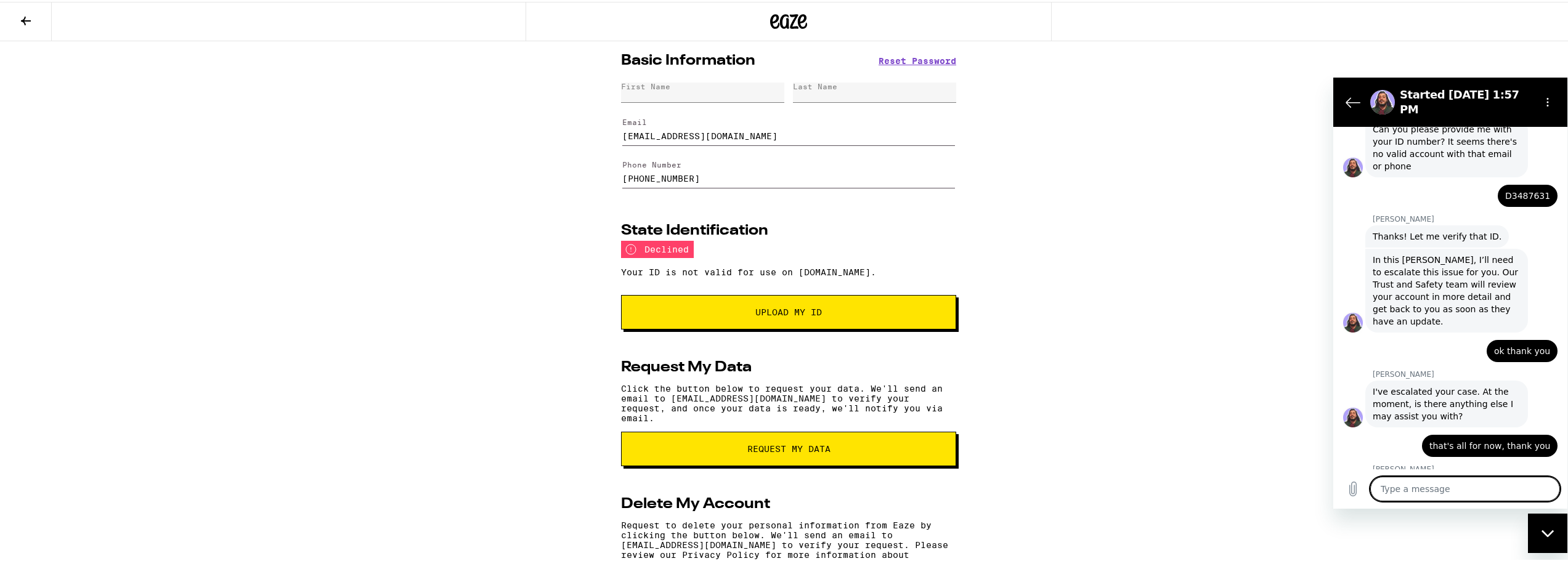
scroll to position [1305, 0]
